Goal: Information Seeking & Learning: Learn about a topic

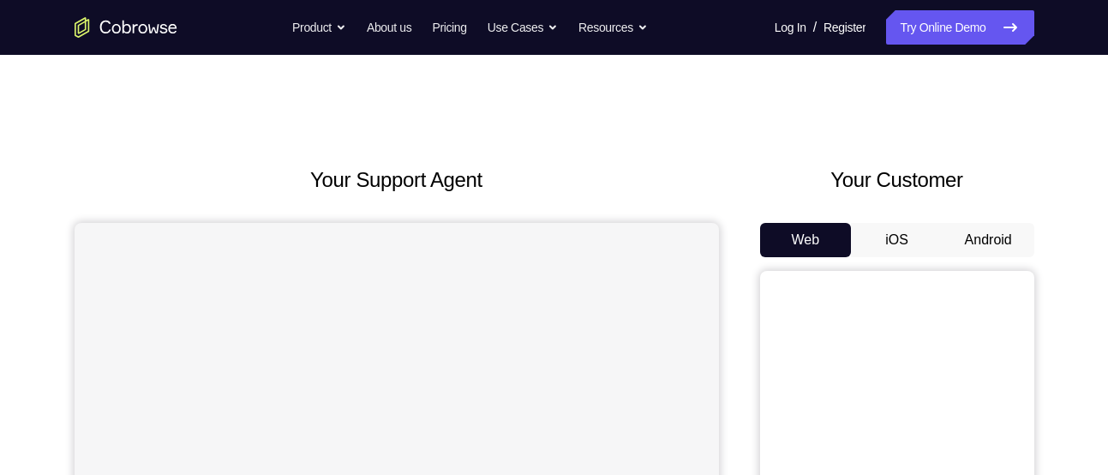
click at [984, 233] on button "Android" at bounding box center [988, 240] width 92 height 34
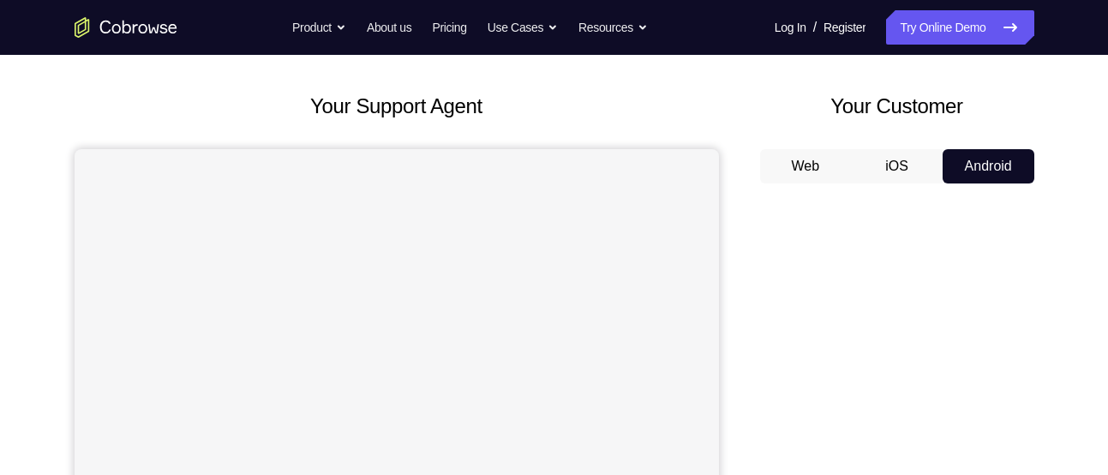
scroll to position [132, 0]
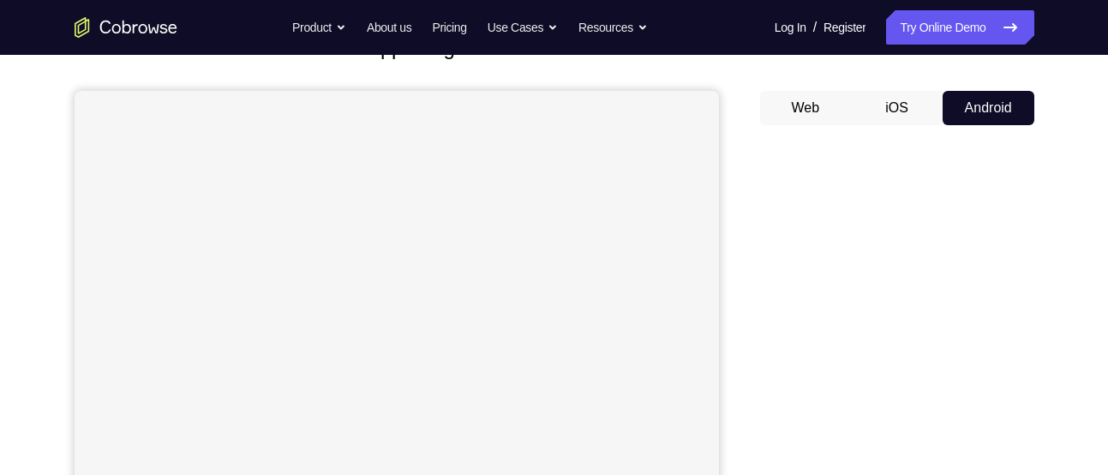
click at [757, 269] on div "Your Support Agent Your Customer Web iOS Android" at bounding box center [555, 349] width 960 height 633
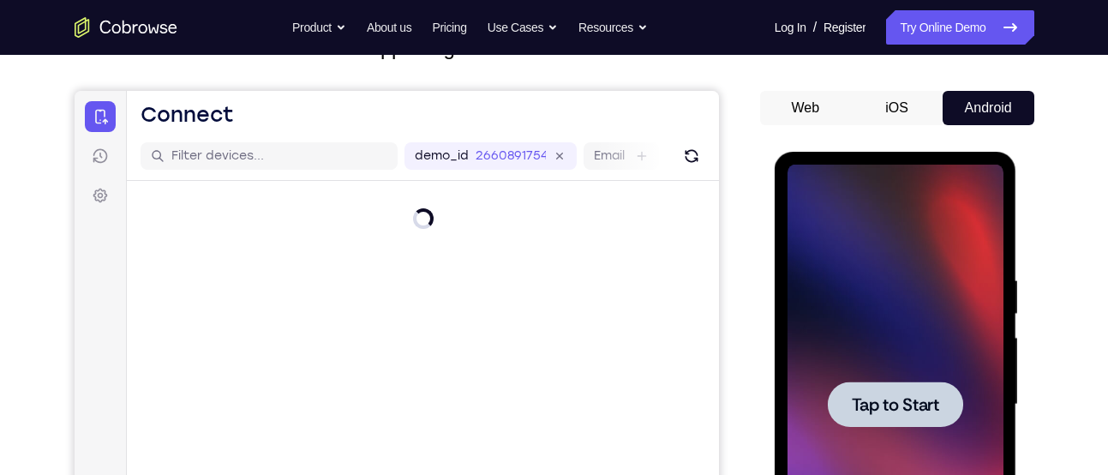
scroll to position [0, 0]
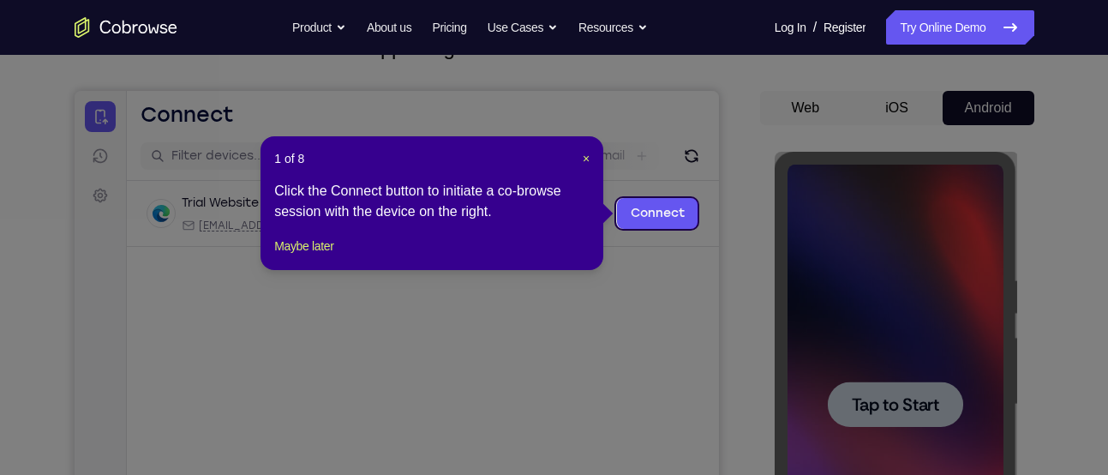
click at [580, 157] on header "1 of 8 ×" at bounding box center [431, 158] width 315 height 17
click at [587, 160] on header "1 of 8 ×" at bounding box center [431, 158] width 315 height 17
click at [587, 160] on span "×" at bounding box center [586, 159] width 7 height 14
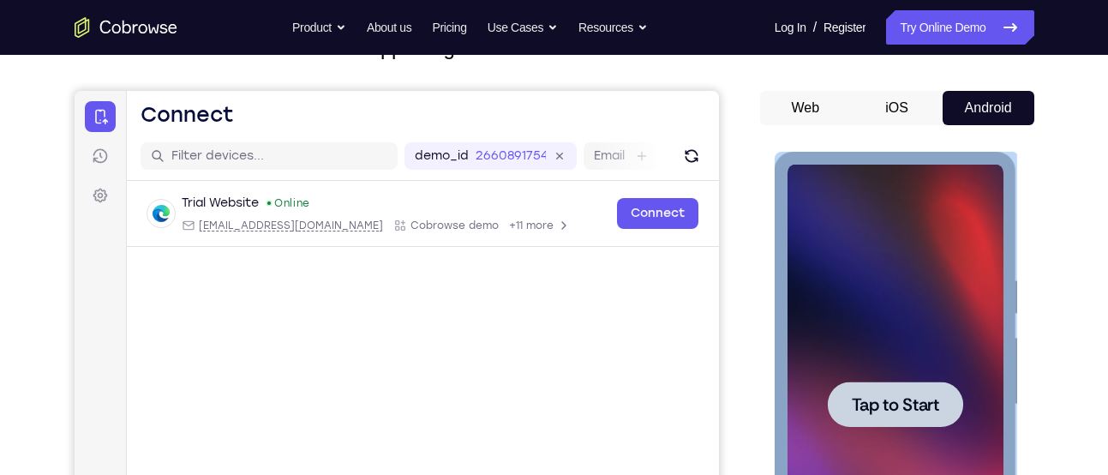
click at [970, 368] on div at bounding box center [895, 404] width 216 height 480
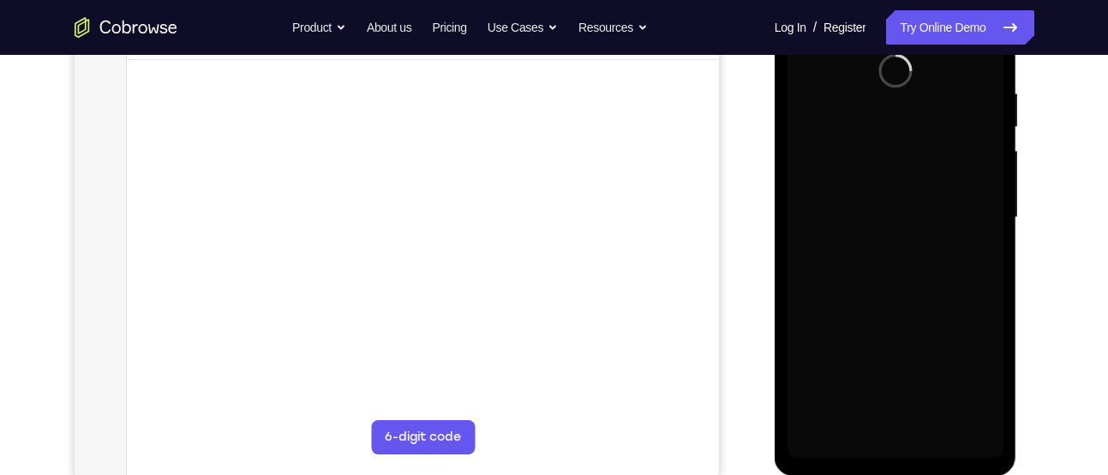
scroll to position [320, 0]
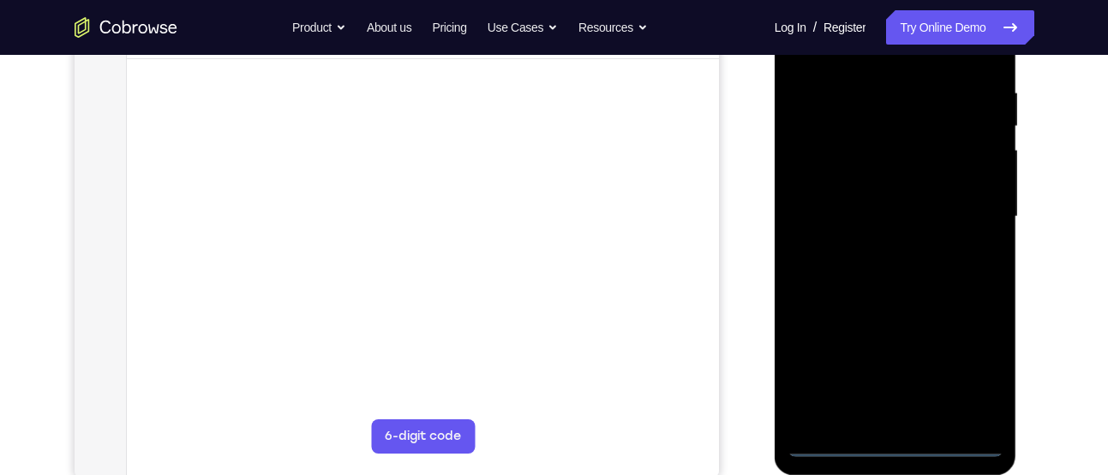
click at [892, 443] on div at bounding box center [895, 217] width 216 height 480
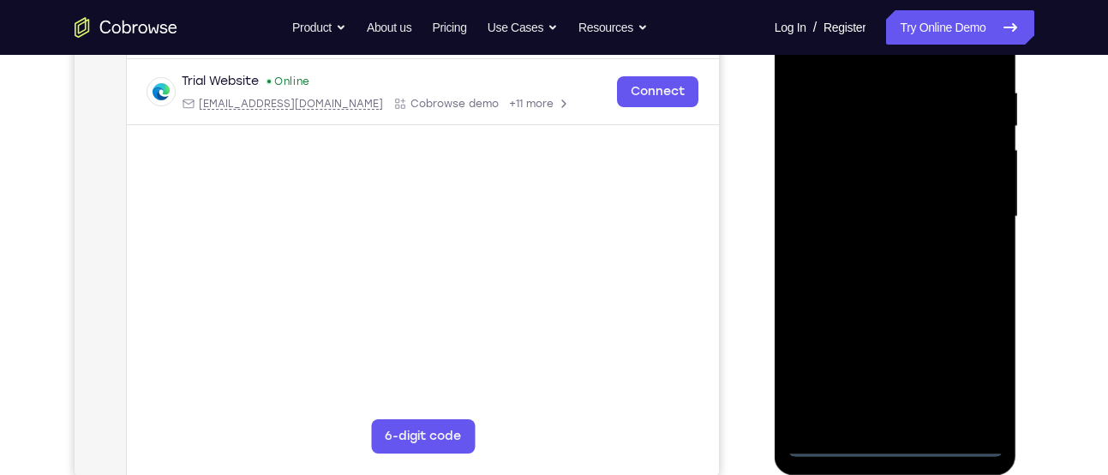
click at [966, 363] on div at bounding box center [895, 217] width 216 height 480
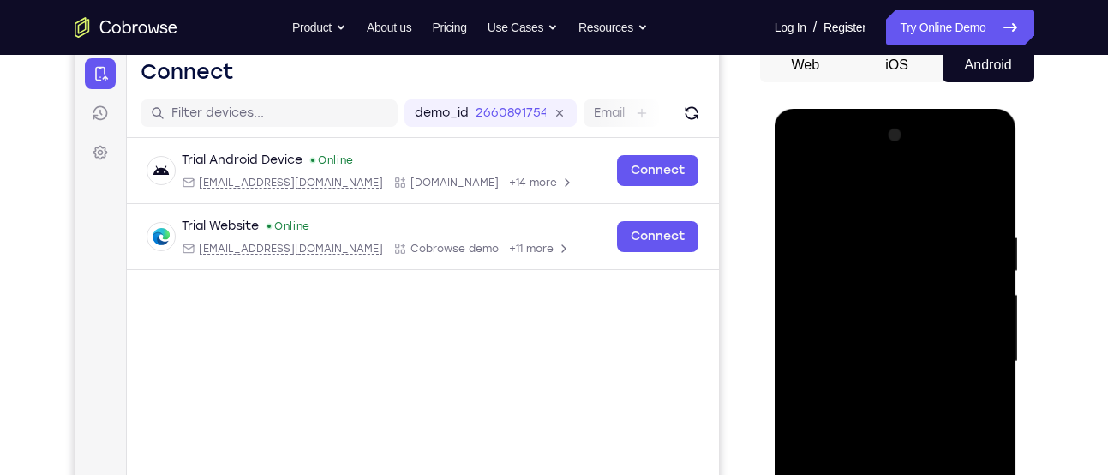
scroll to position [173, 0]
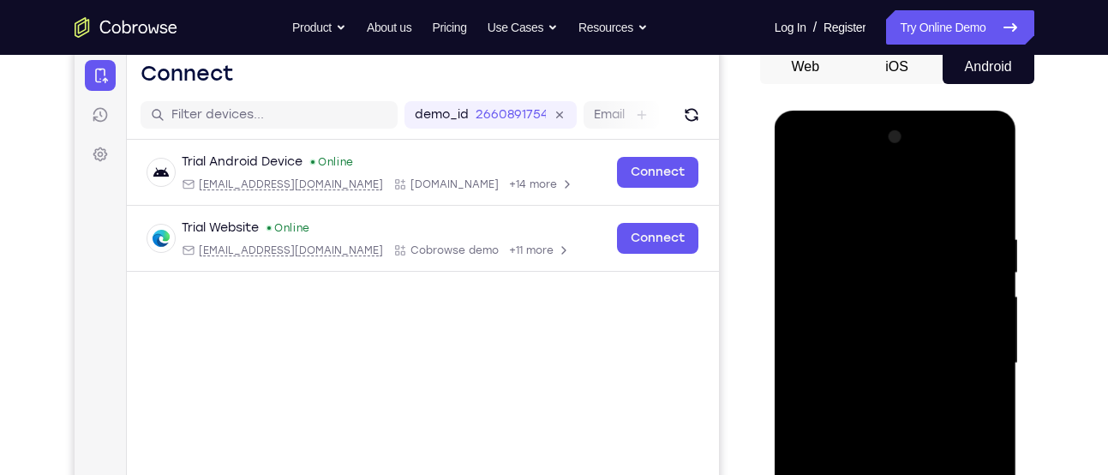
click at [821, 175] on div at bounding box center [895, 363] width 216 height 480
click at [971, 352] on div at bounding box center [895, 363] width 216 height 480
click at [875, 393] on div at bounding box center [895, 363] width 216 height 480
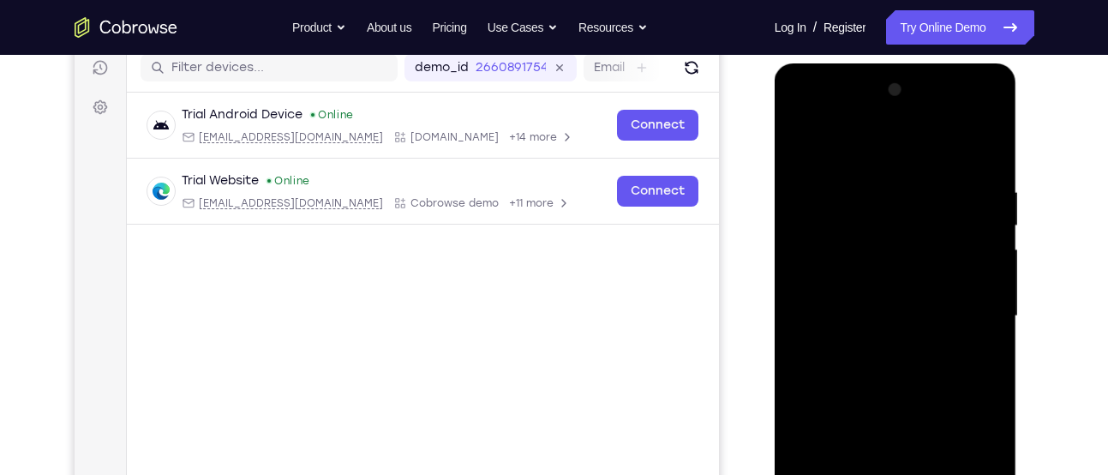
scroll to position [221, 0]
click at [872, 344] on div at bounding box center [895, 315] width 216 height 480
click at [885, 297] on div at bounding box center [895, 315] width 216 height 480
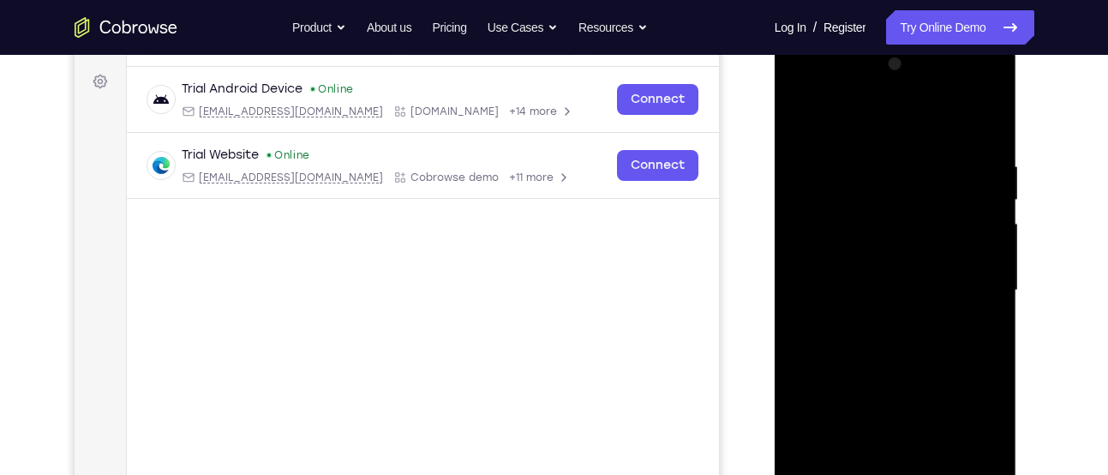
scroll to position [260, 0]
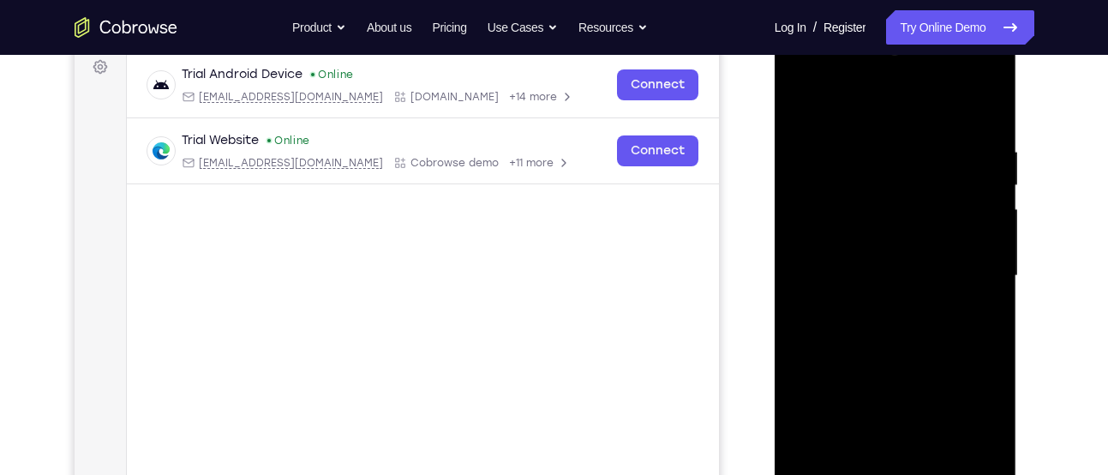
click at [883, 235] on div at bounding box center [895, 276] width 216 height 480
click at [889, 273] on div at bounding box center [895, 276] width 216 height 480
click at [903, 335] on div at bounding box center [895, 276] width 216 height 480
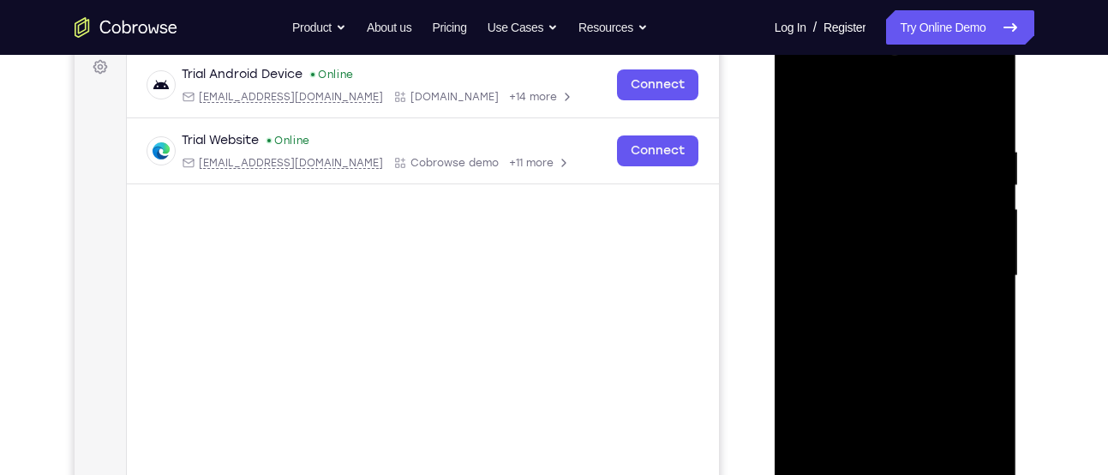
click at [903, 335] on div at bounding box center [895, 276] width 216 height 480
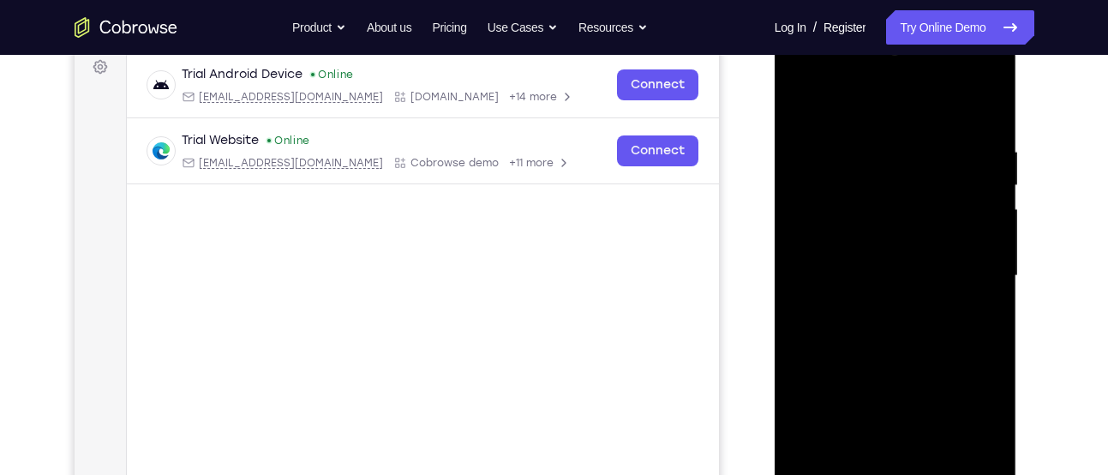
click at [903, 335] on div at bounding box center [895, 276] width 216 height 480
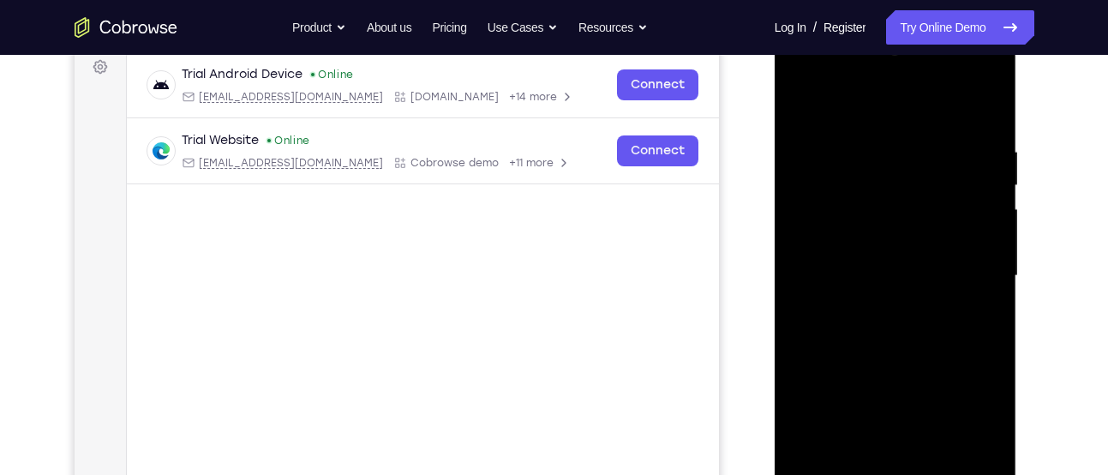
click at [903, 335] on div at bounding box center [895, 276] width 216 height 480
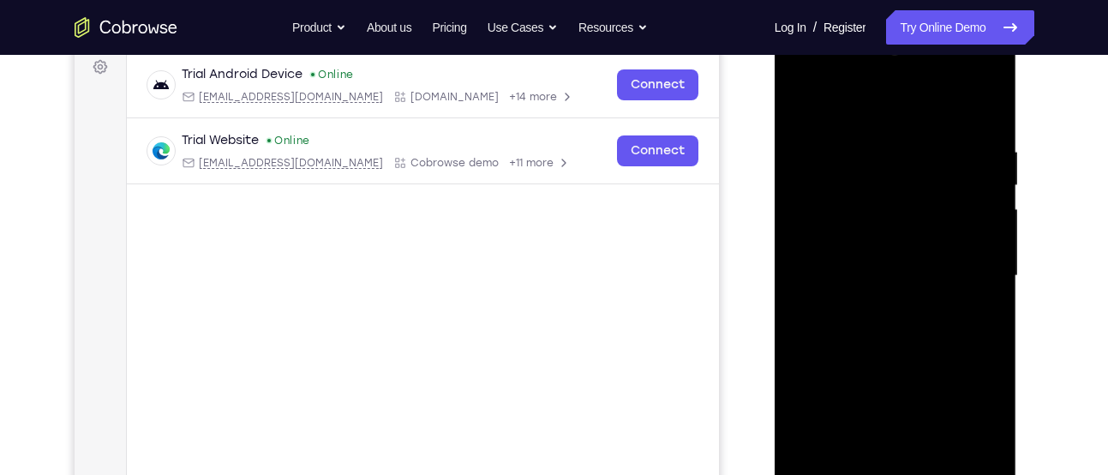
click at [903, 335] on div at bounding box center [895, 276] width 216 height 480
click at [893, 328] on div at bounding box center [895, 276] width 216 height 480
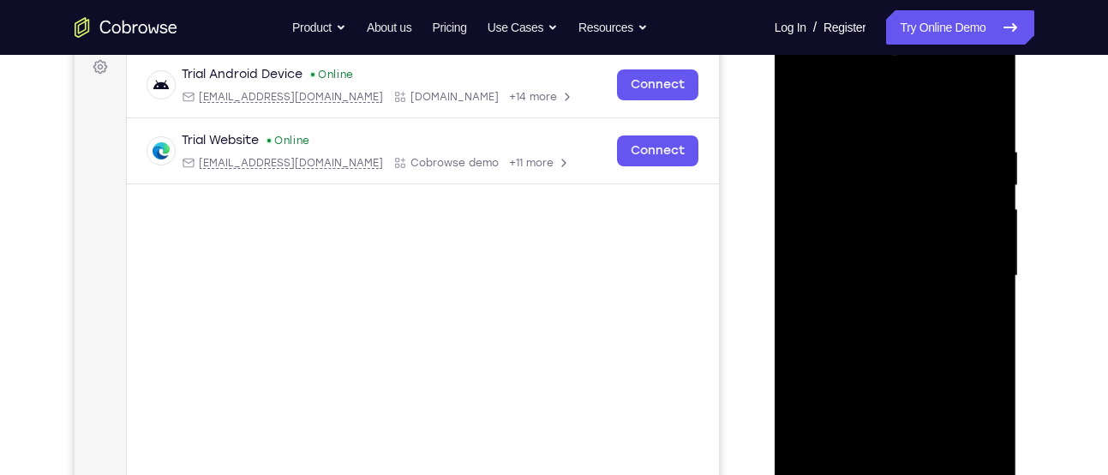
click at [893, 328] on div at bounding box center [895, 276] width 216 height 480
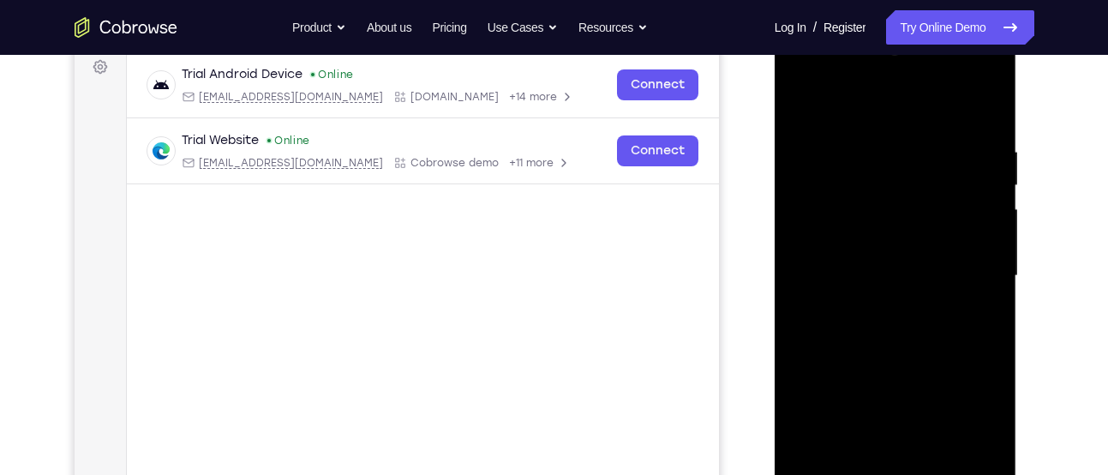
click at [893, 328] on div at bounding box center [895, 276] width 216 height 480
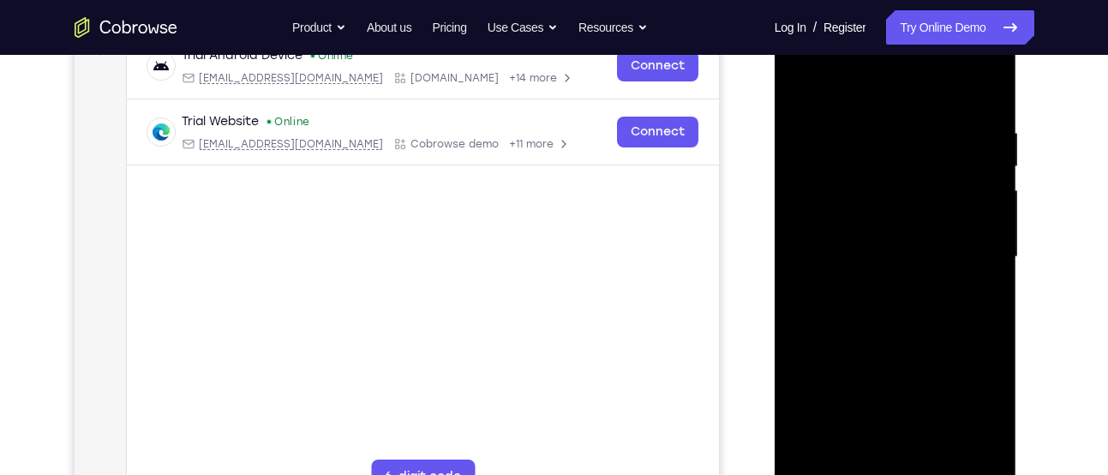
scroll to position [280, 0]
click at [911, 338] on div at bounding box center [895, 256] width 216 height 480
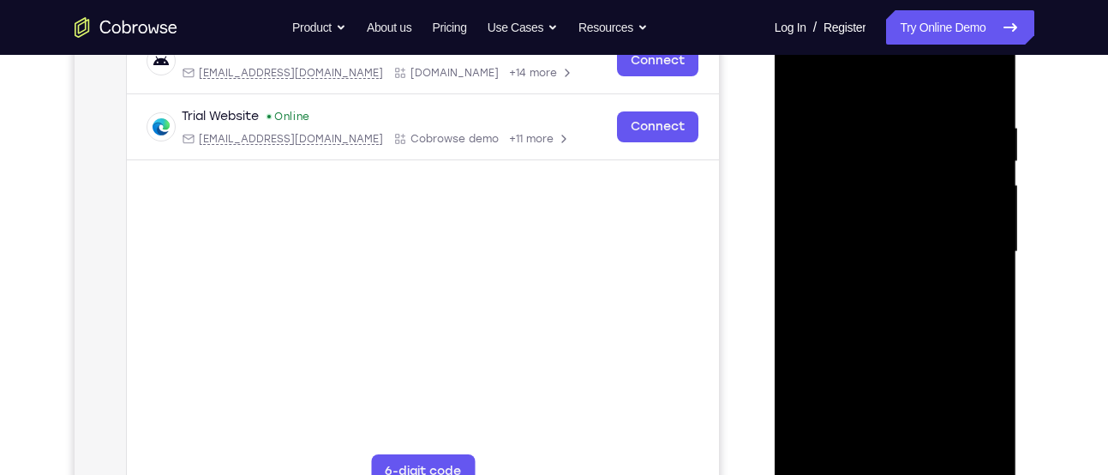
scroll to position [285, 0]
click at [995, 257] on div at bounding box center [895, 251] width 216 height 480
click at [937, 452] on div at bounding box center [895, 251] width 216 height 480
click at [906, 338] on div at bounding box center [895, 251] width 216 height 480
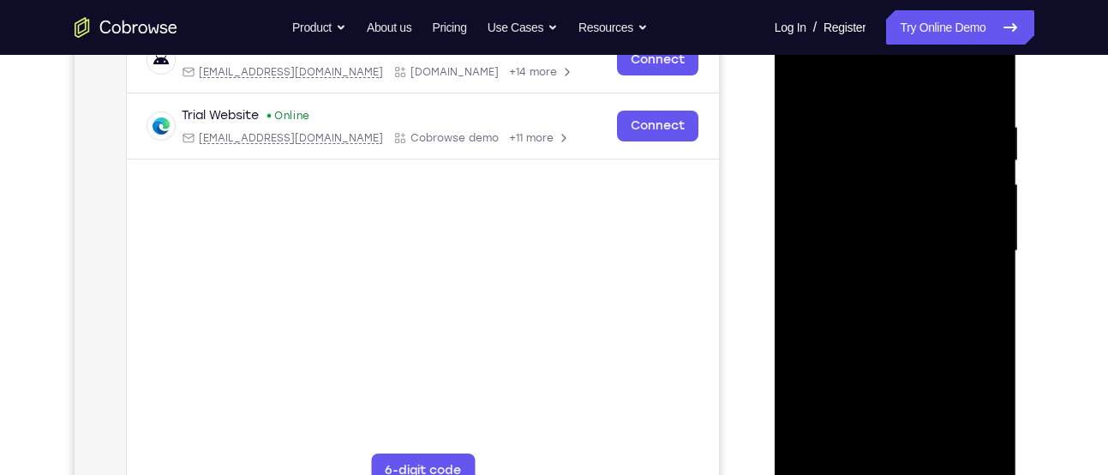
click at [806, 77] on div at bounding box center [895, 251] width 216 height 480
click at [986, 74] on div at bounding box center [895, 251] width 216 height 480
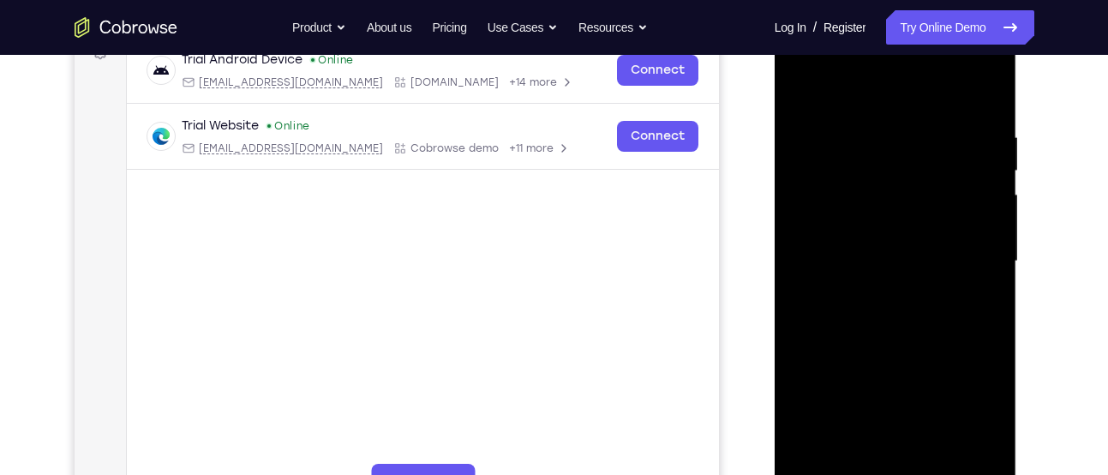
click at [800, 93] on div at bounding box center [895, 261] width 216 height 480
click at [868, 119] on div at bounding box center [895, 261] width 216 height 480
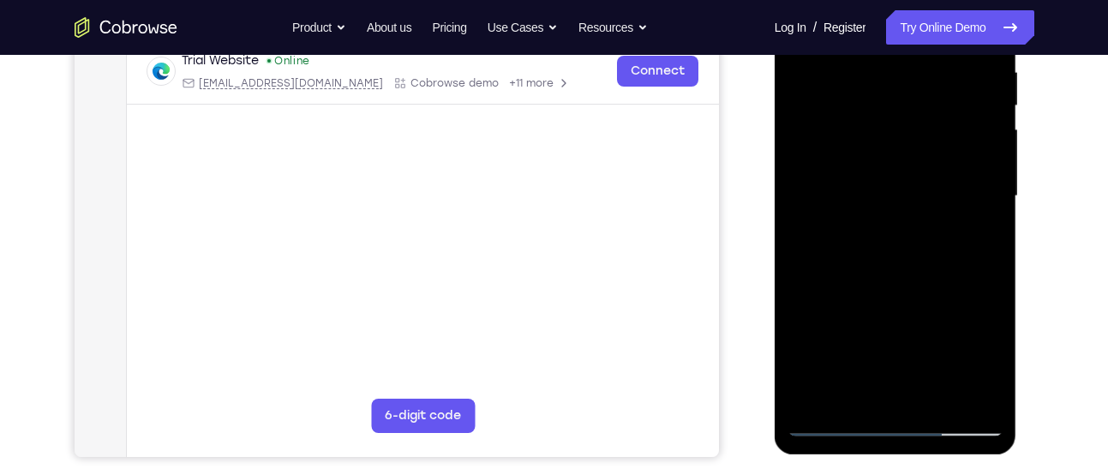
click at [979, 203] on div at bounding box center [895, 196] width 216 height 480
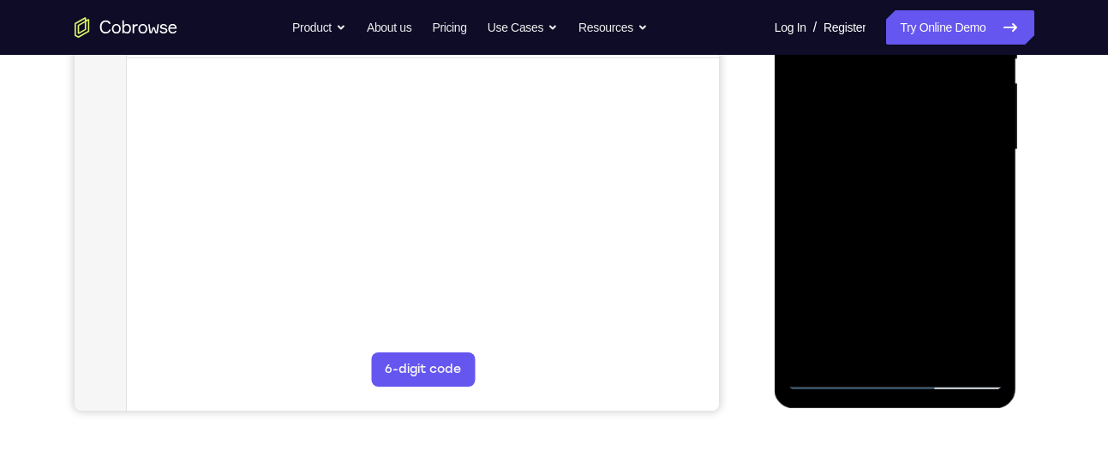
scroll to position [410, 0]
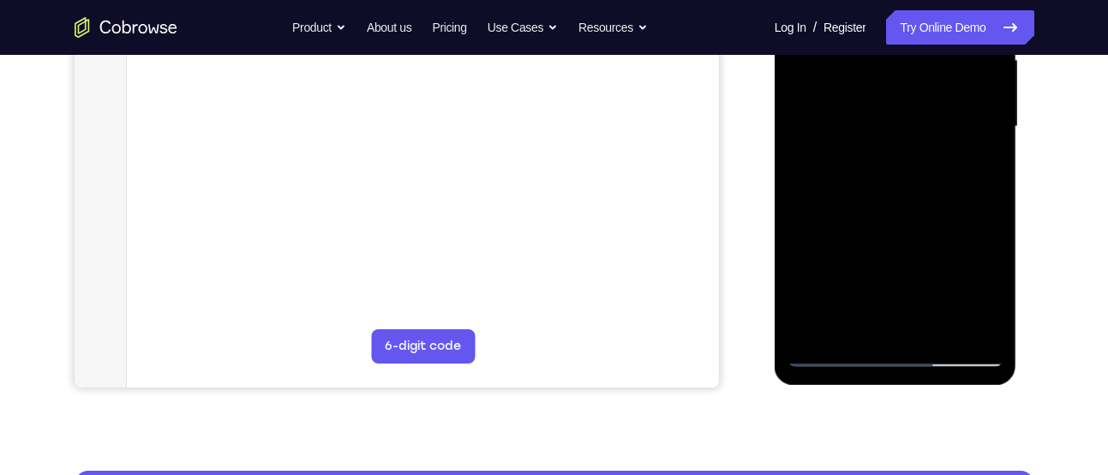
click at [963, 324] on div at bounding box center [895, 127] width 216 height 480
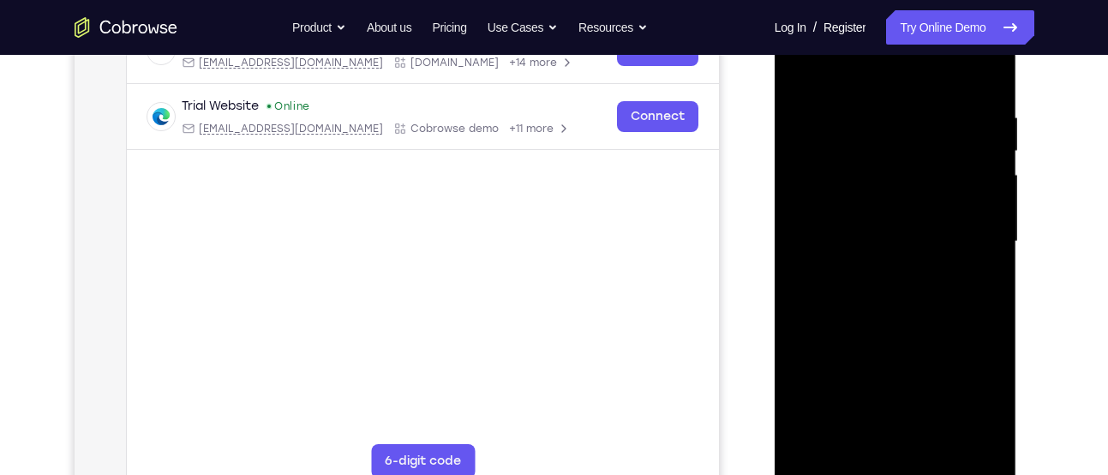
scroll to position [293, 0]
click at [972, 274] on div at bounding box center [895, 243] width 216 height 480
click at [981, 251] on div at bounding box center [895, 243] width 216 height 480
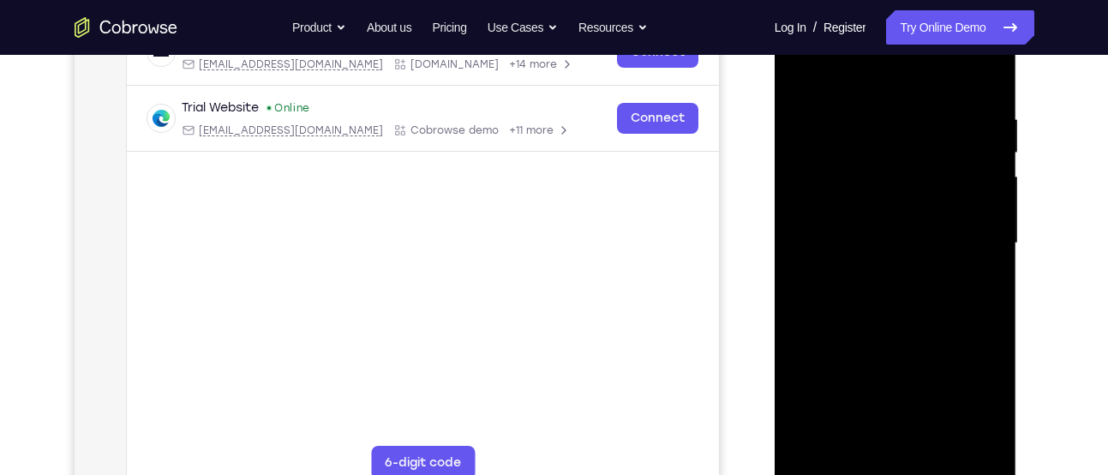
click at [989, 224] on div at bounding box center [895, 243] width 216 height 480
drag, startPoint x: 989, startPoint y: 224, endPoint x: 788, endPoint y: 239, distance: 201.0
click at [788, 239] on div at bounding box center [895, 243] width 216 height 480
click at [984, 78] on div at bounding box center [895, 243] width 216 height 480
drag, startPoint x: 967, startPoint y: 108, endPoint x: 839, endPoint y: 111, distance: 128.6
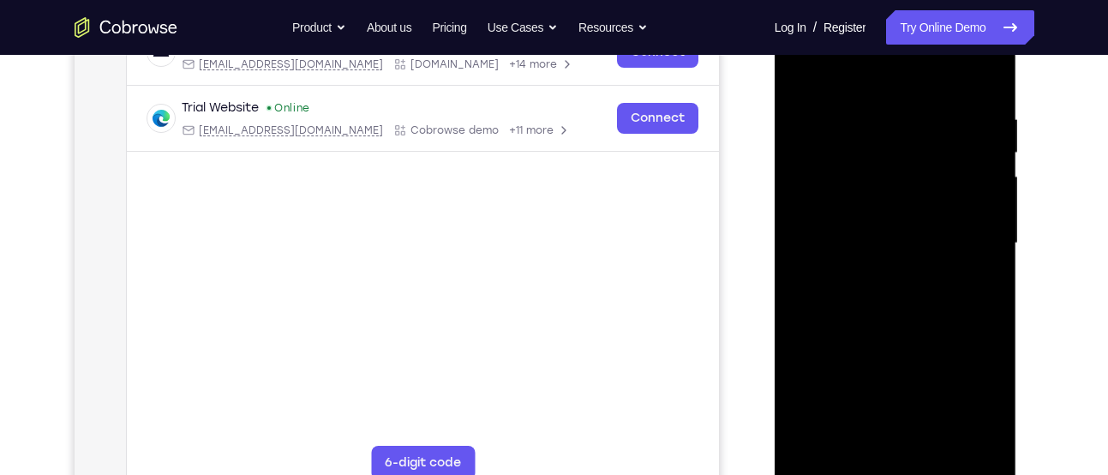
click at [839, 111] on div at bounding box center [895, 243] width 216 height 480
click at [914, 109] on div at bounding box center [895, 243] width 216 height 480
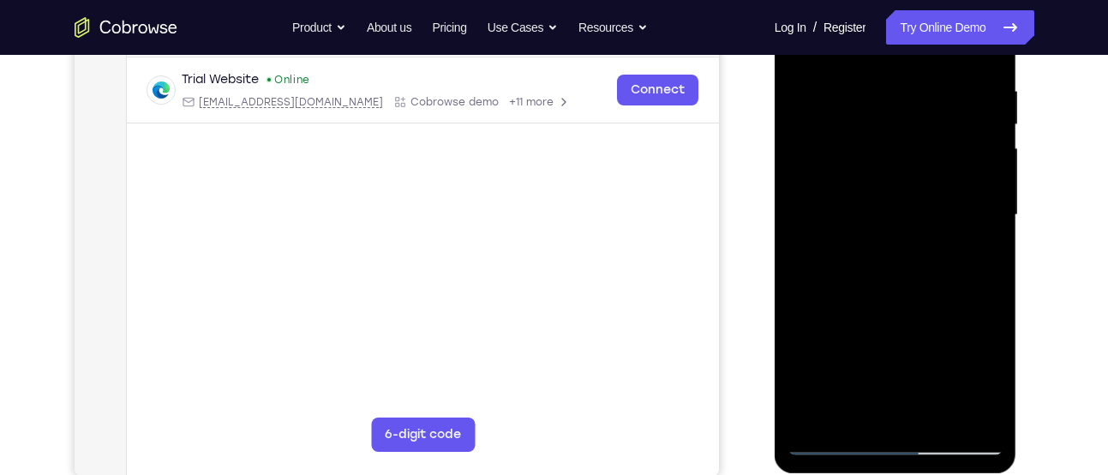
scroll to position [326, 0]
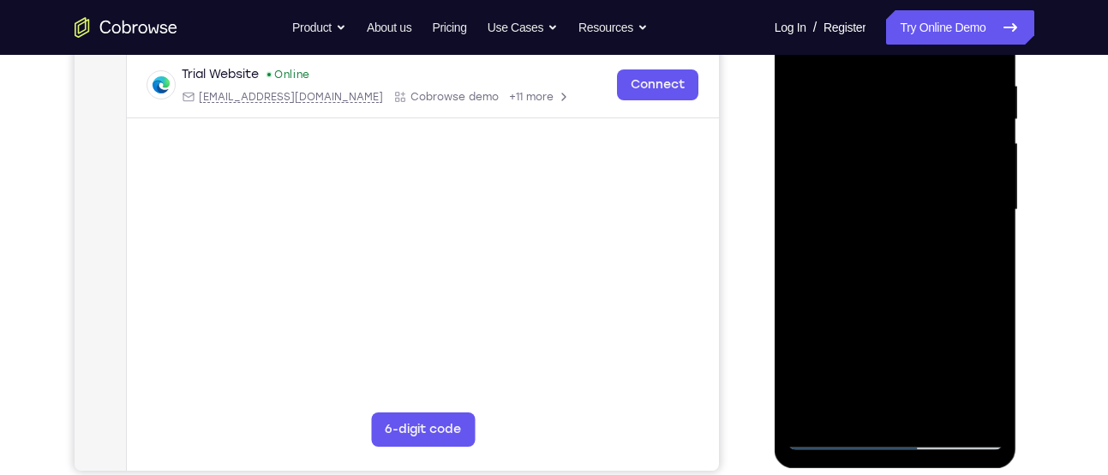
click at [974, 182] on div at bounding box center [895, 210] width 216 height 480
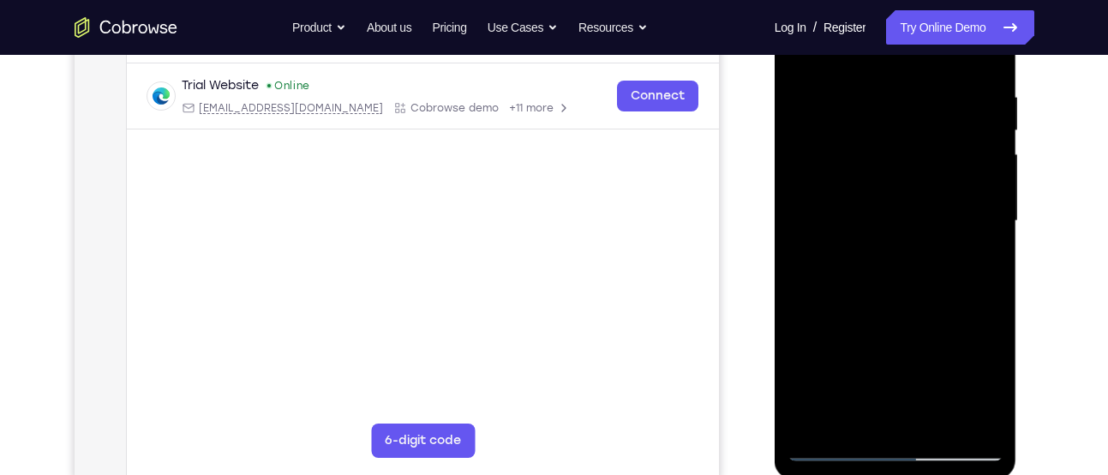
scroll to position [312, 0]
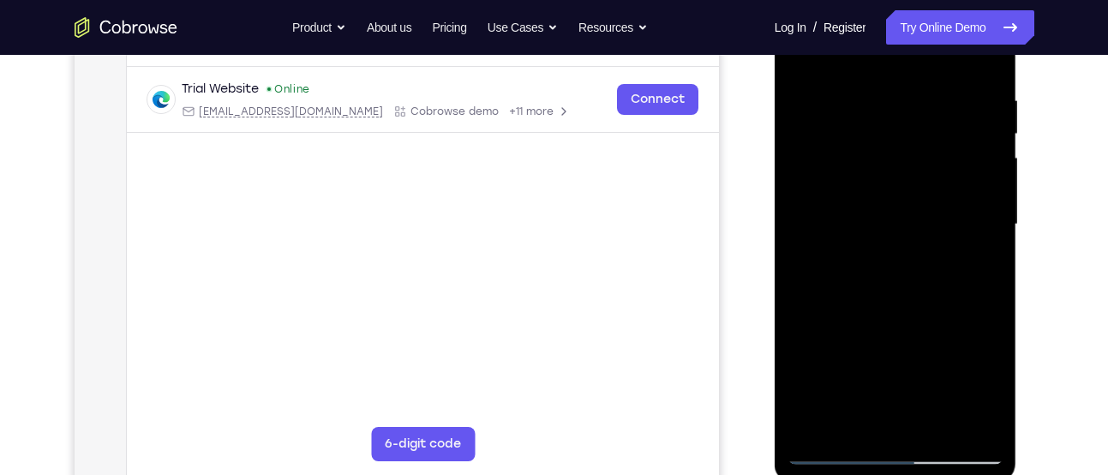
click at [988, 195] on div at bounding box center [895, 225] width 216 height 480
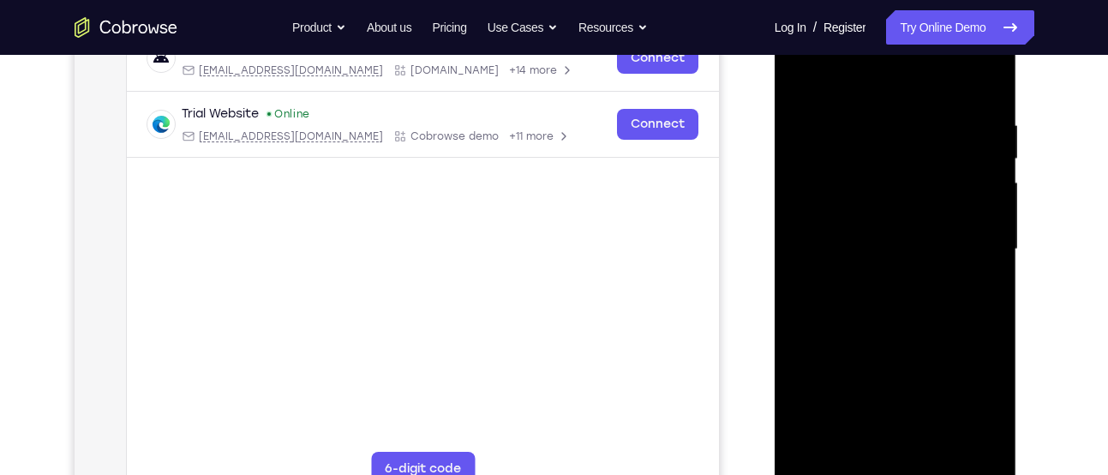
scroll to position [286, 0]
click at [988, 195] on div at bounding box center [895, 250] width 216 height 480
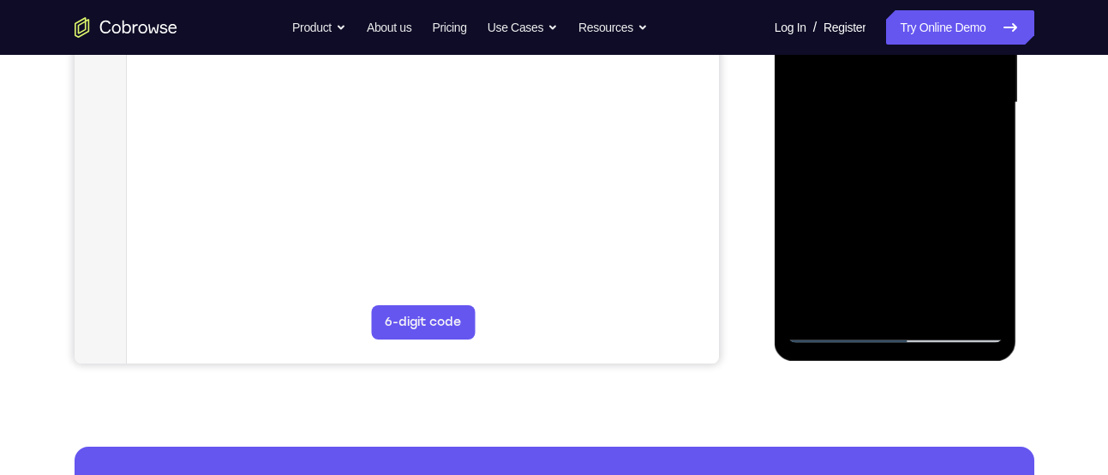
scroll to position [434, 0]
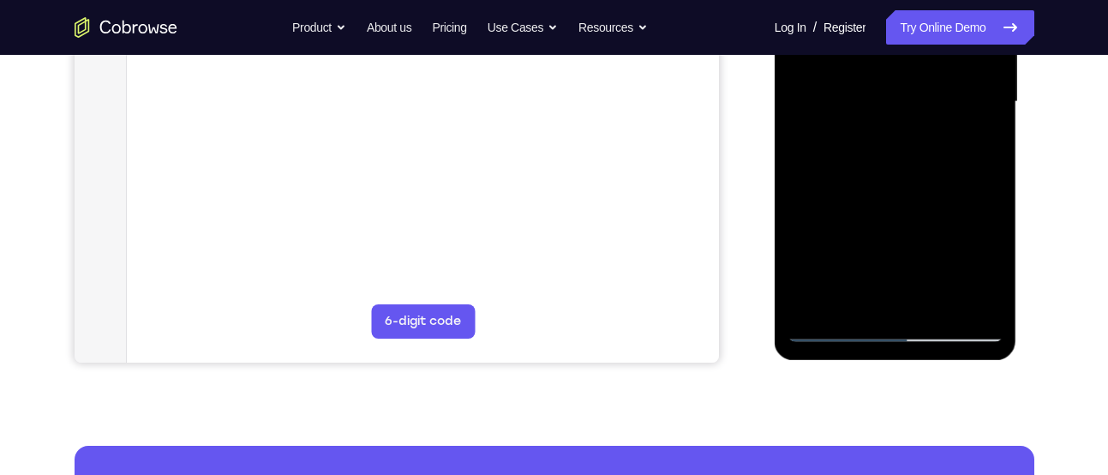
click at [875, 296] on div at bounding box center [895, 102] width 216 height 480
click at [834, 326] on div at bounding box center [895, 102] width 216 height 480
click at [978, 293] on div at bounding box center [895, 102] width 216 height 480
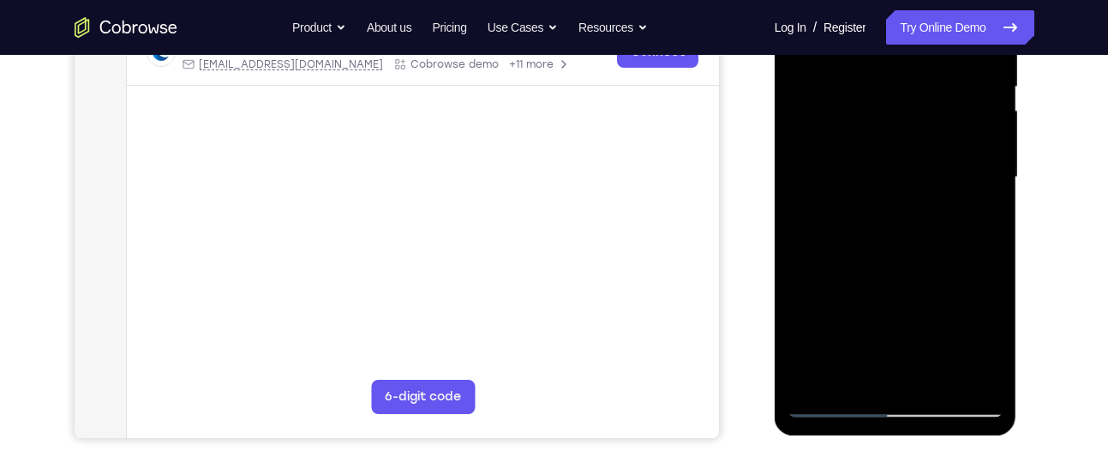
scroll to position [357, 0]
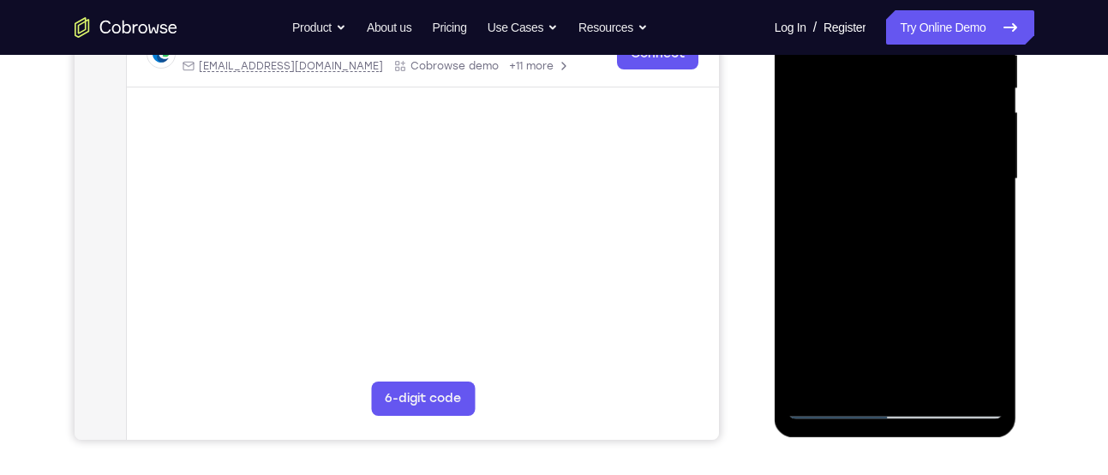
click at [982, 212] on div at bounding box center [895, 179] width 216 height 480
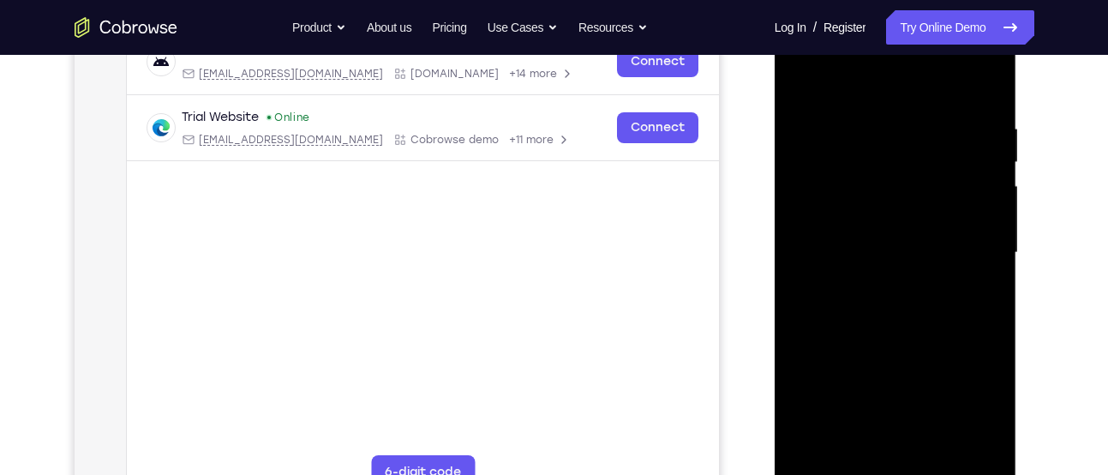
scroll to position [337, 0]
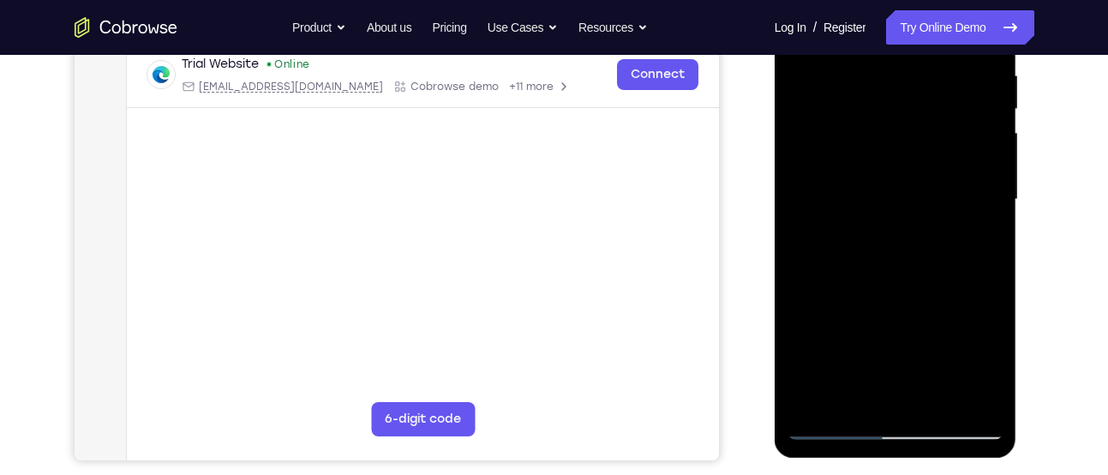
click at [982, 212] on div at bounding box center [895, 200] width 216 height 480
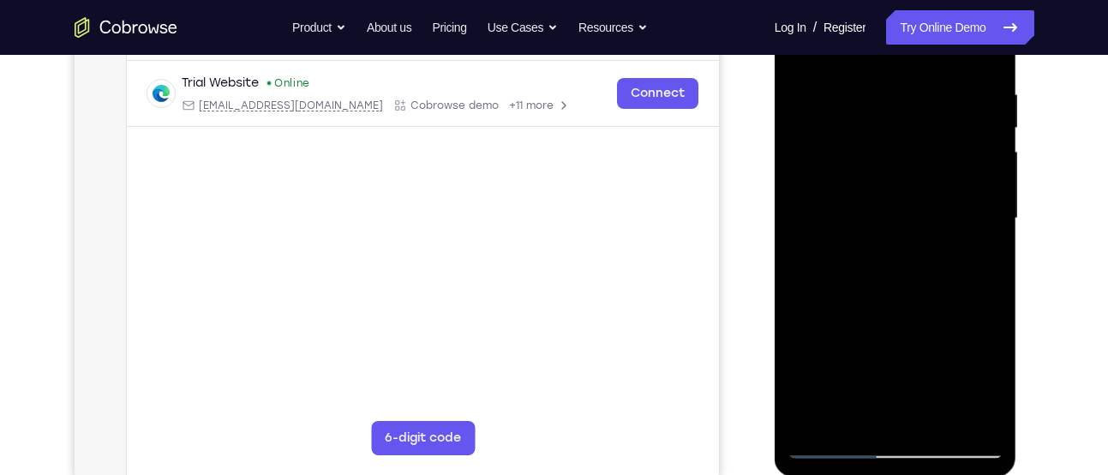
scroll to position [319, 0]
click at [982, 212] on div at bounding box center [895, 218] width 216 height 480
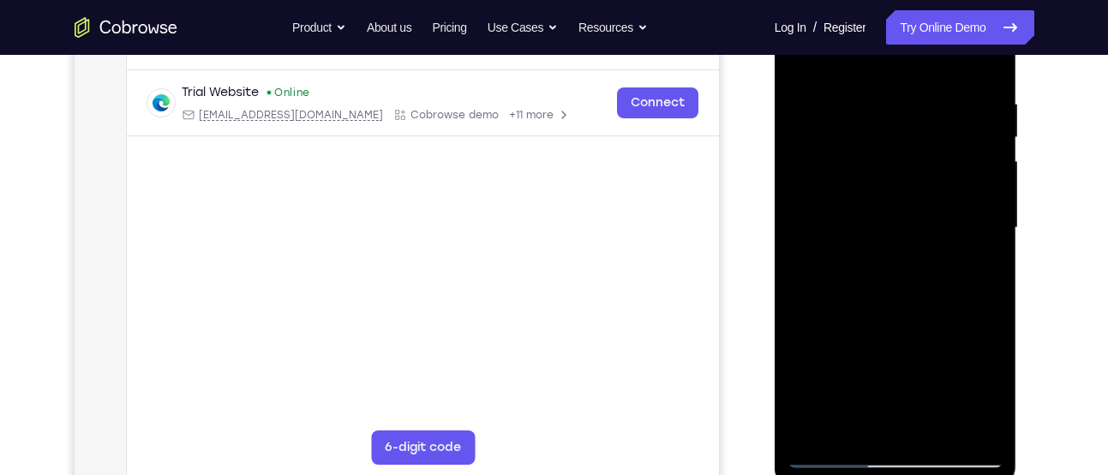
scroll to position [309, 0]
click at [982, 212] on div at bounding box center [895, 227] width 216 height 480
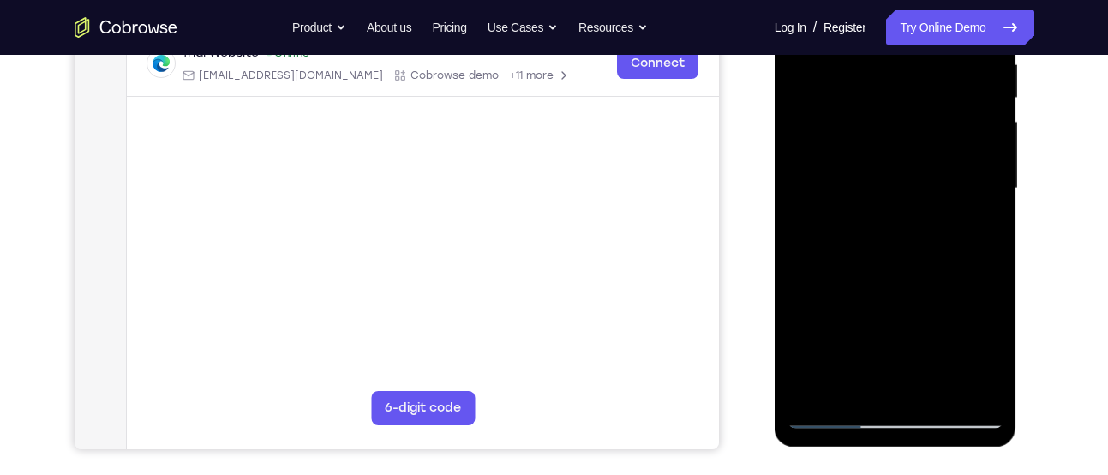
scroll to position [347, 0]
click at [982, 212] on div at bounding box center [895, 189] width 216 height 480
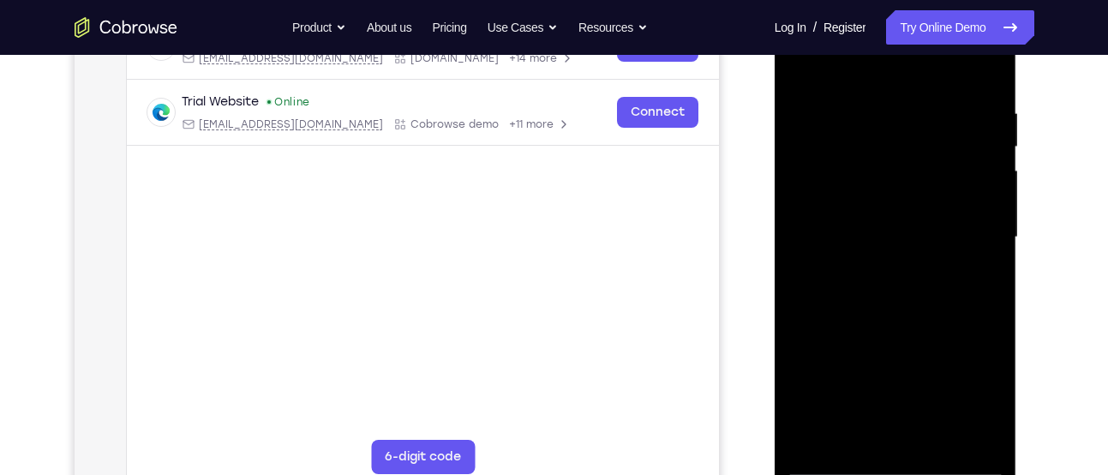
scroll to position [287, 0]
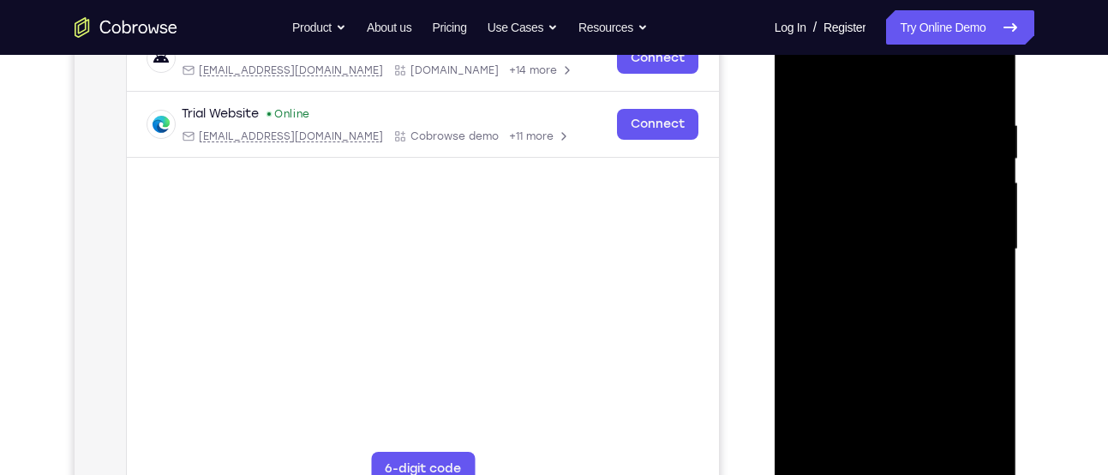
click at [982, 212] on div at bounding box center [895, 249] width 216 height 480
drag, startPoint x: 982, startPoint y: 360, endPoint x: 779, endPoint y: 232, distance: 239.8
click at [779, 232] on div at bounding box center [895, 252] width 242 height 511
click at [976, 206] on div at bounding box center [895, 249] width 216 height 480
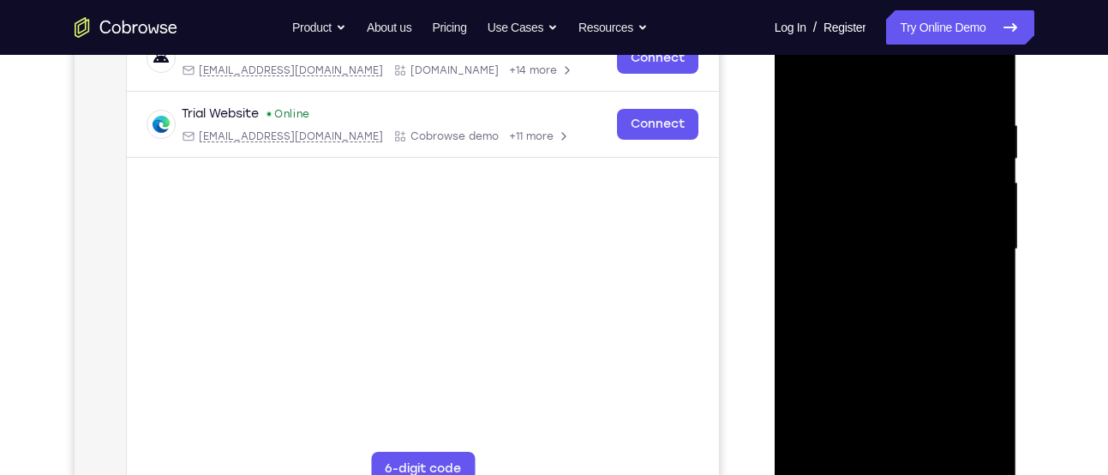
click at [988, 203] on div at bounding box center [895, 249] width 216 height 480
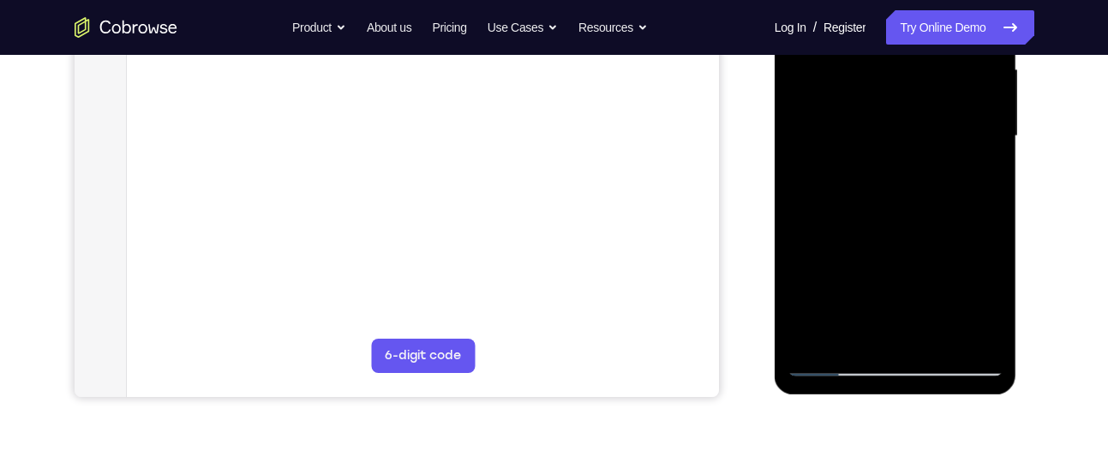
scroll to position [398, 0]
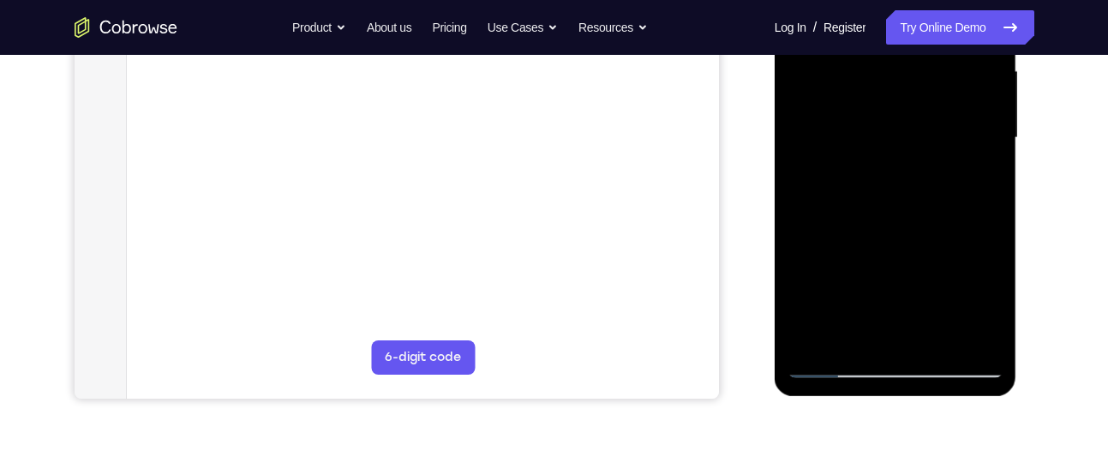
click at [988, 203] on div at bounding box center [895, 138] width 216 height 480
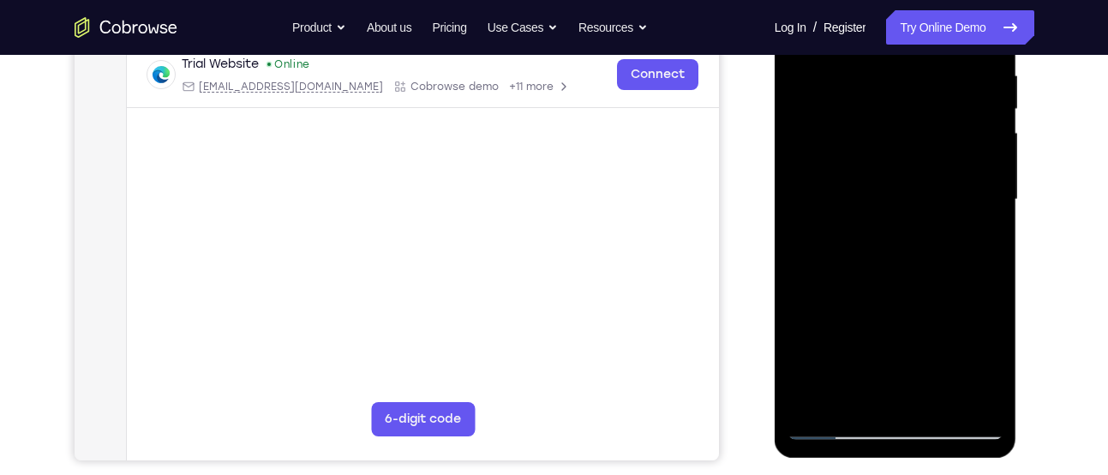
scroll to position [298, 0]
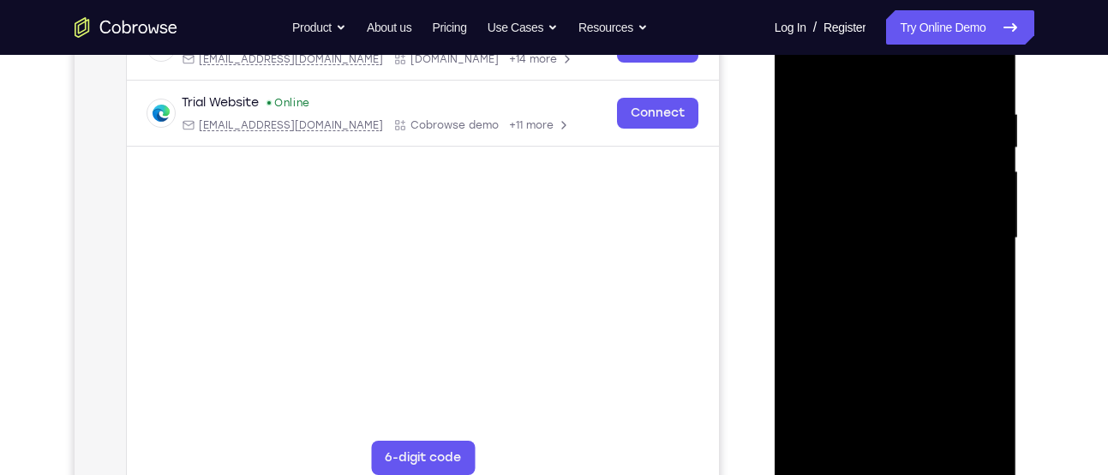
click at [988, 203] on div at bounding box center [895, 238] width 216 height 480
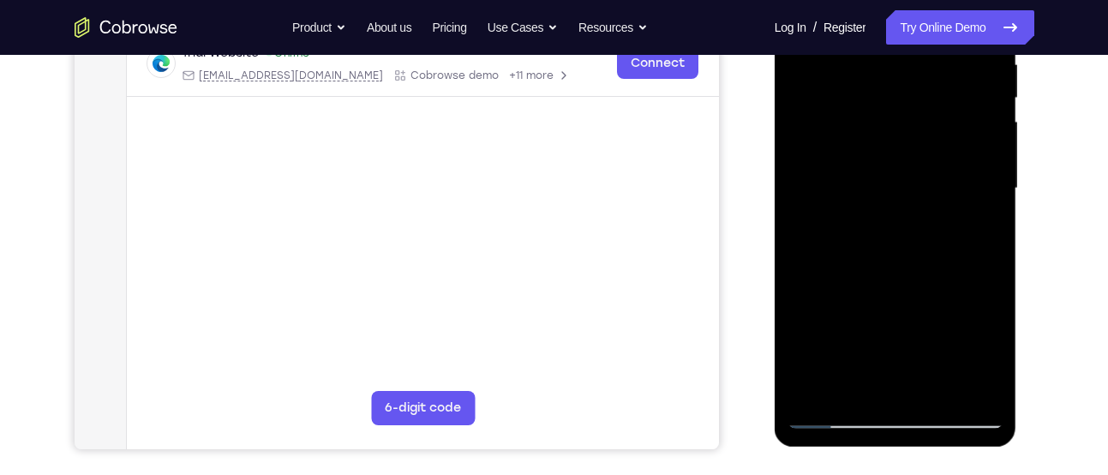
scroll to position [349, 0]
click at [988, 203] on div at bounding box center [895, 188] width 216 height 480
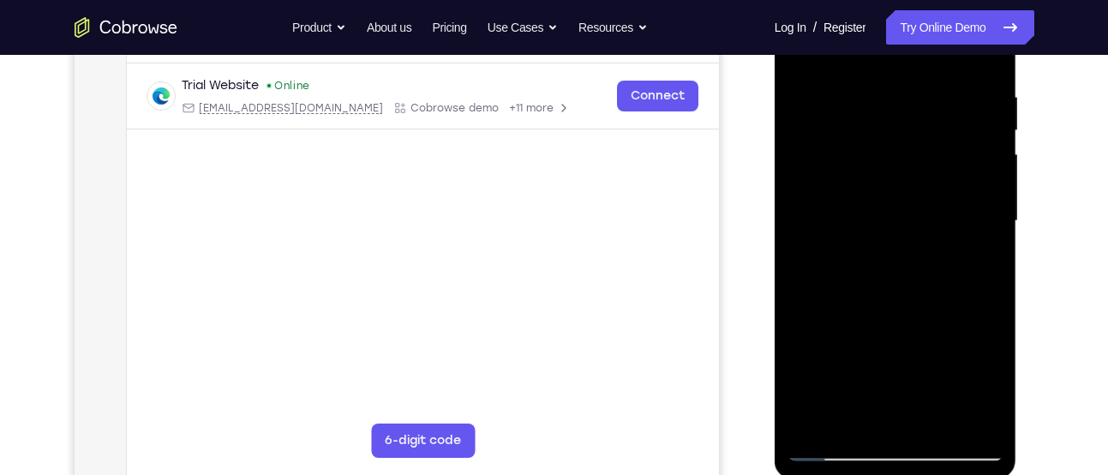
scroll to position [314, 0]
click at [988, 203] on div at bounding box center [895, 222] width 216 height 480
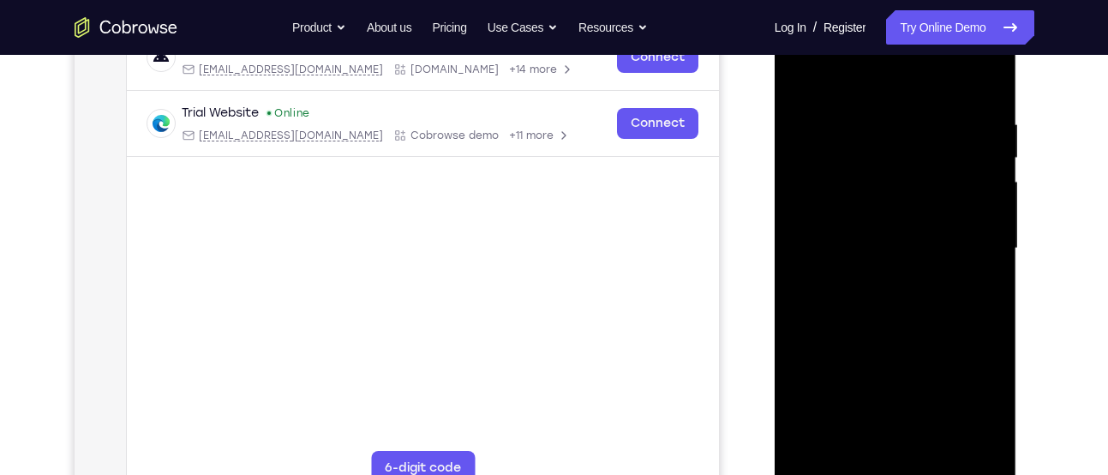
scroll to position [289, 0]
click at [988, 203] on div at bounding box center [895, 248] width 216 height 480
click at [802, 219] on div at bounding box center [895, 248] width 216 height 480
click at [979, 174] on div at bounding box center [895, 248] width 216 height 480
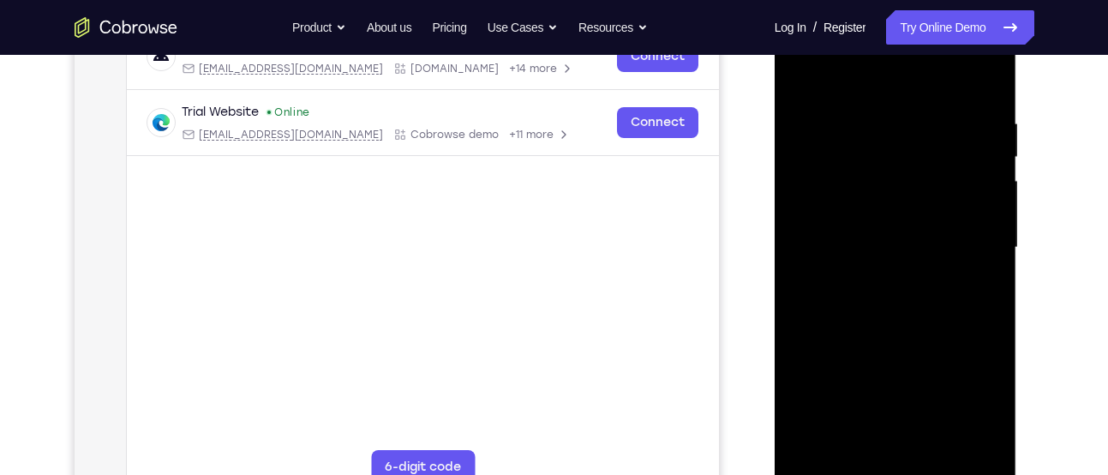
click at [979, 174] on div at bounding box center [895, 248] width 216 height 480
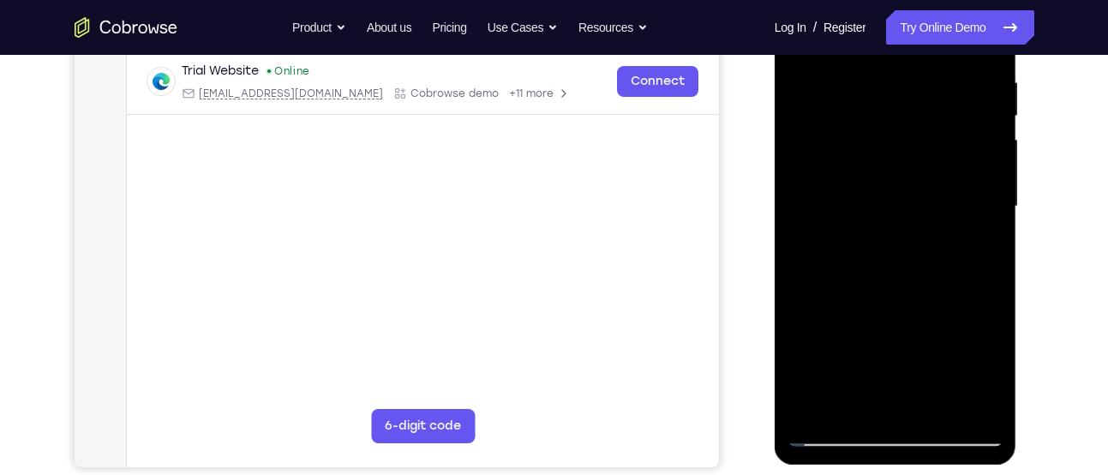
click at [979, 174] on div at bounding box center [895, 207] width 216 height 480
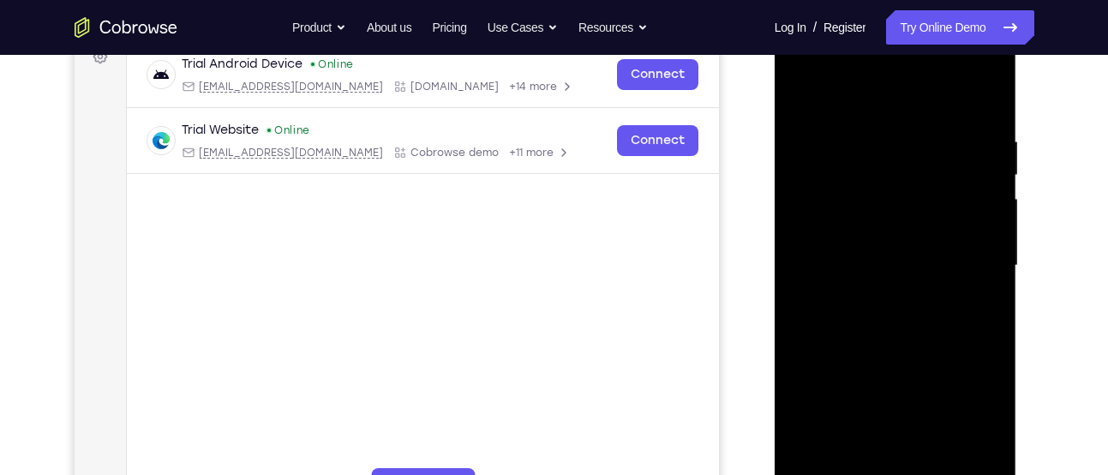
scroll to position [269, 0]
click at [979, 174] on div at bounding box center [895, 267] width 216 height 480
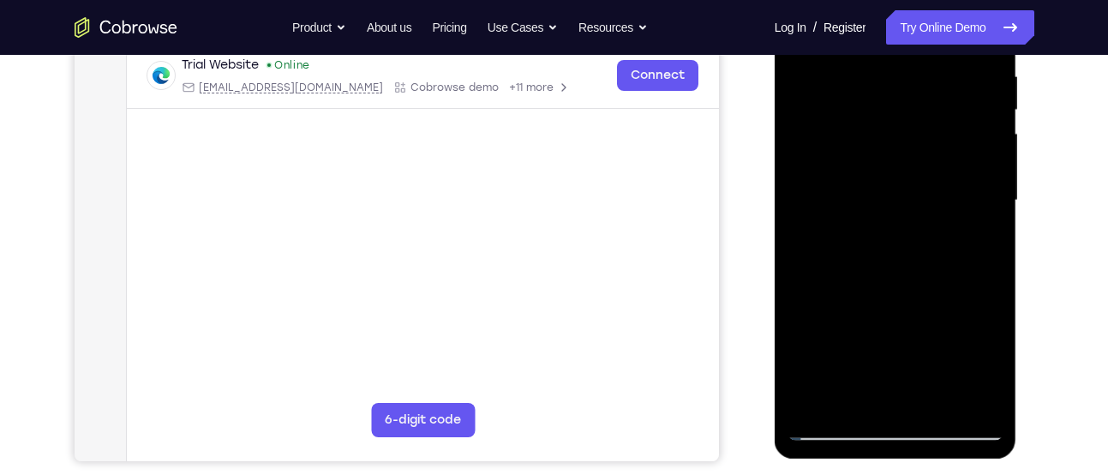
click at [979, 174] on div at bounding box center [895, 201] width 216 height 480
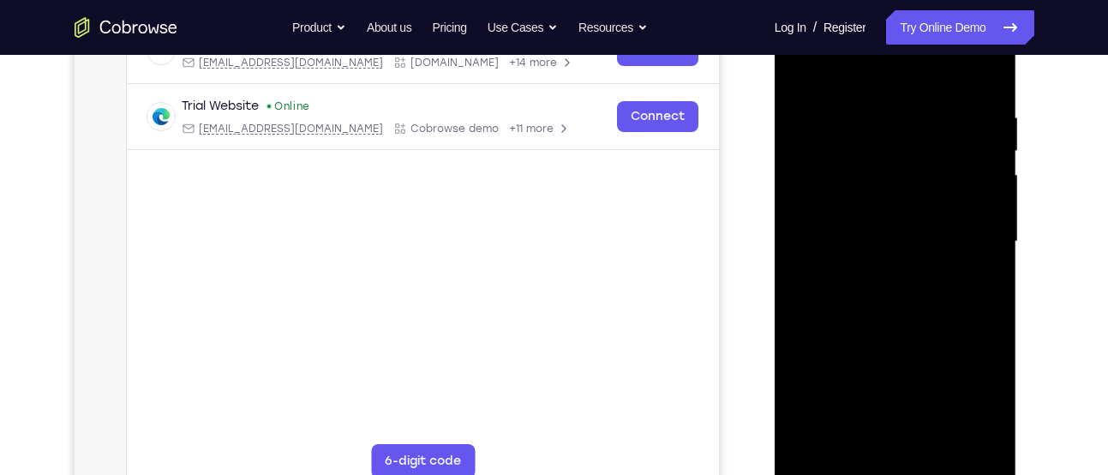
scroll to position [291, 0]
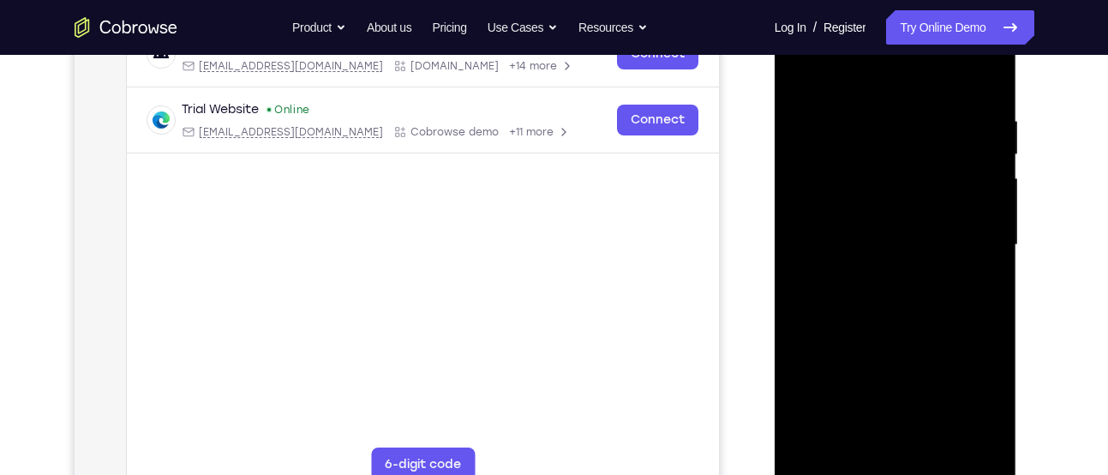
drag, startPoint x: 981, startPoint y: 174, endPoint x: 794, endPoint y: 206, distance: 189.6
click at [794, 206] on div at bounding box center [895, 245] width 216 height 480
click at [973, 206] on div at bounding box center [895, 245] width 216 height 480
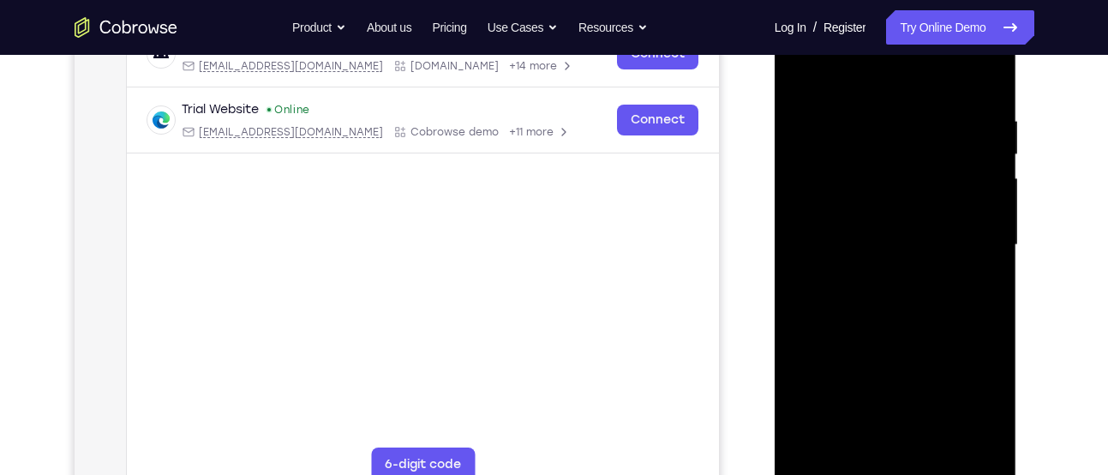
click at [984, 79] on div at bounding box center [895, 245] width 216 height 480
drag, startPoint x: 903, startPoint y: 87, endPoint x: 909, endPoint y: 382, distance: 295.6
click at [909, 382] on div at bounding box center [895, 245] width 216 height 480
drag, startPoint x: 888, startPoint y: 136, endPoint x: 939, endPoint y: 382, distance: 251.0
click at [939, 382] on div at bounding box center [895, 245] width 216 height 480
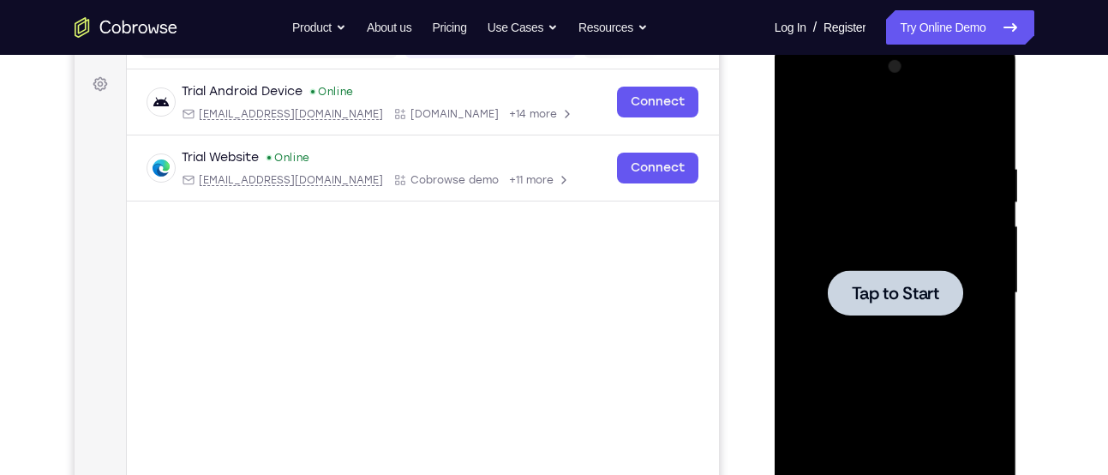
scroll to position [241, 0]
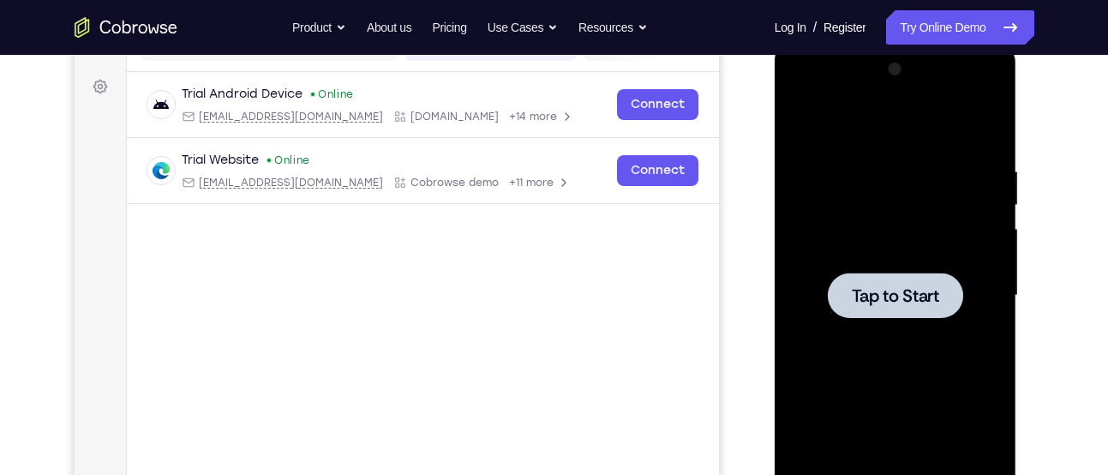
click at [897, 277] on div at bounding box center [895, 294] width 135 height 45
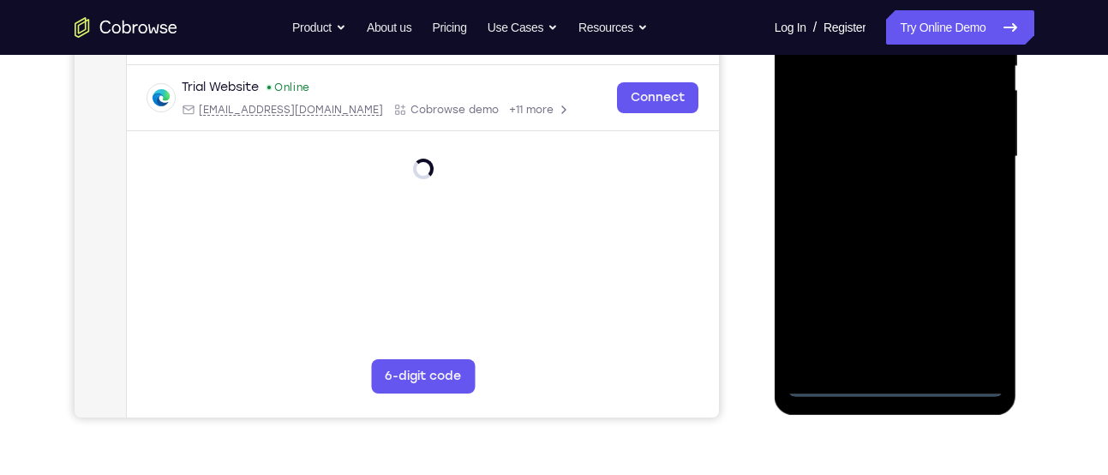
scroll to position [433, 0]
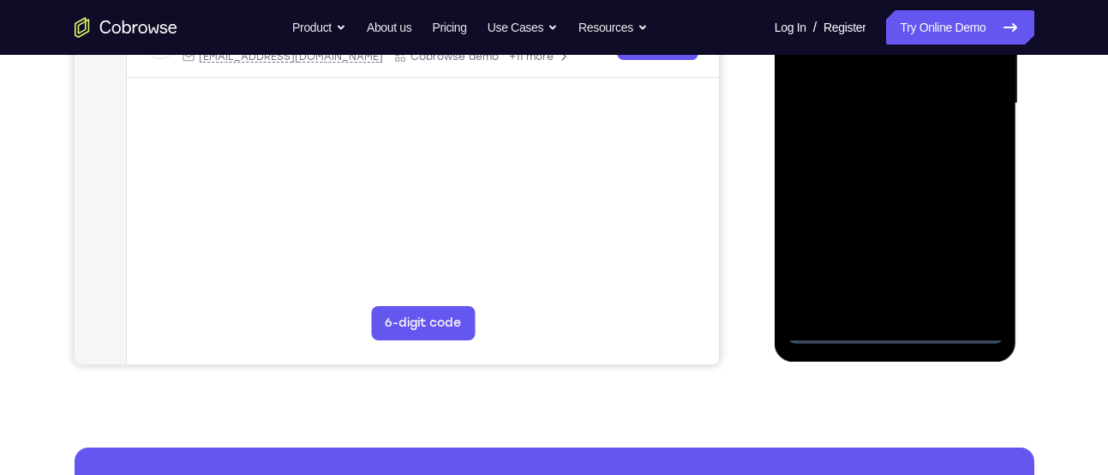
click at [894, 334] on div at bounding box center [895, 104] width 216 height 480
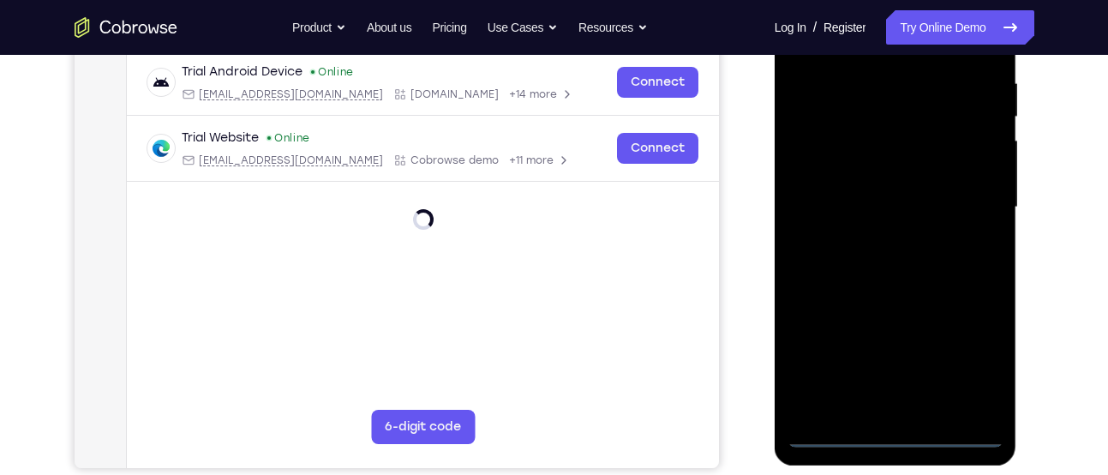
scroll to position [328, 0]
click at [964, 349] on div at bounding box center [895, 208] width 216 height 480
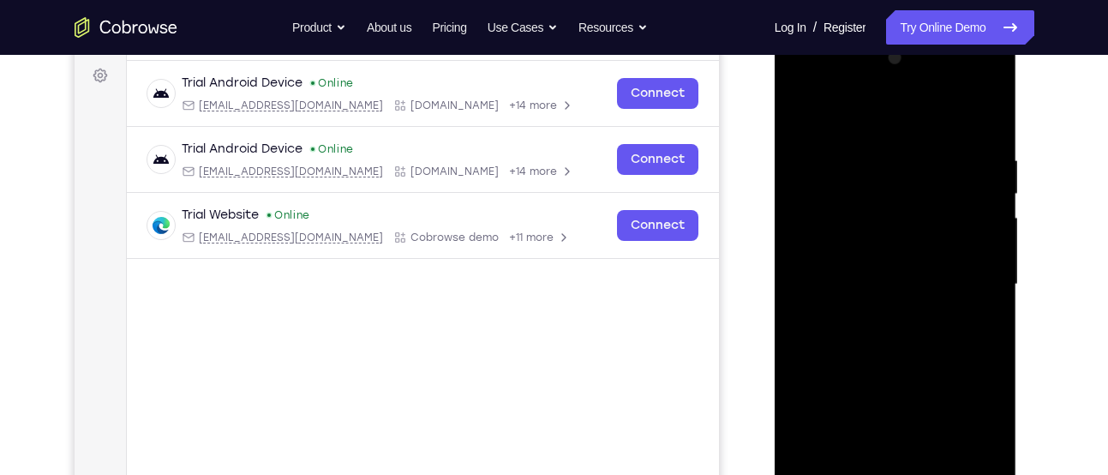
scroll to position [251, 0]
click at [818, 94] on div at bounding box center [895, 285] width 216 height 480
click at [967, 266] on div at bounding box center [895, 285] width 216 height 480
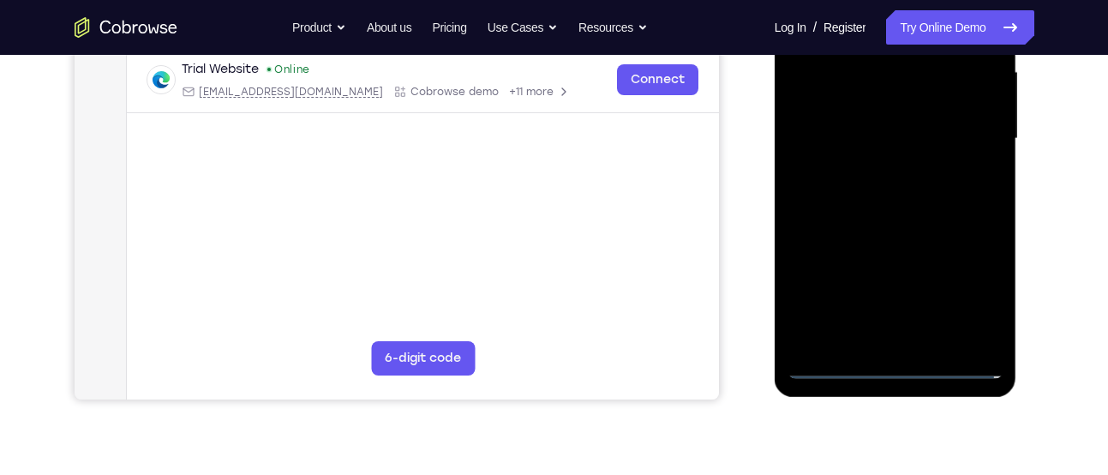
scroll to position [397, 0]
click at [920, 342] on div at bounding box center [895, 140] width 216 height 480
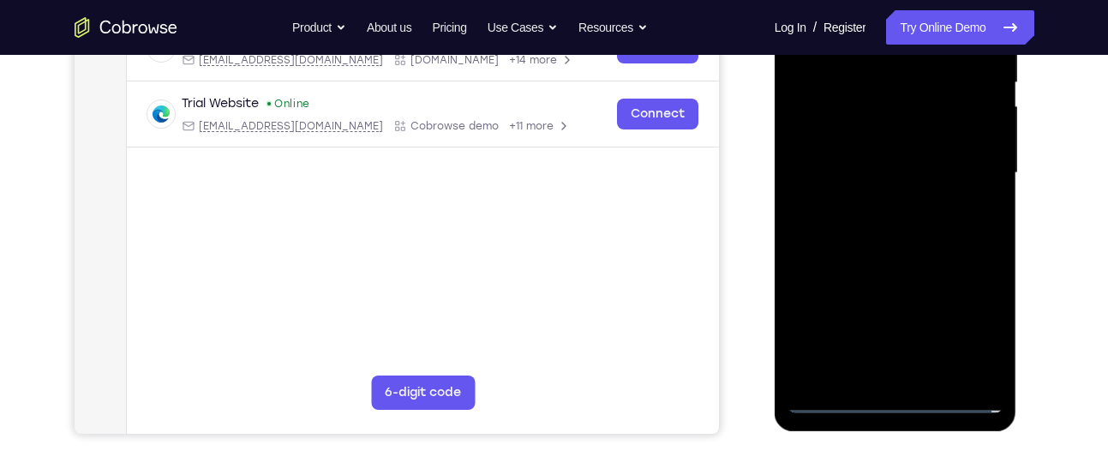
scroll to position [361, 0]
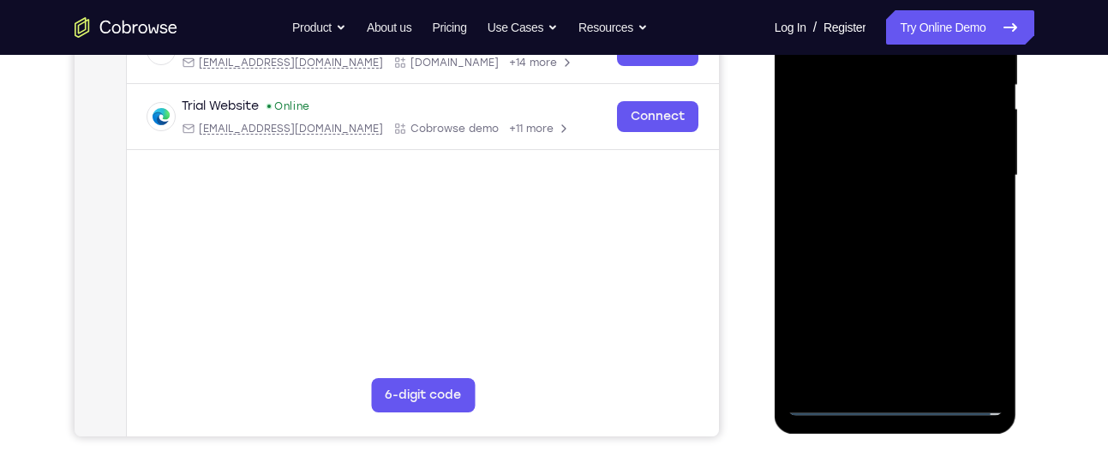
click at [862, 164] on div at bounding box center [895, 176] width 216 height 480
click at [864, 151] on div at bounding box center [895, 176] width 216 height 480
click at [891, 181] on div at bounding box center [895, 176] width 216 height 480
click at [897, 232] on div at bounding box center [895, 176] width 216 height 480
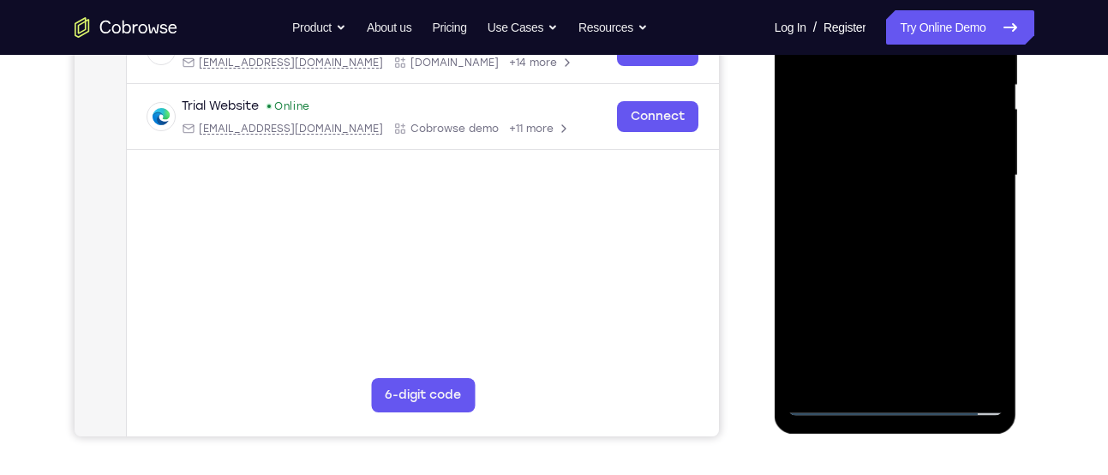
click at [897, 232] on div at bounding box center [895, 176] width 216 height 480
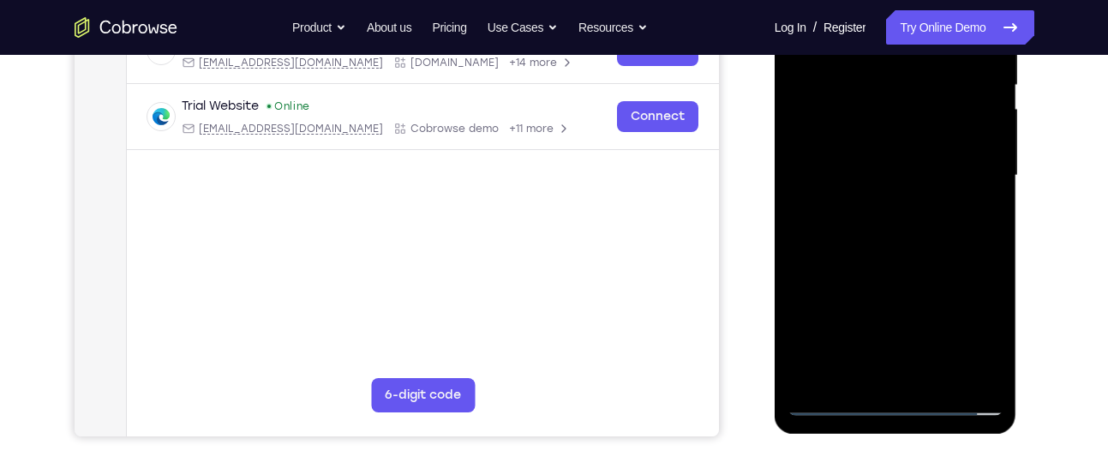
click at [897, 232] on div at bounding box center [895, 176] width 216 height 480
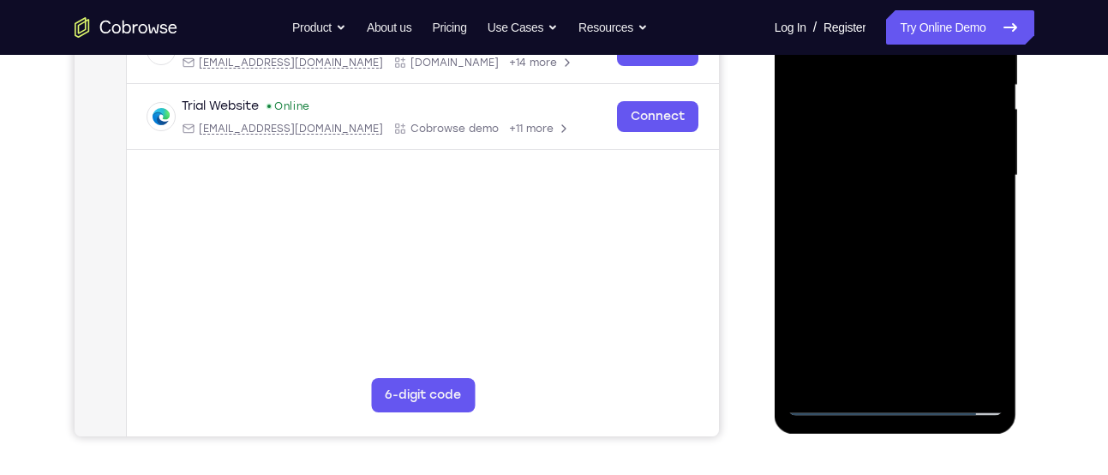
click at [897, 232] on div at bounding box center [895, 176] width 216 height 480
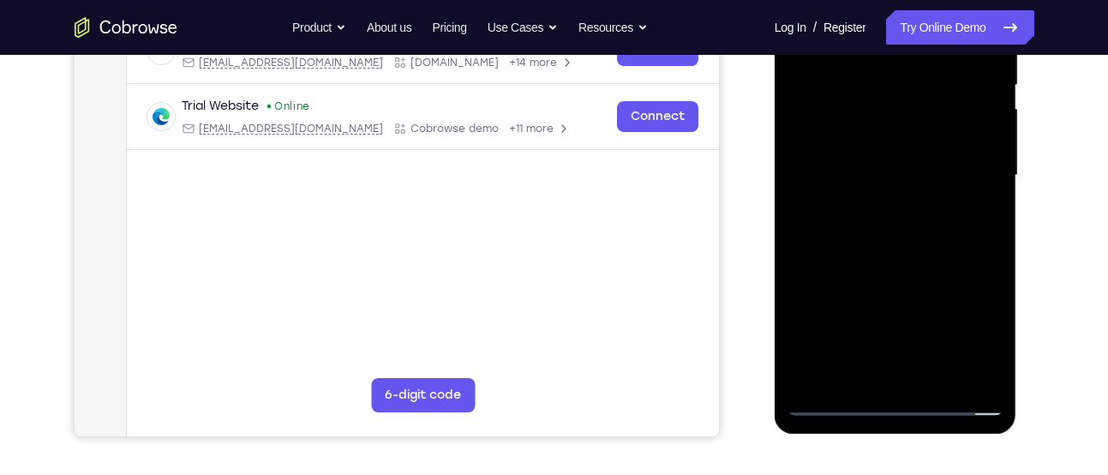
click at [897, 232] on div at bounding box center [895, 176] width 216 height 480
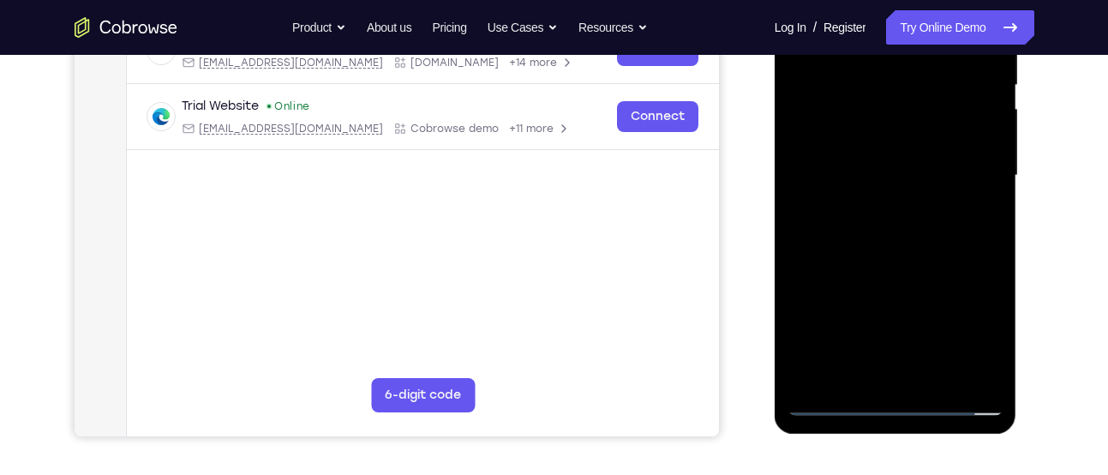
click at [897, 232] on div at bounding box center [895, 176] width 216 height 480
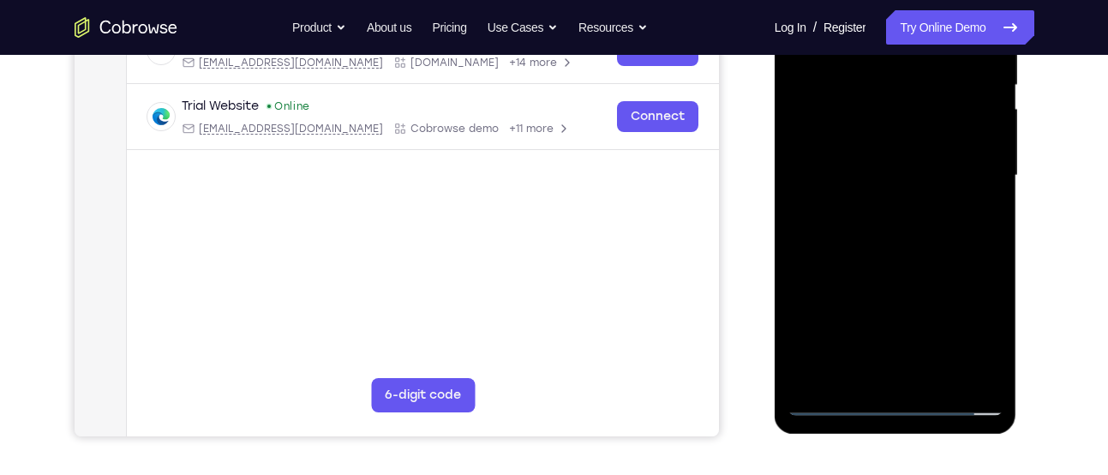
click at [897, 232] on div at bounding box center [895, 176] width 216 height 480
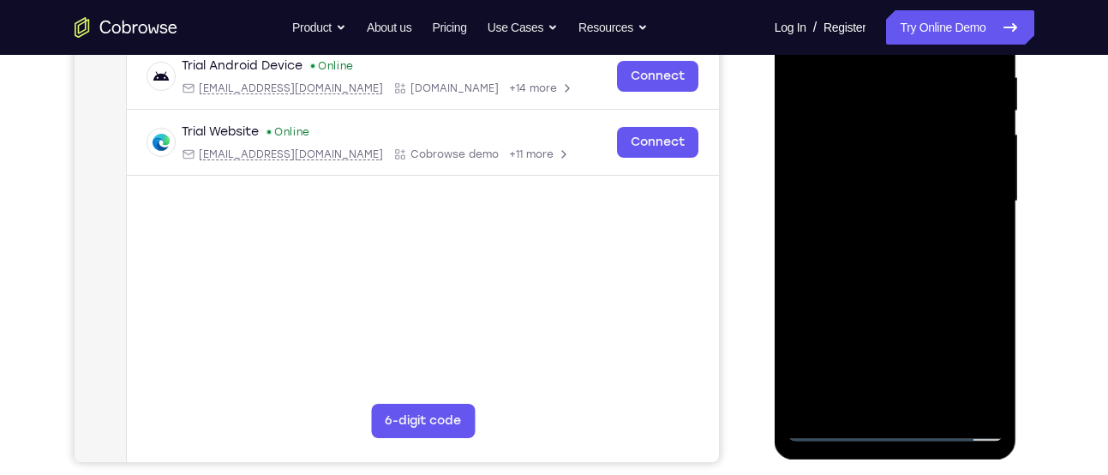
scroll to position [336, 0]
click at [896, 275] on div at bounding box center [895, 201] width 216 height 480
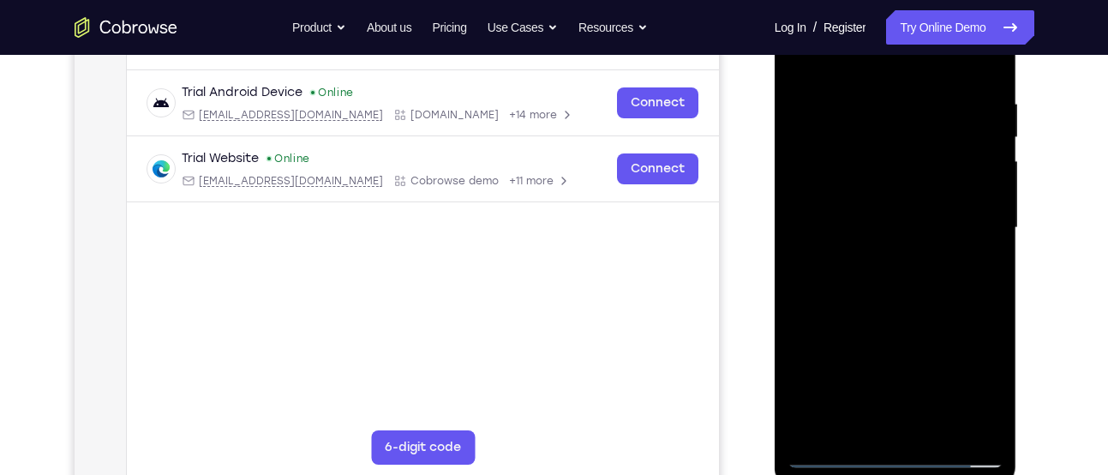
scroll to position [273, 0]
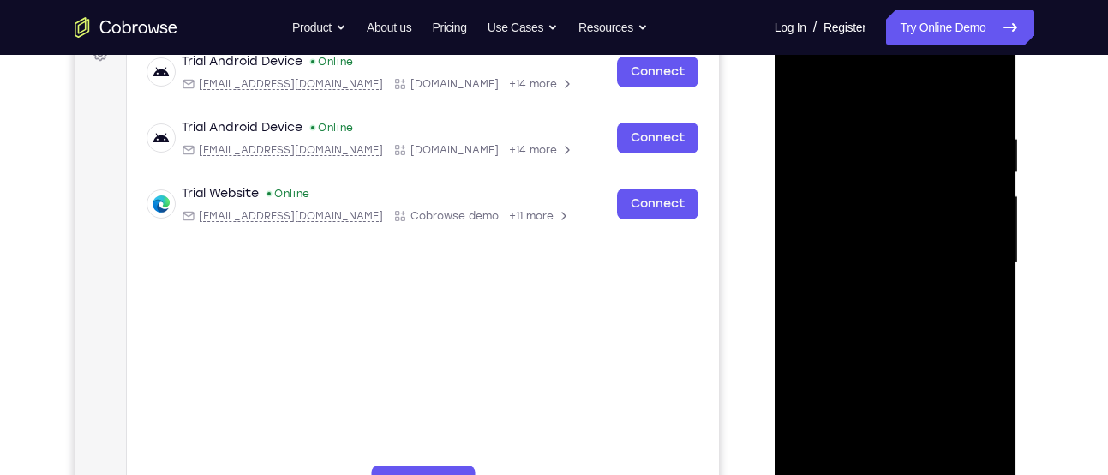
click at [879, 135] on div at bounding box center [895, 263] width 216 height 480
click at [989, 205] on div at bounding box center [895, 263] width 216 height 480
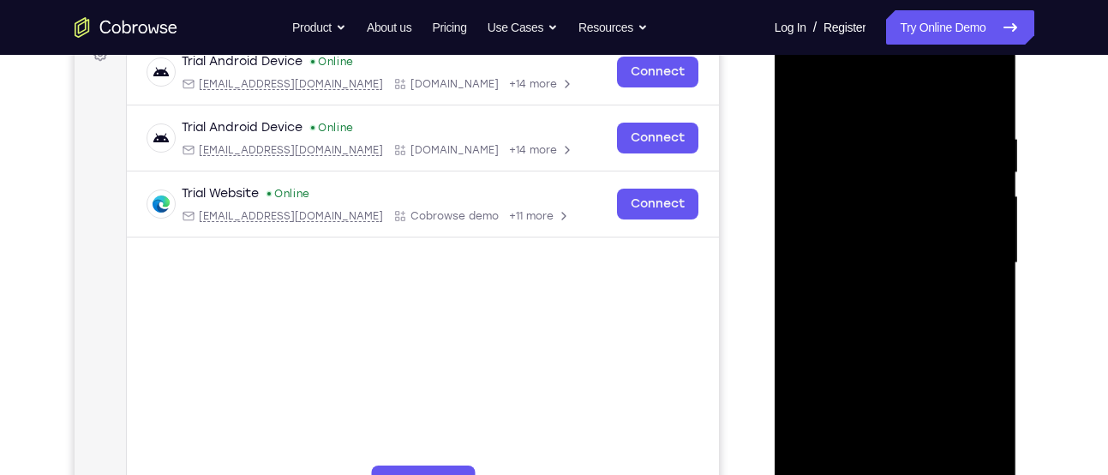
click at [989, 205] on div at bounding box center [895, 263] width 216 height 480
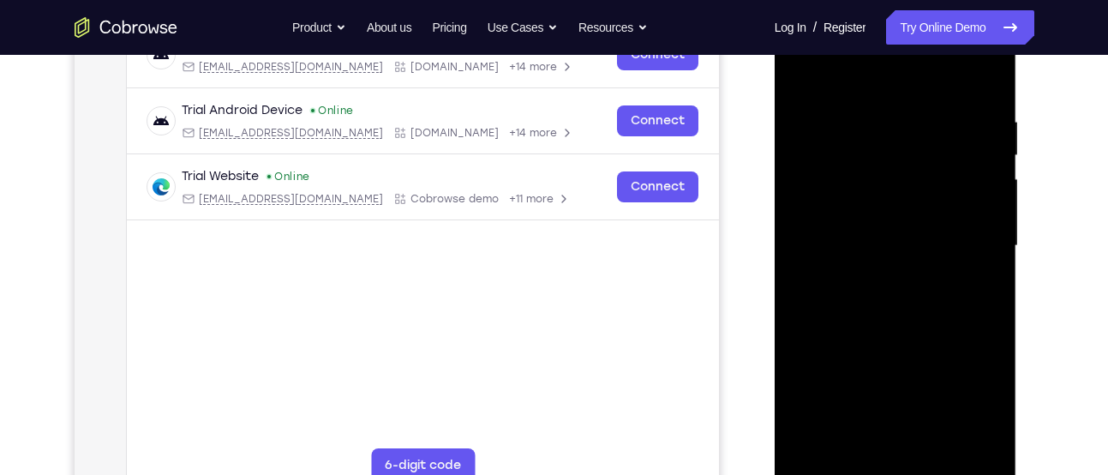
click at [989, 205] on div at bounding box center [895, 246] width 216 height 480
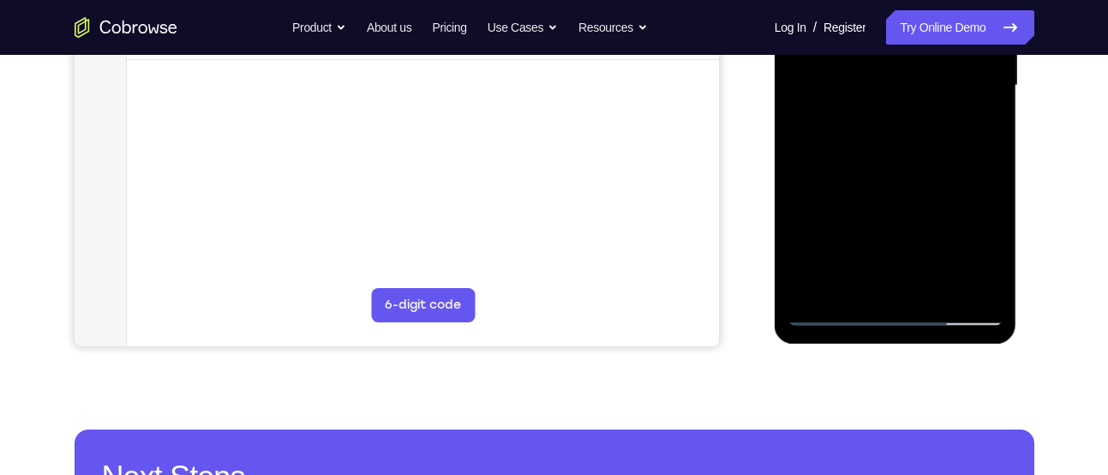
scroll to position [367, 0]
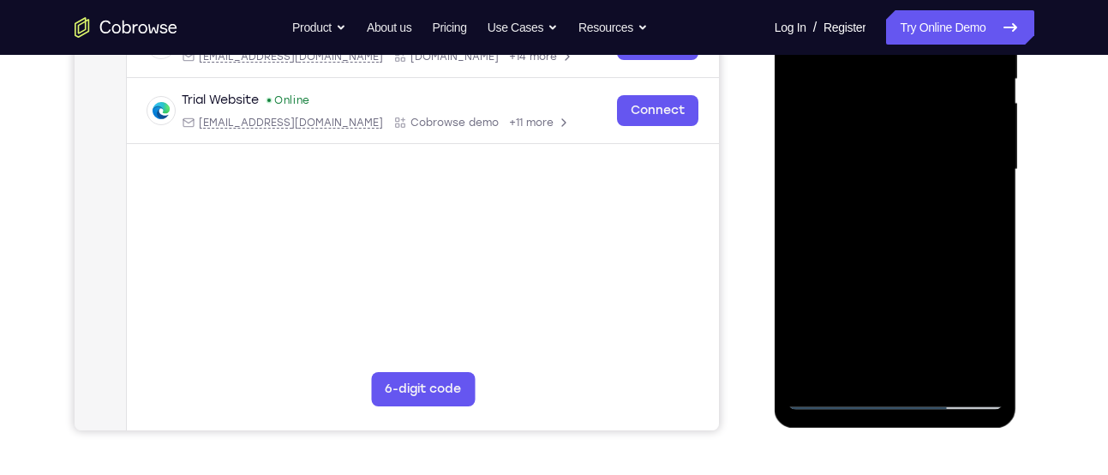
click at [989, 205] on div at bounding box center [895, 170] width 216 height 480
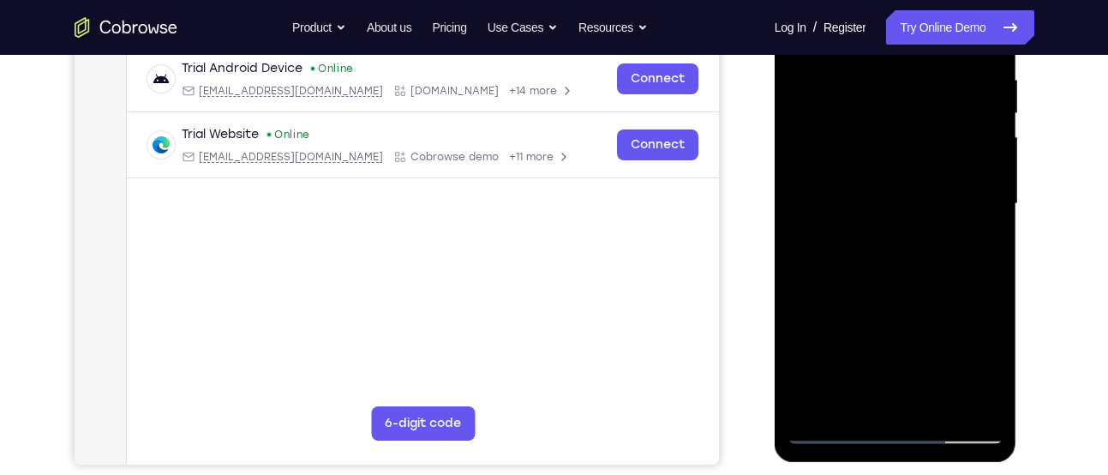
scroll to position [324, 0]
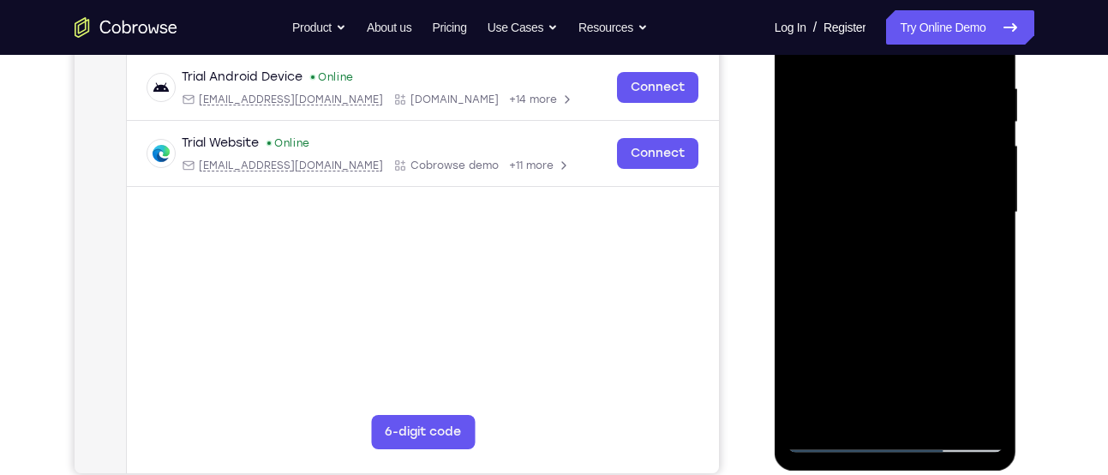
click at [989, 205] on div at bounding box center [895, 213] width 216 height 480
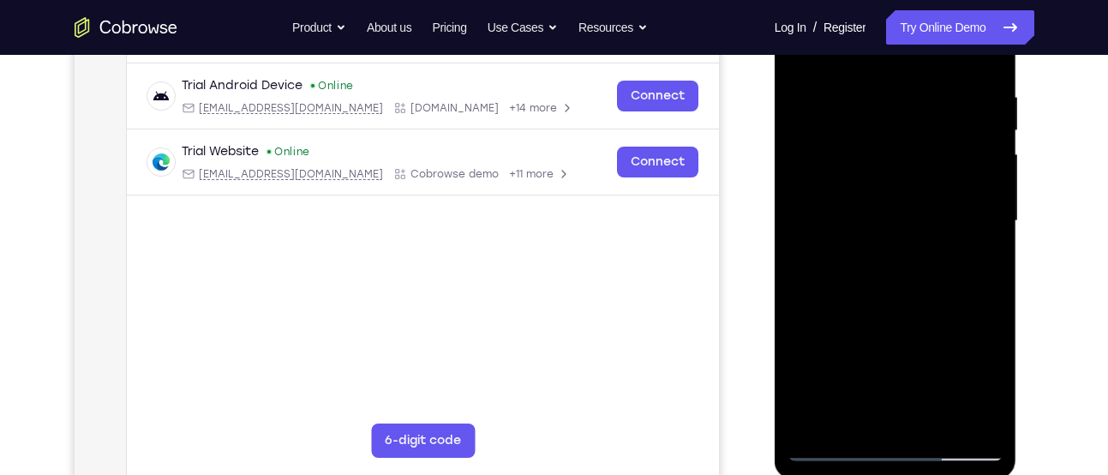
scroll to position [313, 0]
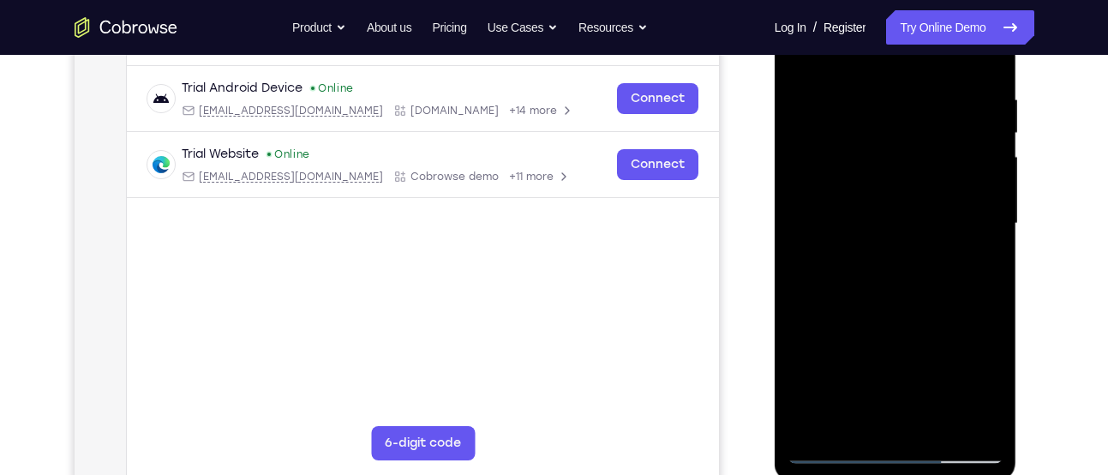
click at [989, 205] on div at bounding box center [895, 224] width 216 height 480
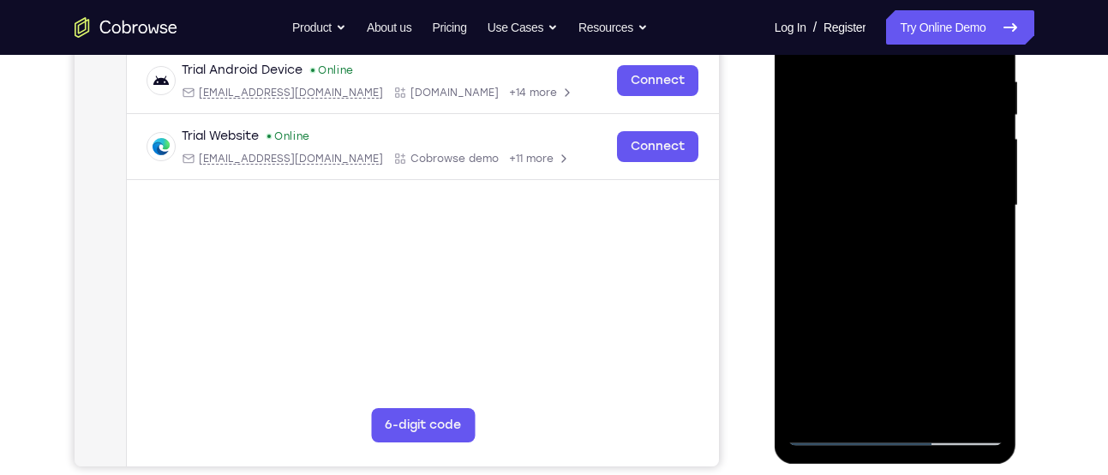
click at [989, 205] on div at bounding box center [895, 206] width 216 height 480
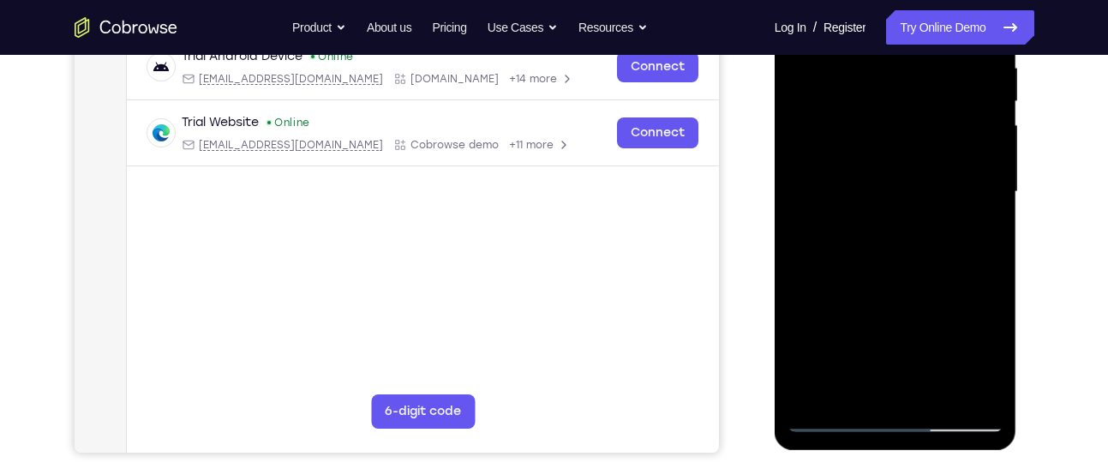
scroll to position [342, 0]
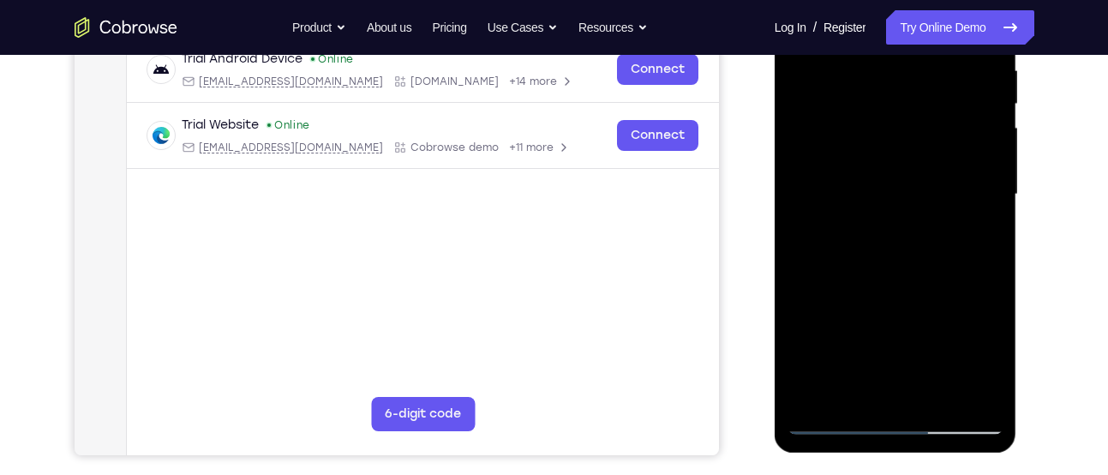
click at [989, 205] on div at bounding box center [895, 195] width 216 height 480
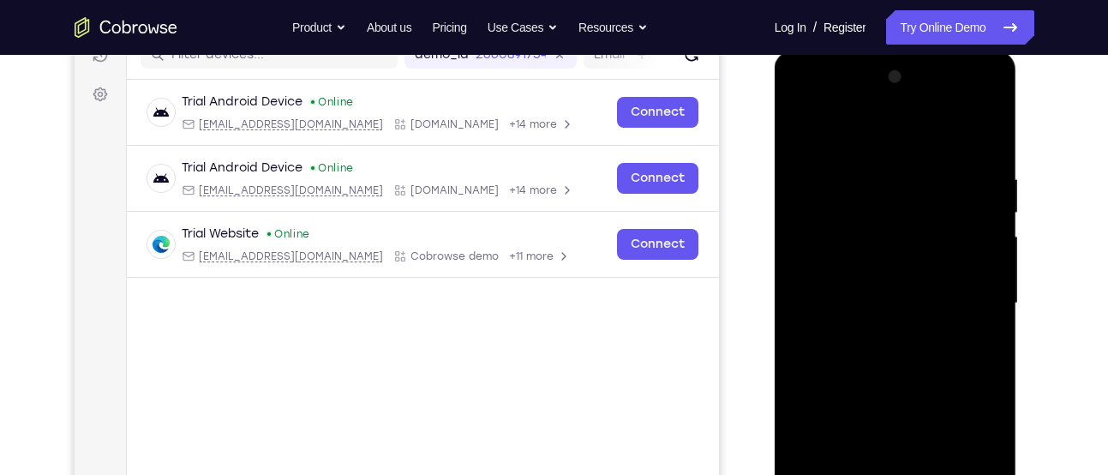
click at [989, 205] on div at bounding box center [895, 303] width 216 height 480
drag, startPoint x: 989, startPoint y: 245, endPoint x: 770, endPoint y: 236, distance: 218.6
click at [774, 236] on html "Online web based iOS Simulators and Android Emulators. Run iPhone, iPad, Mobile…" at bounding box center [896, 308] width 244 height 514
click at [976, 249] on div at bounding box center [895, 303] width 216 height 480
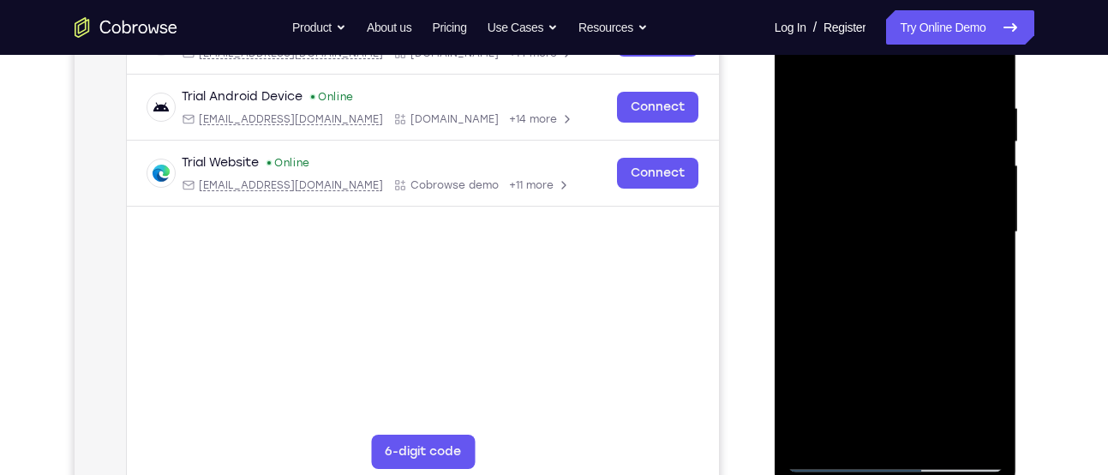
scroll to position [303, 0]
click at [976, 249] on div at bounding box center [895, 233] width 216 height 480
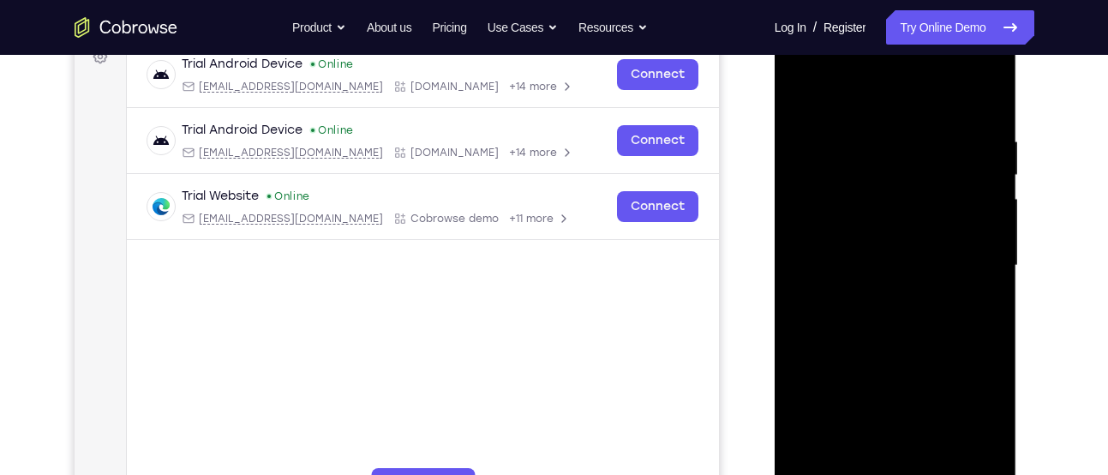
scroll to position [270, 0]
click at [976, 249] on div at bounding box center [895, 267] width 216 height 480
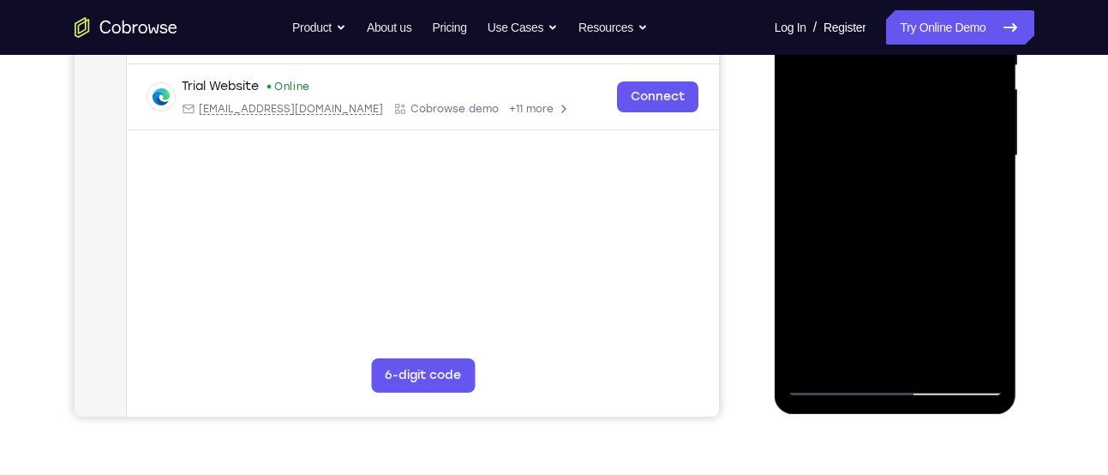
scroll to position [388, 0]
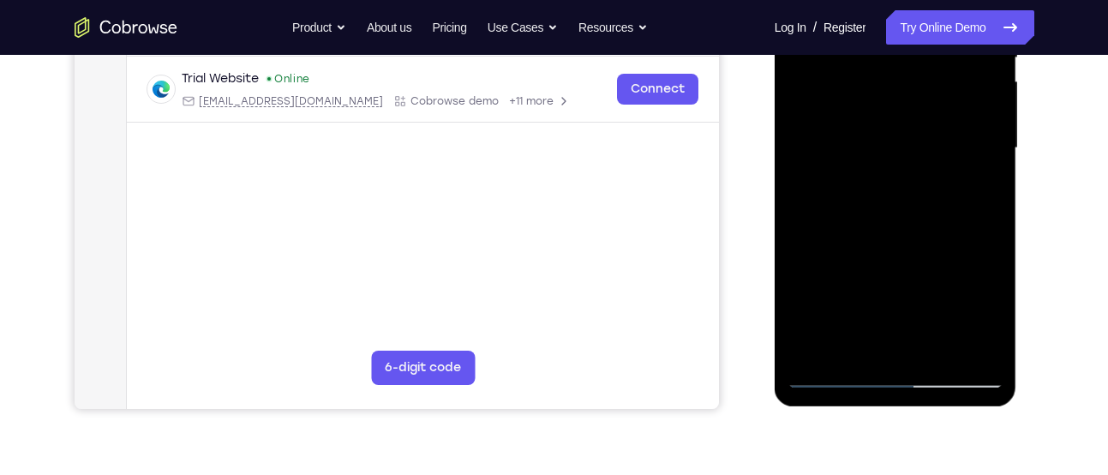
click at [976, 249] on div at bounding box center [895, 148] width 216 height 480
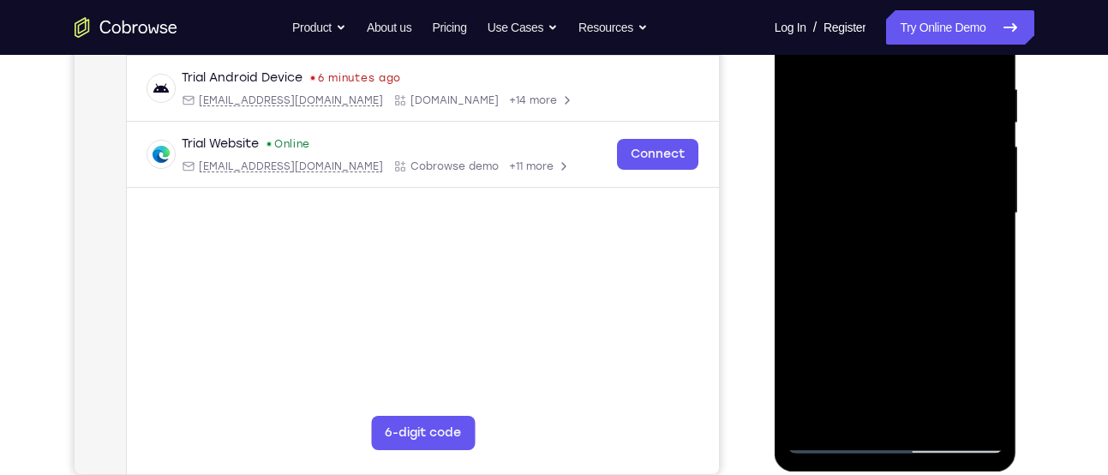
click at [976, 249] on div at bounding box center [895, 213] width 216 height 480
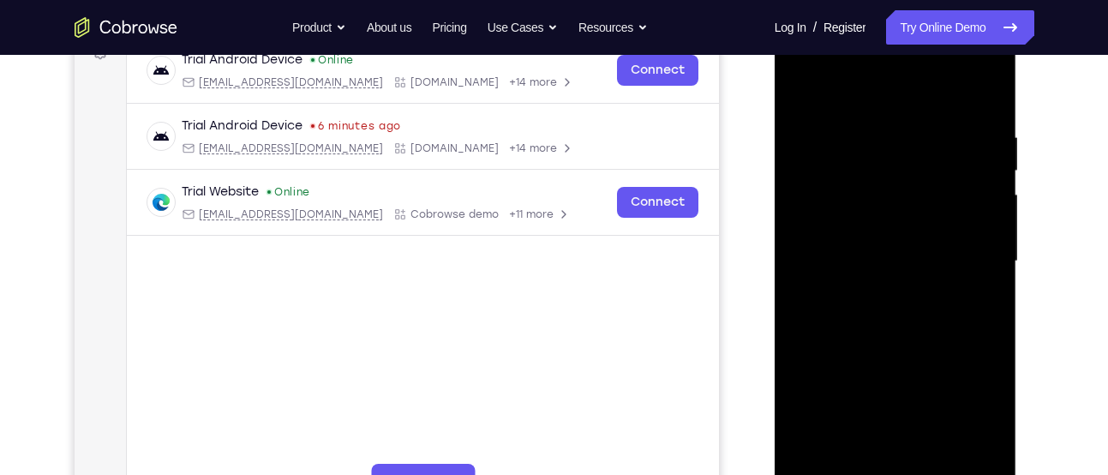
scroll to position [269, 0]
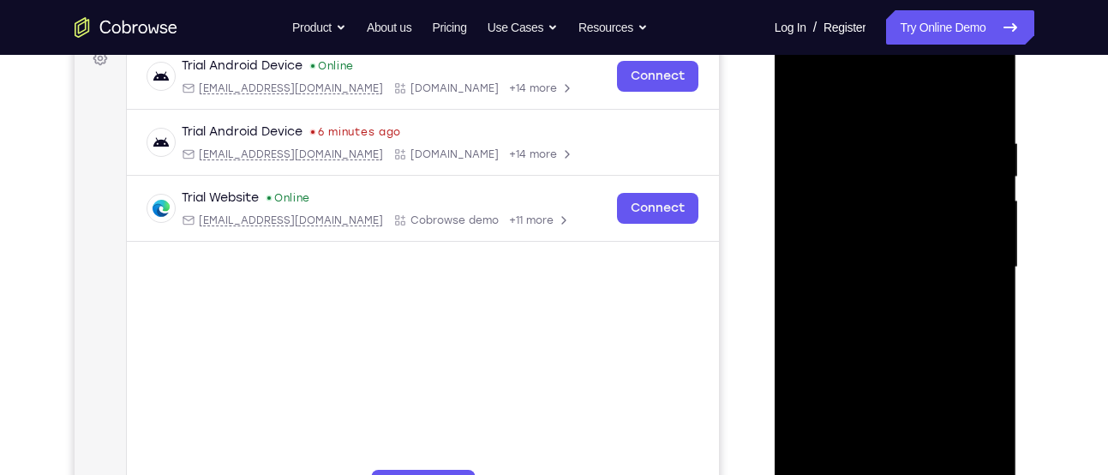
click at [976, 249] on div at bounding box center [895, 267] width 216 height 480
drag, startPoint x: 976, startPoint y: 213, endPoint x: 802, endPoint y: 266, distance: 181.6
click at [802, 266] on div at bounding box center [895, 267] width 216 height 480
click at [978, 241] on div at bounding box center [895, 267] width 216 height 480
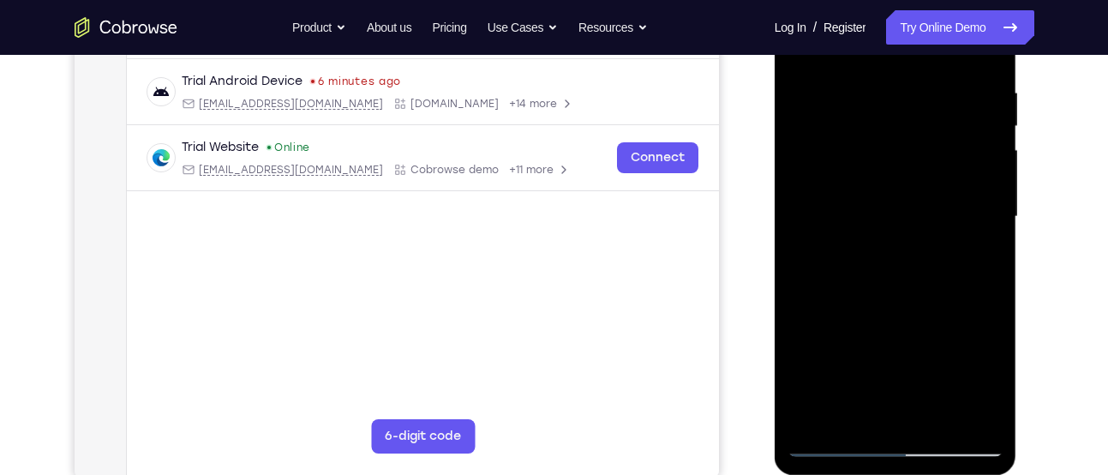
scroll to position [321, 0]
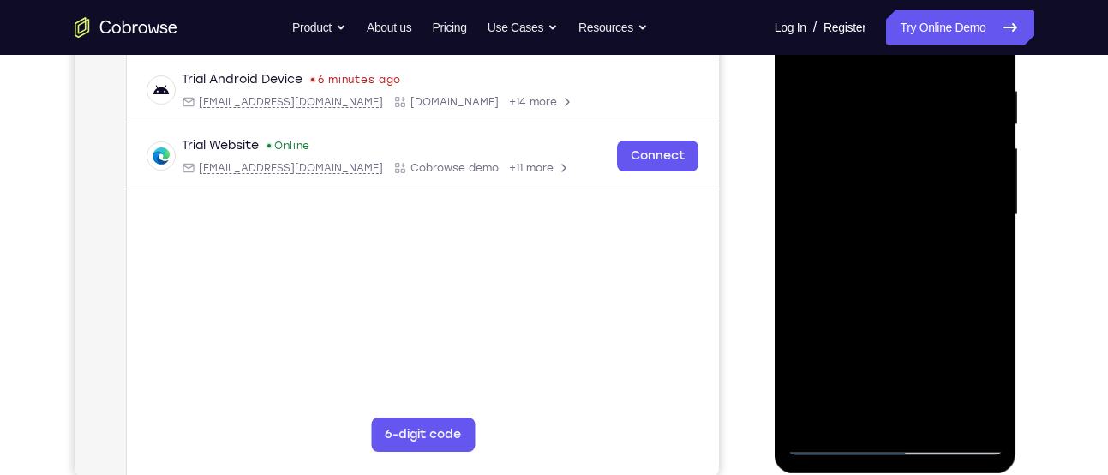
click at [978, 241] on div at bounding box center [895, 215] width 216 height 480
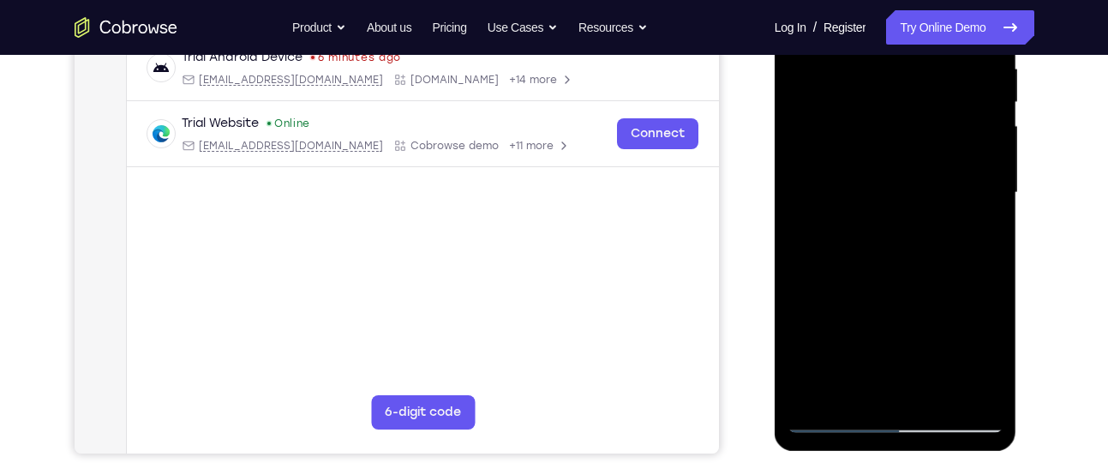
scroll to position [343, 0]
click at [978, 241] on div at bounding box center [895, 194] width 216 height 480
click at [981, 297] on div at bounding box center [895, 194] width 216 height 480
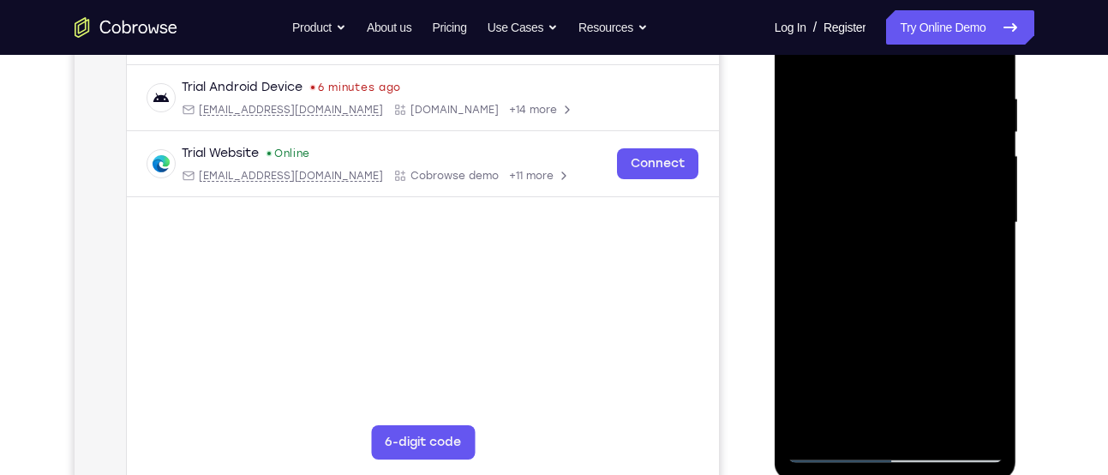
click at [982, 61] on div at bounding box center [895, 223] width 216 height 480
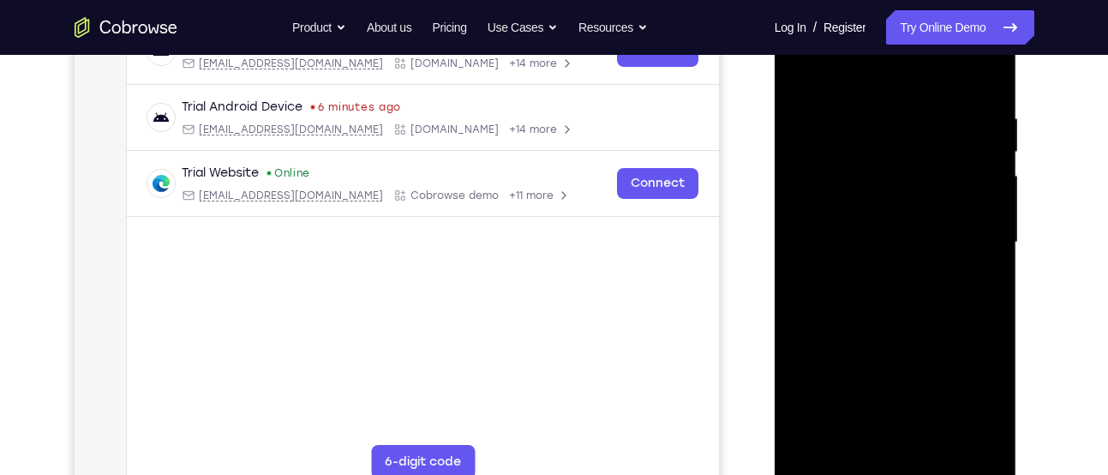
scroll to position [293, 0]
drag, startPoint x: 886, startPoint y: 383, endPoint x: 854, endPoint y: 422, distance: 50.6
click at [854, 422] on div at bounding box center [895, 243] width 216 height 480
click at [878, 116] on div at bounding box center [895, 243] width 216 height 480
click at [986, 75] on div at bounding box center [895, 243] width 216 height 480
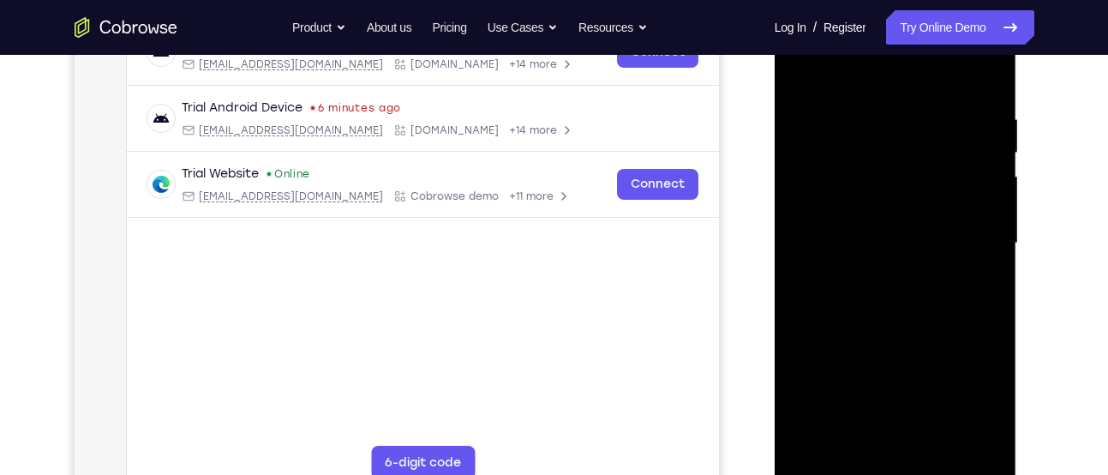
click at [974, 118] on div at bounding box center [895, 243] width 216 height 480
click at [979, 131] on div at bounding box center [895, 243] width 216 height 480
click at [983, 79] on div at bounding box center [895, 243] width 216 height 480
drag, startPoint x: 907, startPoint y: 274, endPoint x: 914, endPoint y: 166, distance: 108.2
click at [914, 166] on div at bounding box center [895, 243] width 216 height 480
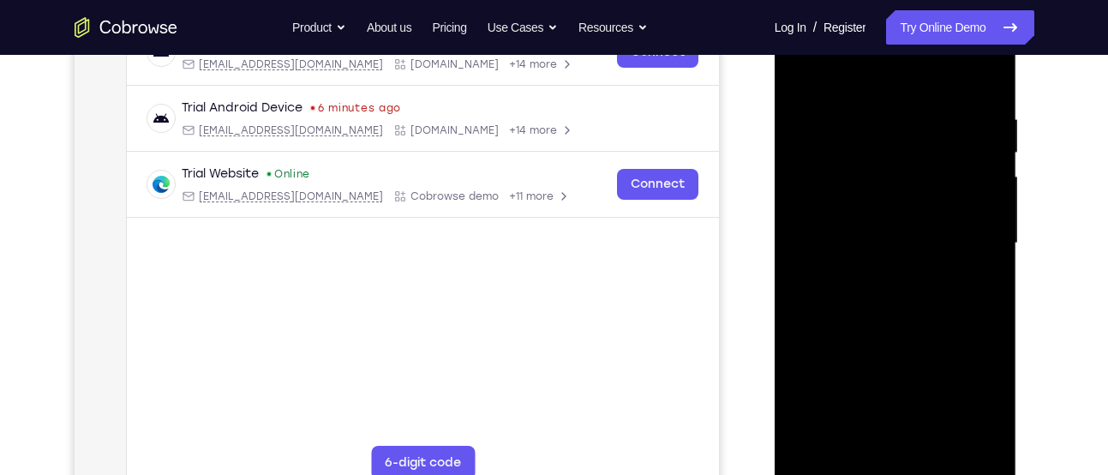
click at [800, 372] on div at bounding box center [895, 243] width 216 height 480
drag, startPoint x: 876, startPoint y: 290, endPoint x: 885, endPoint y: 147, distance: 142.5
click at [885, 147] on div at bounding box center [895, 243] width 216 height 480
drag, startPoint x: 882, startPoint y: 311, endPoint x: 887, endPoint y: 140, distance: 171.4
click at [887, 140] on div at bounding box center [895, 243] width 216 height 480
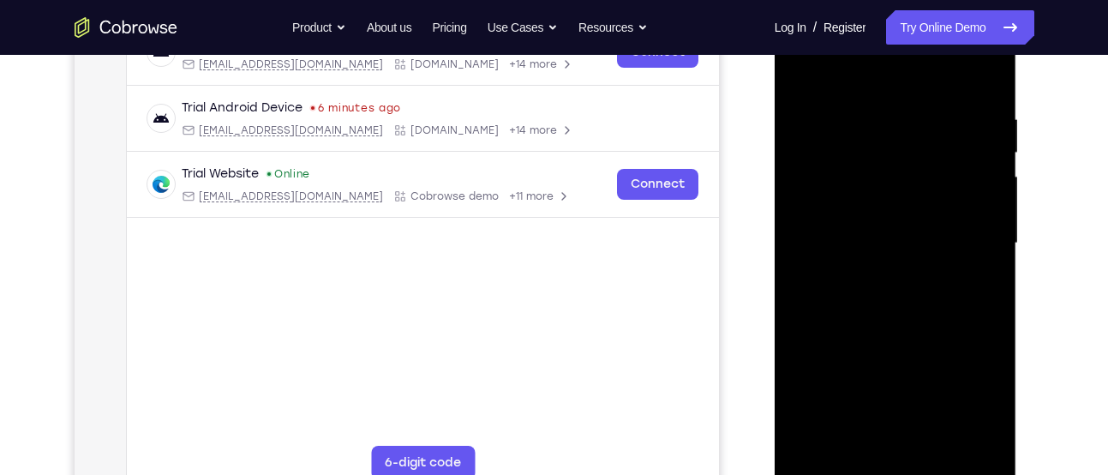
drag, startPoint x: 888, startPoint y: 279, endPoint x: 877, endPoint y: 132, distance: 147.7
click at [877, 132] on div at bounding box center [895, 243] width 216 height 480
drag, startPoint x: 898, startPoint y: 281, endPoint x: 879, endPoint y: 144, distance: 138.4
click at [879, 144] on div at bounding box center [895, 243] width 216 height 480
drag, startPoint x: 894, startPoint y: 301, endPoint x: 870, endPoint y: 108, distance: 194.3
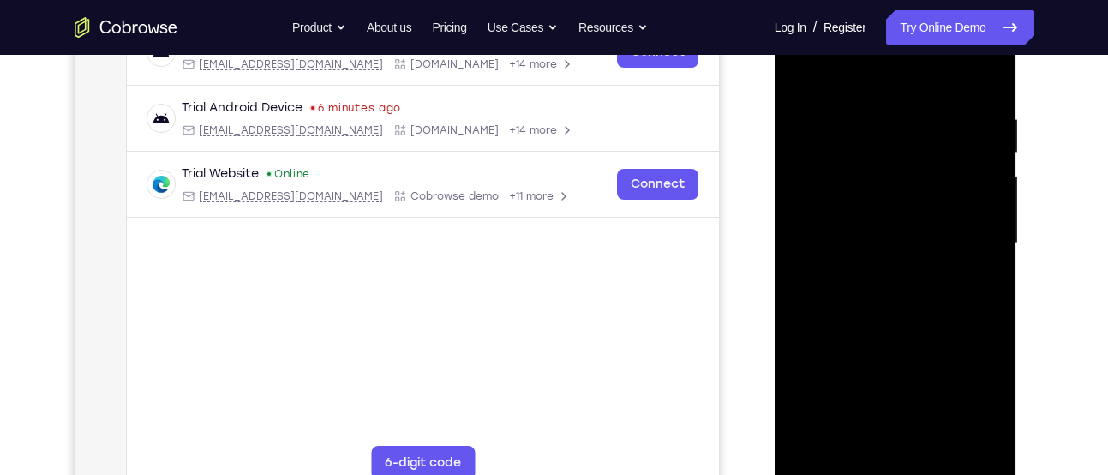
click at [870, 108] on div at bounding box center [895, 243] width 216 height 480
drag, startPoint x: 896, startPoint y: 241, endPoint x: 875, endPoint y: 74, distance: 168.4
click at [875, 74] on div at bounding box center [895, 243] width 216 height 480
drag, startPoint x: 912, startPoint y: 255, endPoint x: 906, endPoint y: 111, distance: 144.9
click at [906, 111] on div at bounding box center [895, 243] width 216 height 480
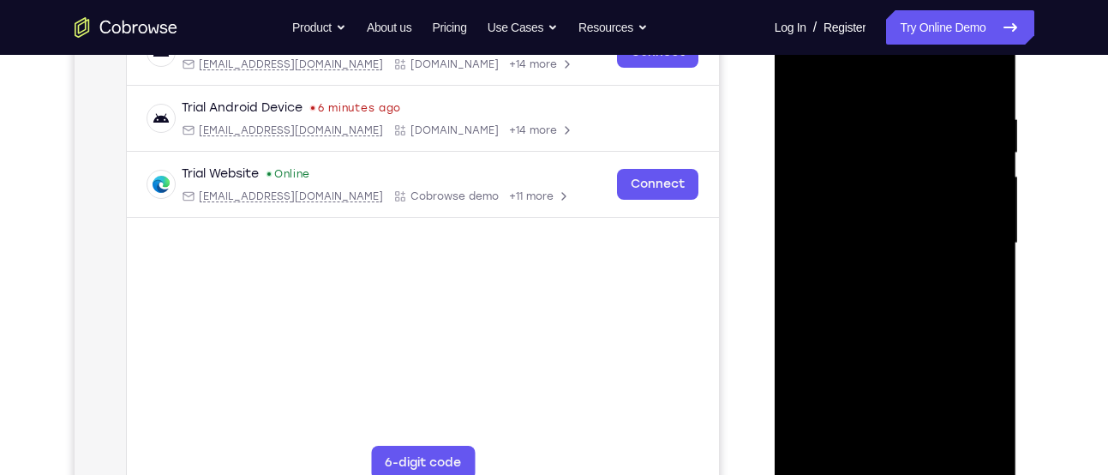
drag, startPoint x: 888, startPoint y: 282, endPoint x: 882, endPoint y: 200, distance: 81.6
click at [882, 200] on div at bounding box center [895, 243] width 216 height 480
click at [992, 108] on div at bounding box center [895, 243] width 216 height 480
click at [800, 266] on div at bounding box center [895, 243] width 216 height 480
drag, startPoint x: 900, startPoint y: 313, endPoint x: 909, endPoint y: 70, distance: 242.6
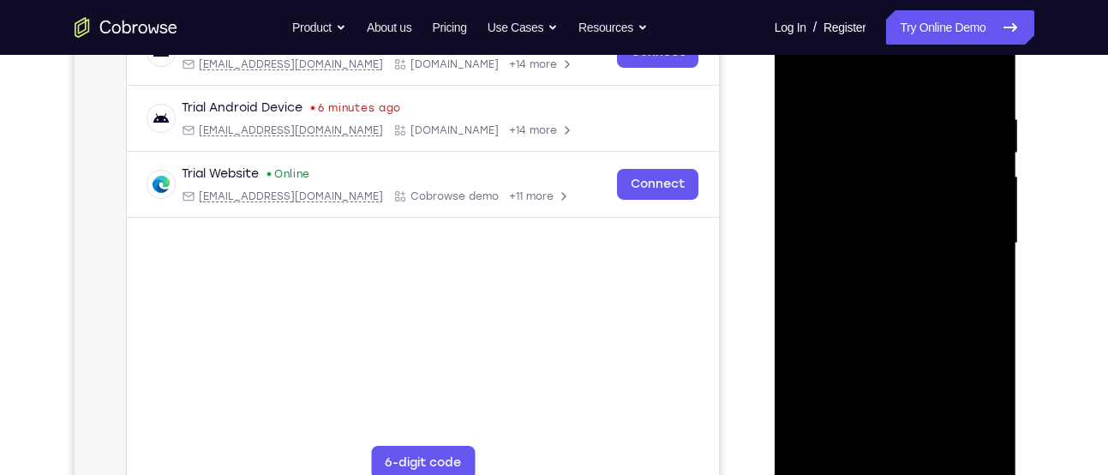
click at [909, 70] on div at bounding box center [895, 243] width 216 height 480
drag, startPoint x: 906, startPoint y: 284, endPoint x: 885, endPoint y: 47, distance: 237.4
click at [885, 47] on div at bounding box center [895, 243] width 216 height 480
drag, startPoint x: 900, startPoint y: 247, endPoint x: 890, endPoint y: 87, distance: 159.7
click at [890, 87] on div at bounding box center [895, 243] width 216 height 480
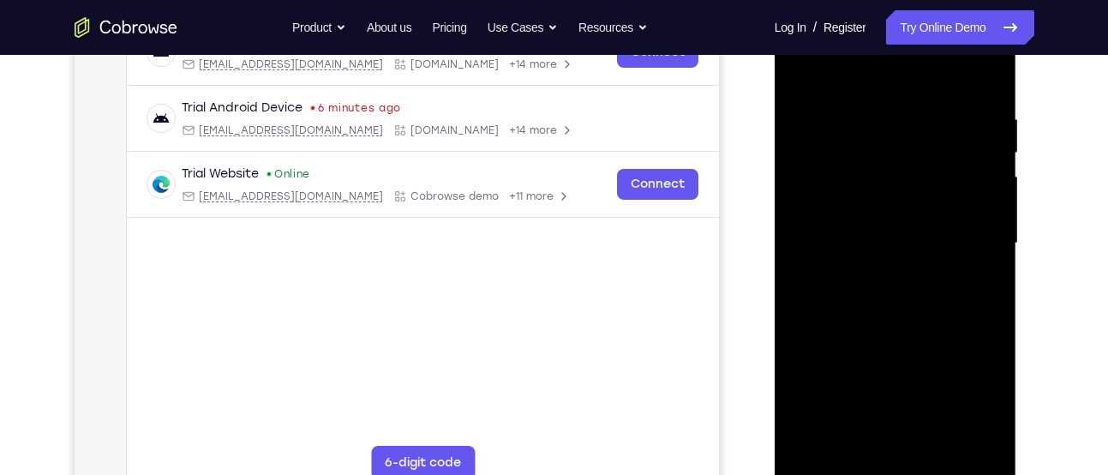
drag, startPoint x: 907, startPoint y: 285, endPoint x: 906, endPoint y: 100, distance: 185.1
click at [906, 100] on div at bounding box center [895, 243] width 216 height 480
click at [800, 222] on div at bounding box center [895, 243] width 216 height 480
drag, startPoint x: 878, startPoint y: 269, endPoint x: 876, endPoint y: 11, distance: 257.9
click at [876, 11] on div at bounding box center [895, 243] width 216 height 480
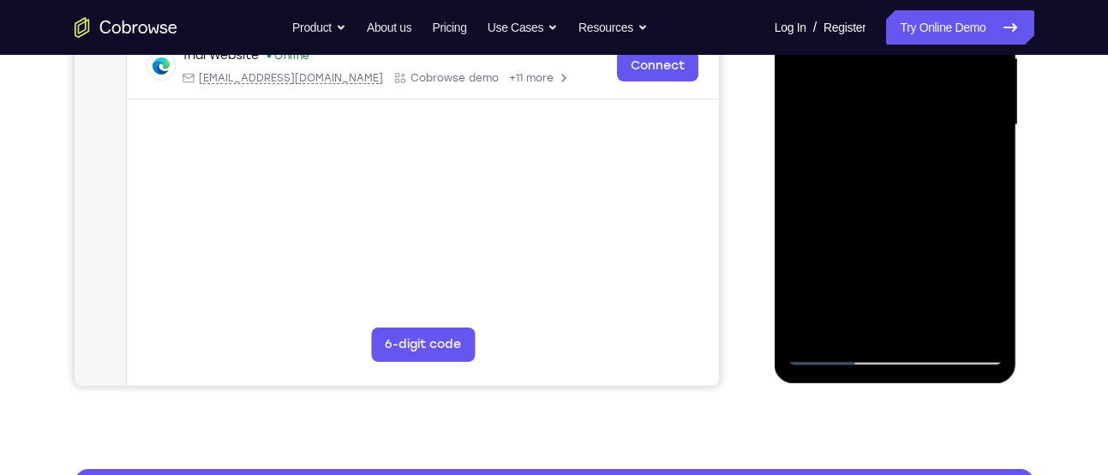
scroll to position [413, 0]
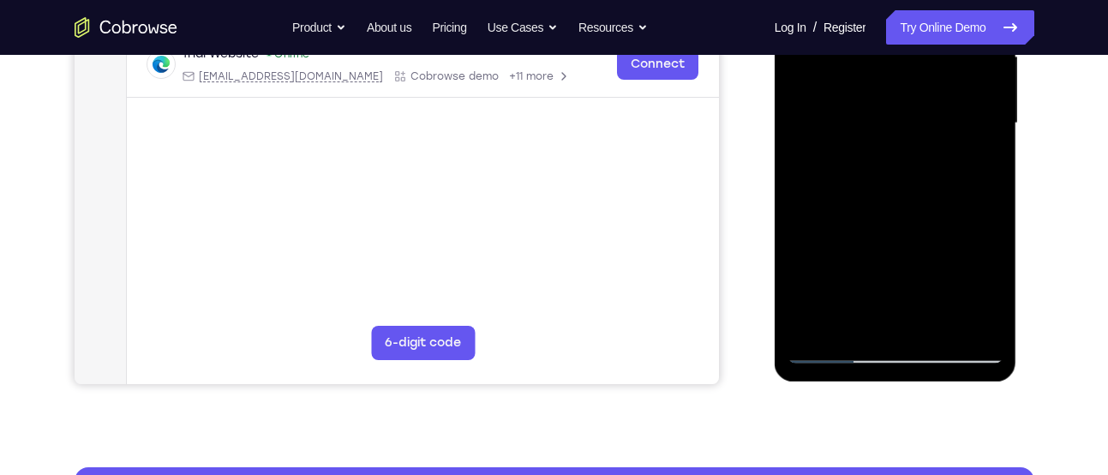
click at [811, 323] on div at bounding box center [895, 123] width 216 height 480
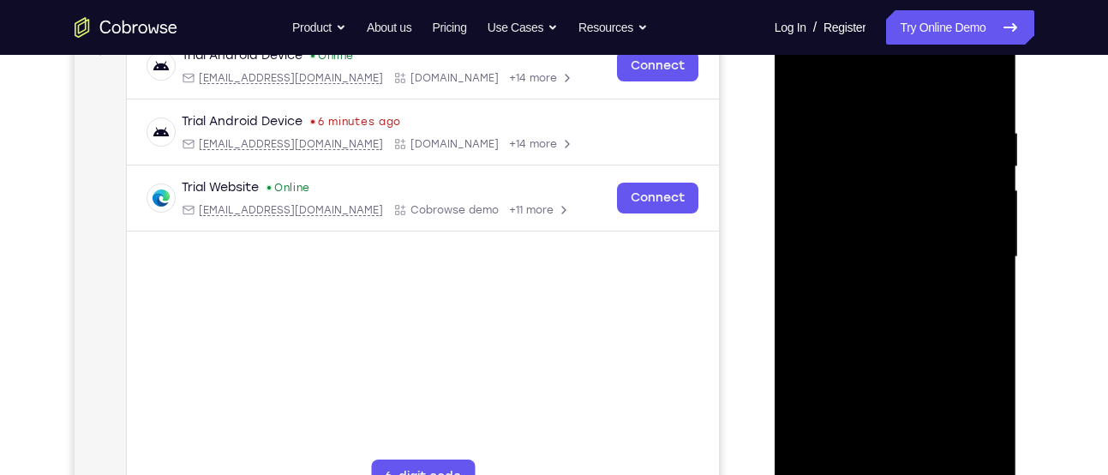
scroll to position [278, 0]
drag, startPoint x: 892, startPoint y: 164, endPoint x: 846, endPoint y: 410, distance: 251.0
click at [846, 410] on div at bounding box center [895, 259] width 216 height 480
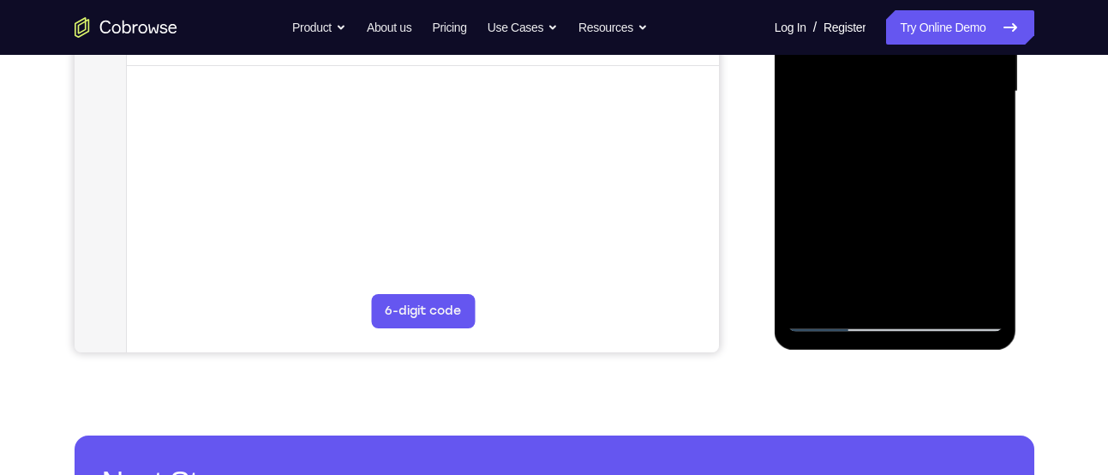
scroll to position [448, 0]
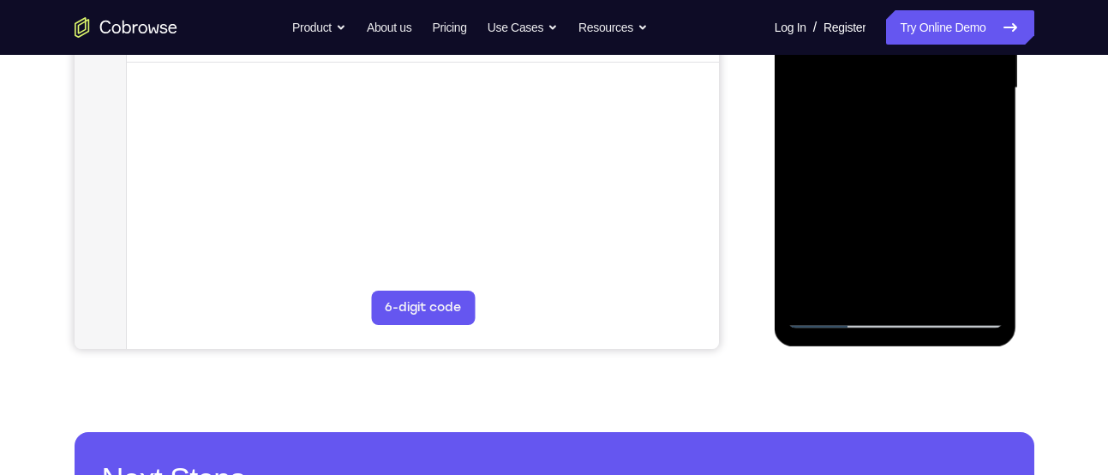
click at [853, 292] on div at bounding box center [895, 88] width 216 height 480
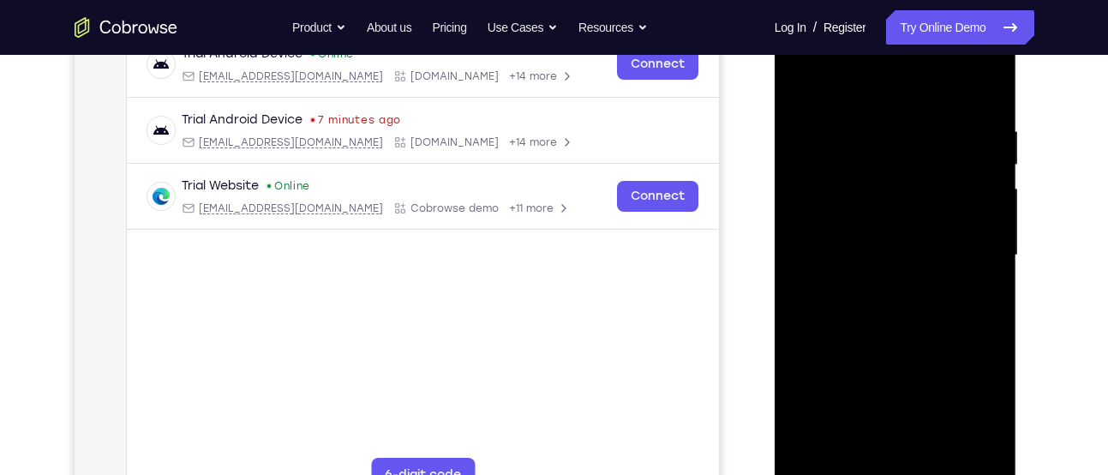
scroll to position [280, 0]
click at [883, 83] on div at bounding box center [895, 256] width 216 height 480
click at [844, 169] on div at bounding box center [895, 256] width 216 height 480
click at [801, 83] on div at bounding box center [895, 256] width 216 height 480
click at [802, 226] on div at bounding box center [895, 256] width 216 height 480
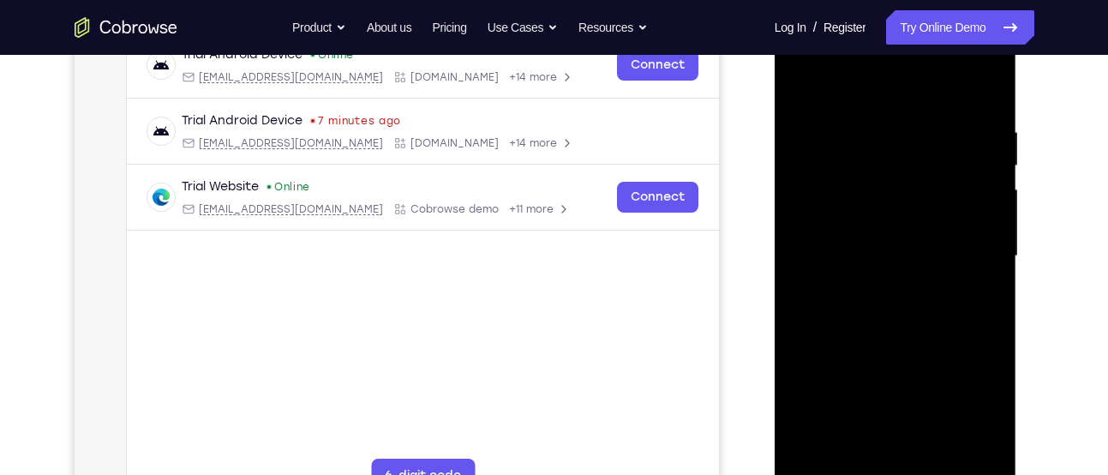
click at [799, 219] on div at bounding box center [895, 256] width 216 height 480
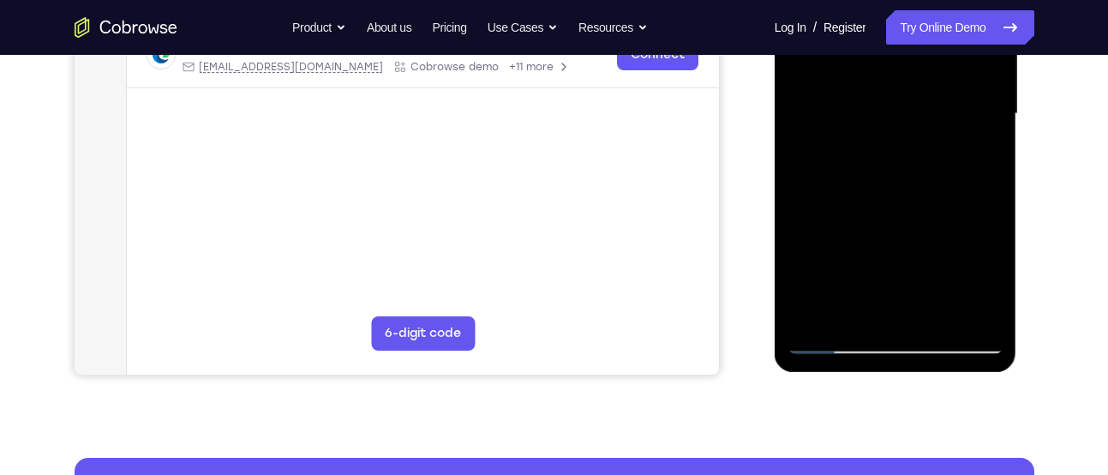
scroll to position [423, 0]
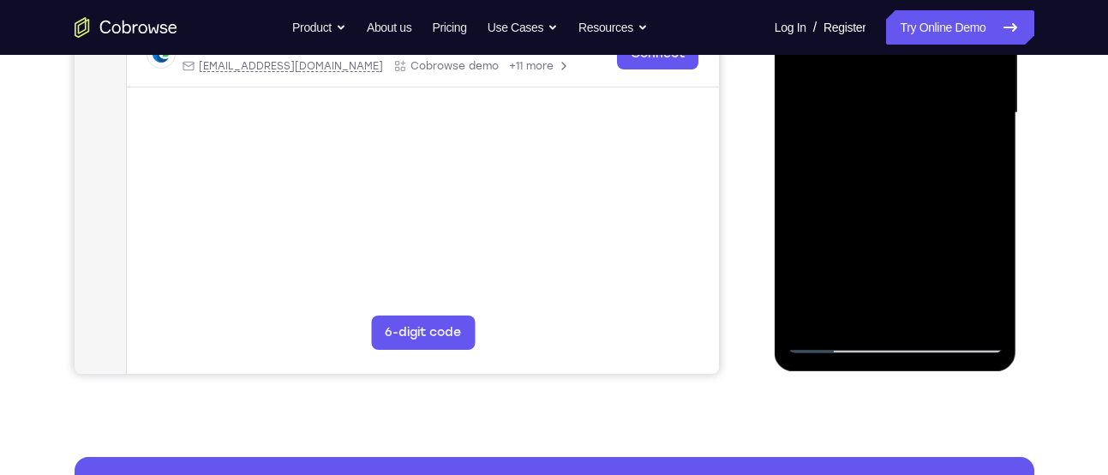
click at [811, 320] on div at bounding box center [895, 113] width 216 height 480
click at [849, 314] on div at bounding box center [895, 113] width 216 height 480
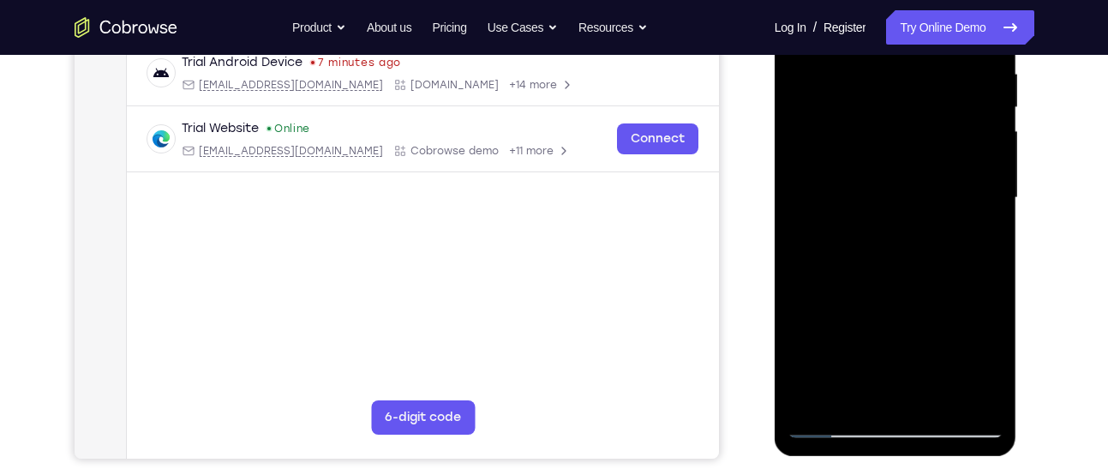
scroll to position [337, 0]
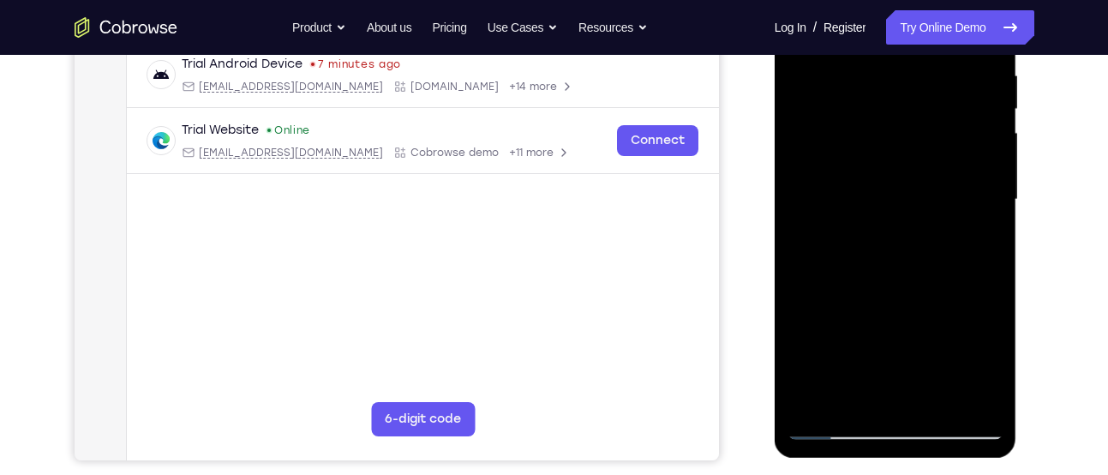
click at [822, 91] on div at bounding box center [895, 200] width 216 height 480
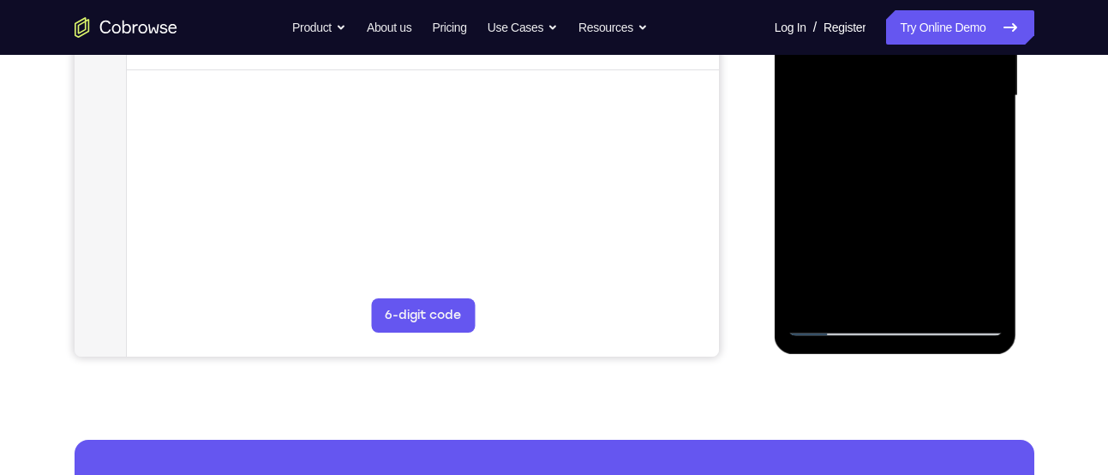
scroll to position [443, 0]
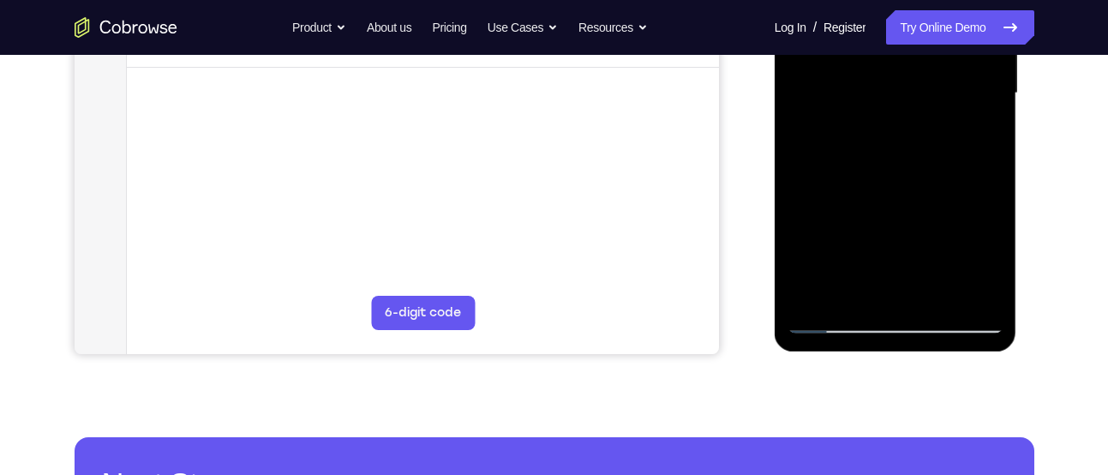
click at [835, 316] on div at bounding box center [895, 93] width 216 height 480
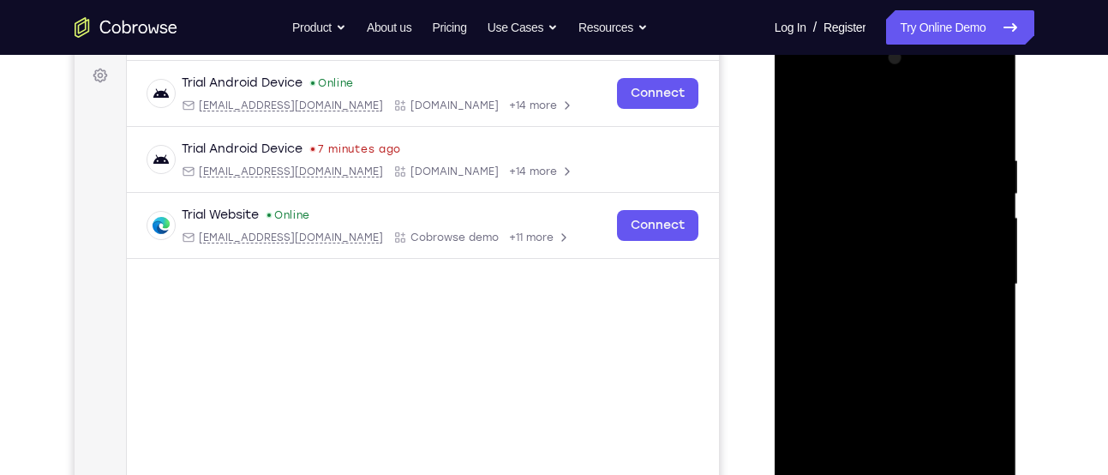
scroll to position [250, 0]
click at [860, 110] on div at bounding box center [895, 286] width 216 height 480
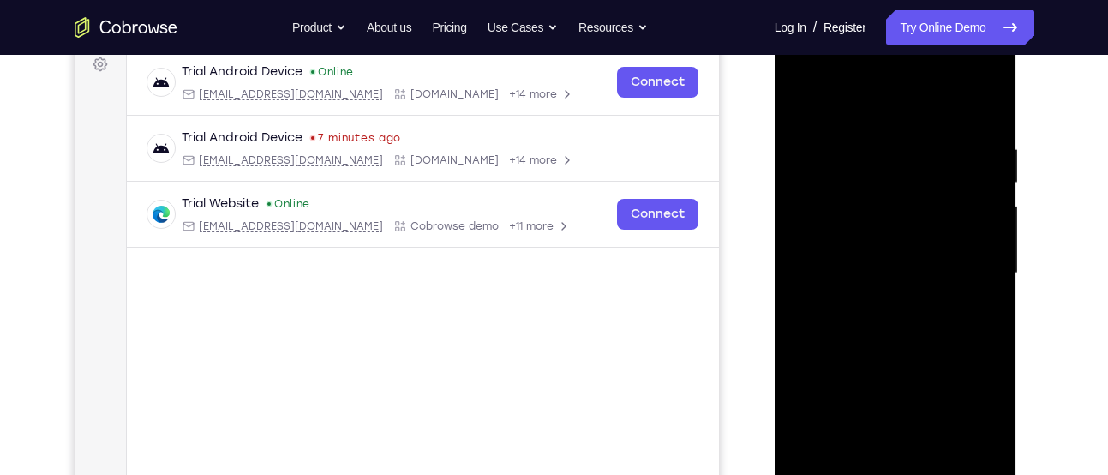
scroll to position [262, 0]
click at [864, 194] on div at bounding box center [895, 274] width 216 height 480
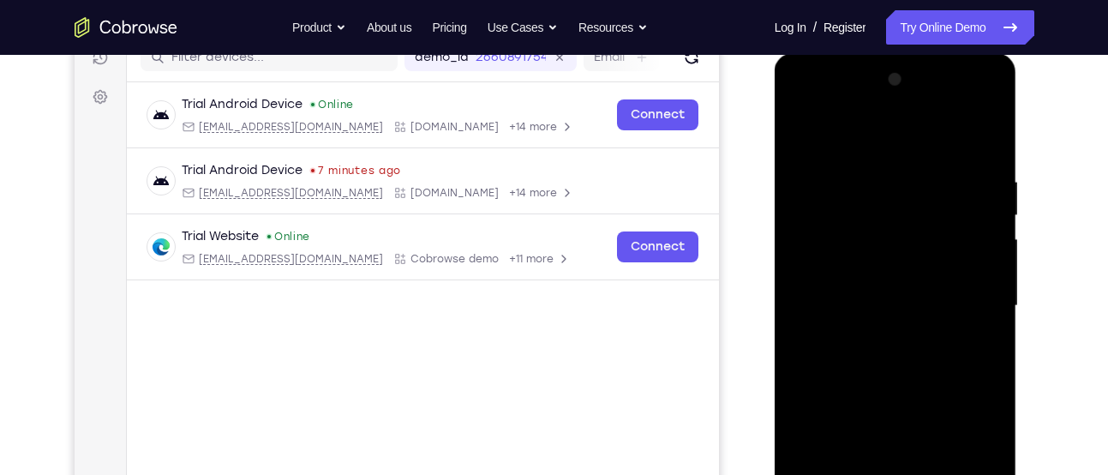
click at [803, 136] on div at bounding box center [895, 306] width 216 height 480
click at [816, 251] on div at bounding box center [895, 306] width 216 height 480
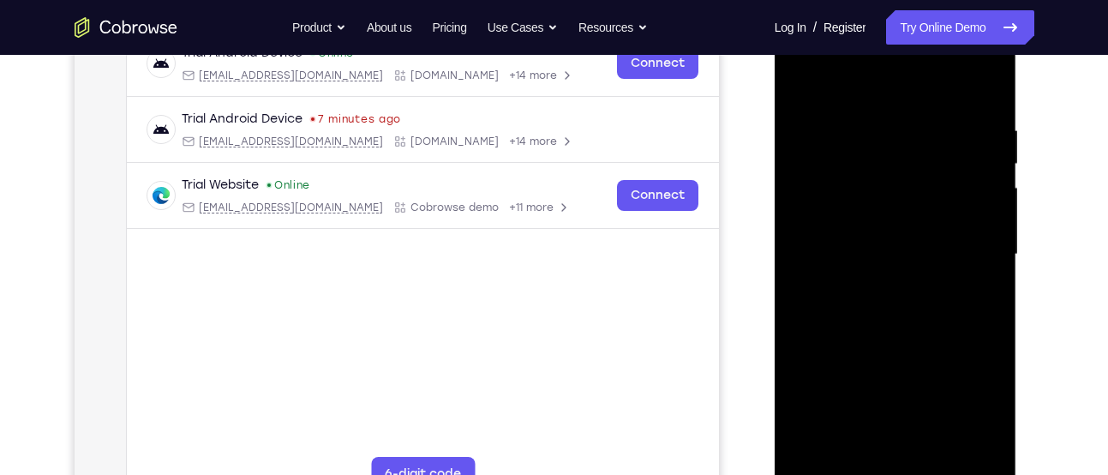
scroll to position [288, 0]
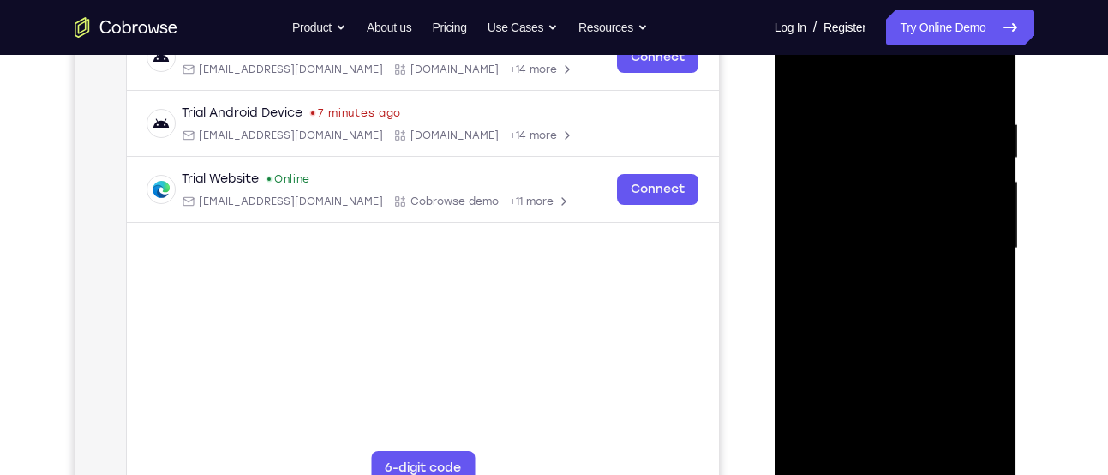
click at [901, 135] on div at bounding box center [895, 249] width 216 height 480
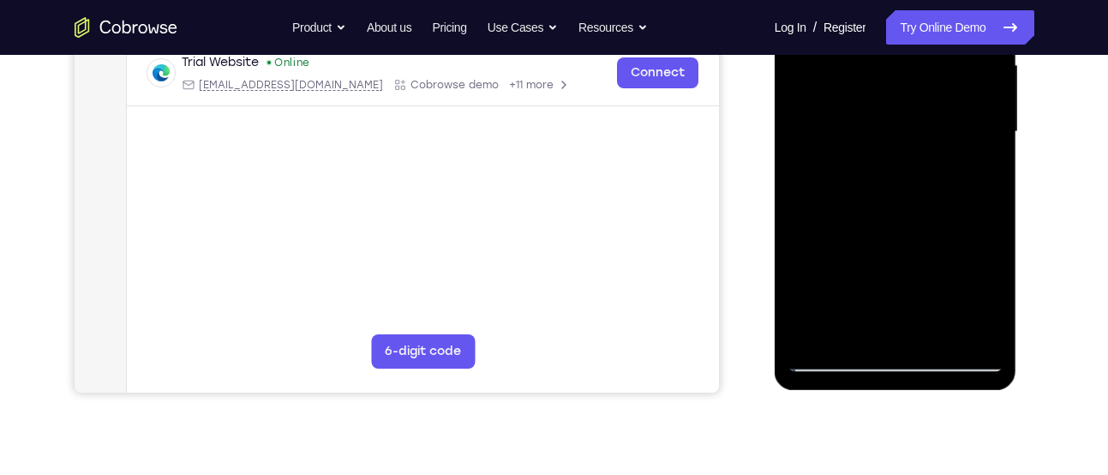
scroll to position [310, 0]
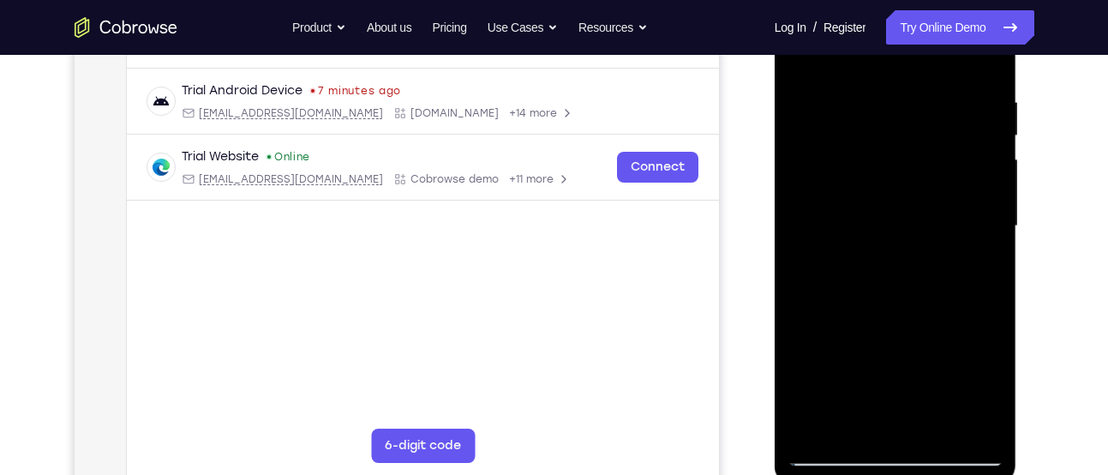
click at [882, 108] on div at bounding box center [895, 226] width 216 height 480
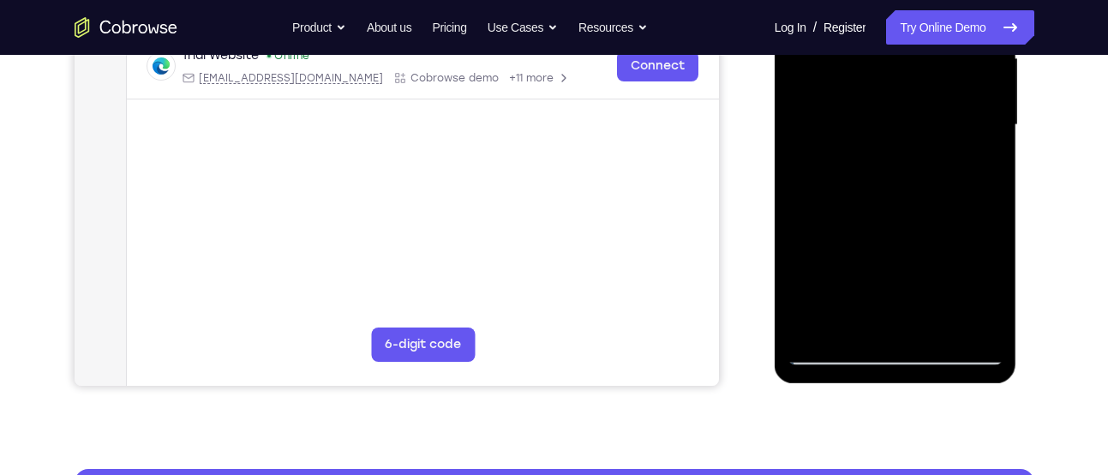
scroll to position [412, 0]
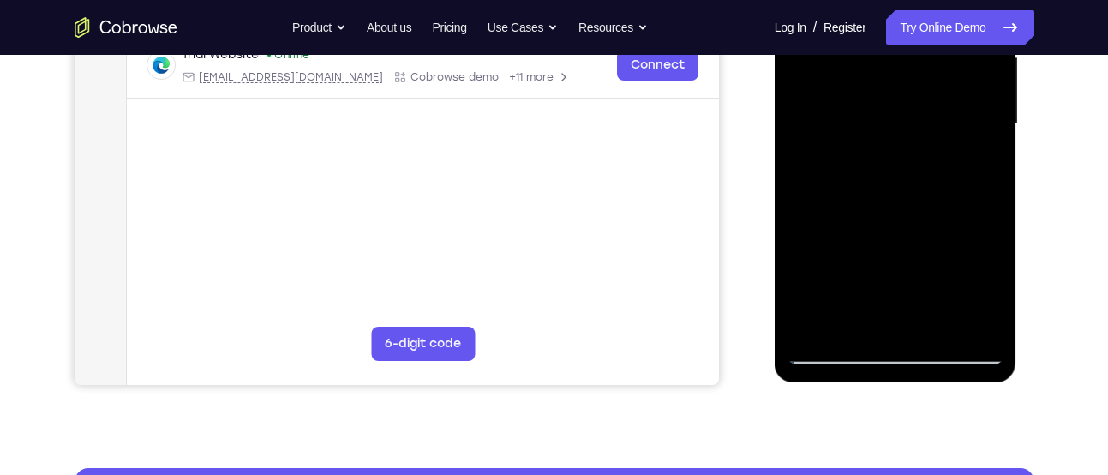
click at [897, 186] on div at bounding box center [895, 124] width 216 height 480
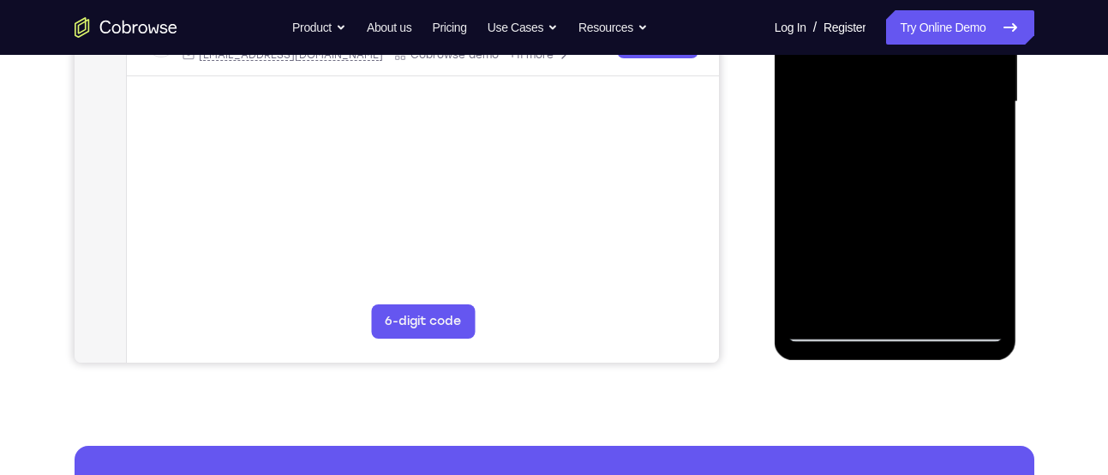
scroll to position [435, 0]
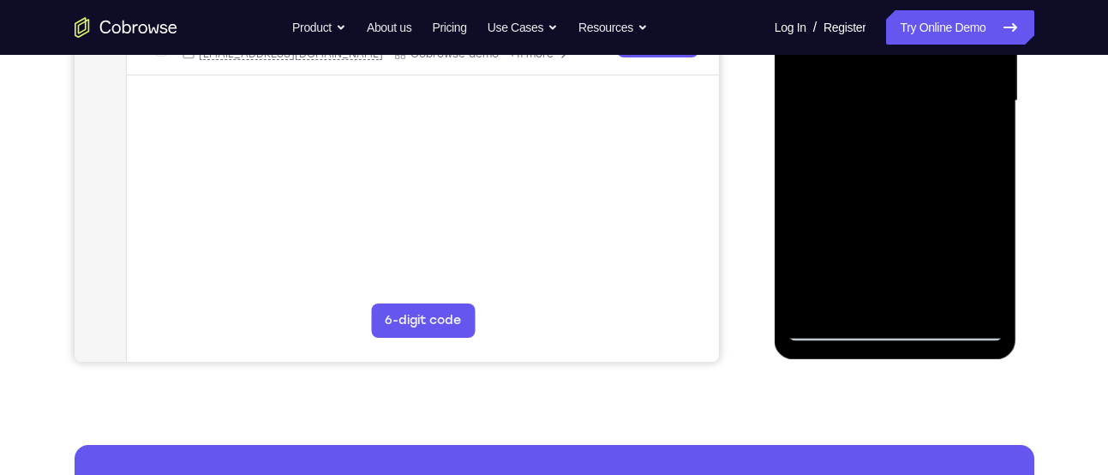
click at [936, 301] on div at bounding box center [895, 101] width 216 height 480
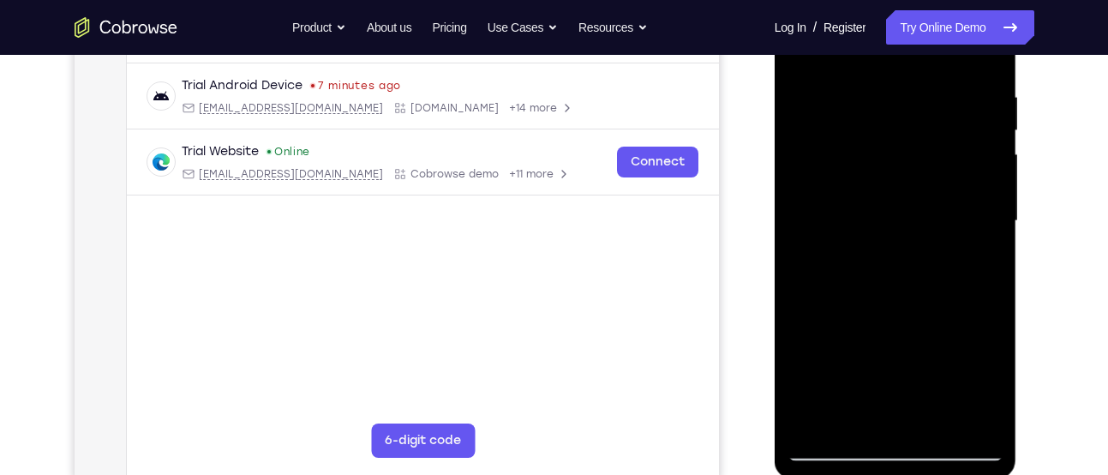
scroll to position [331, 0]
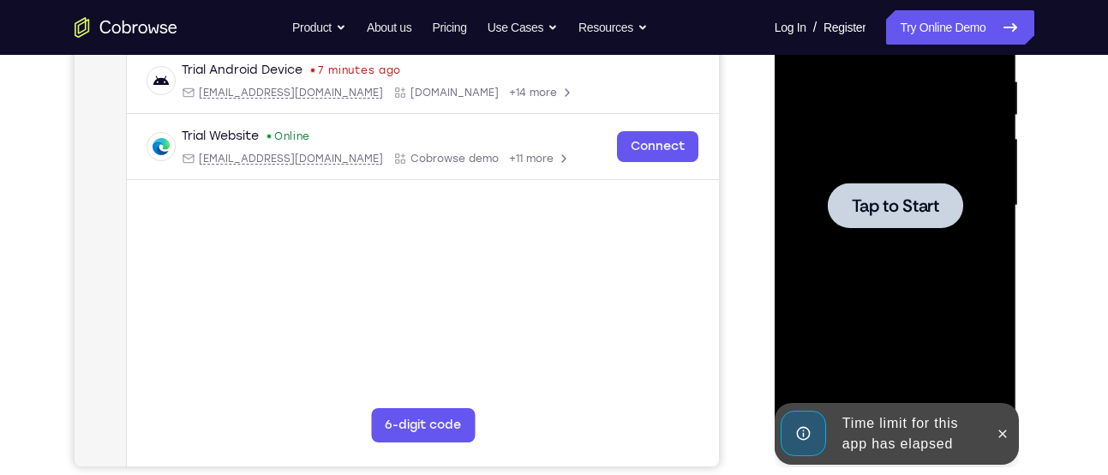
click at [891, 293] on div at bounding box center [895, 206] width 216 height 480
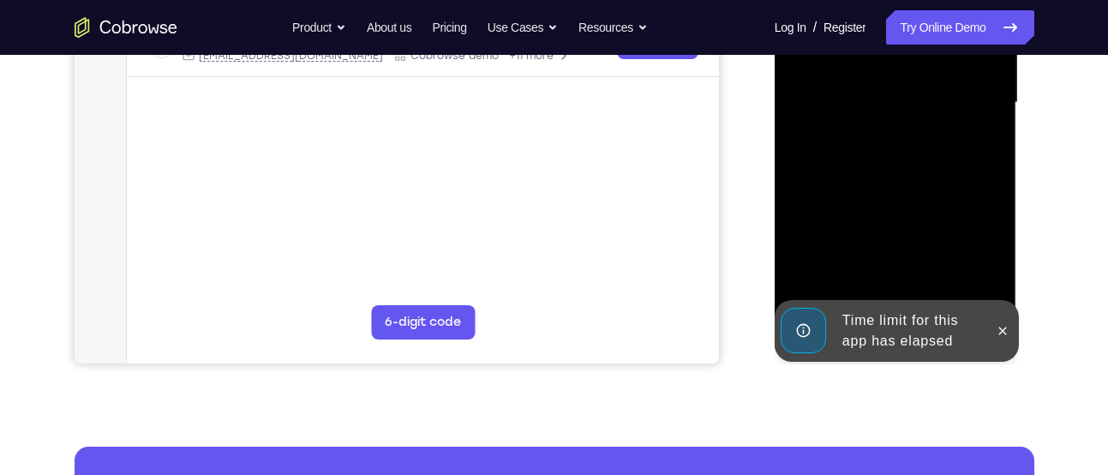
scroll to position [437, 0]
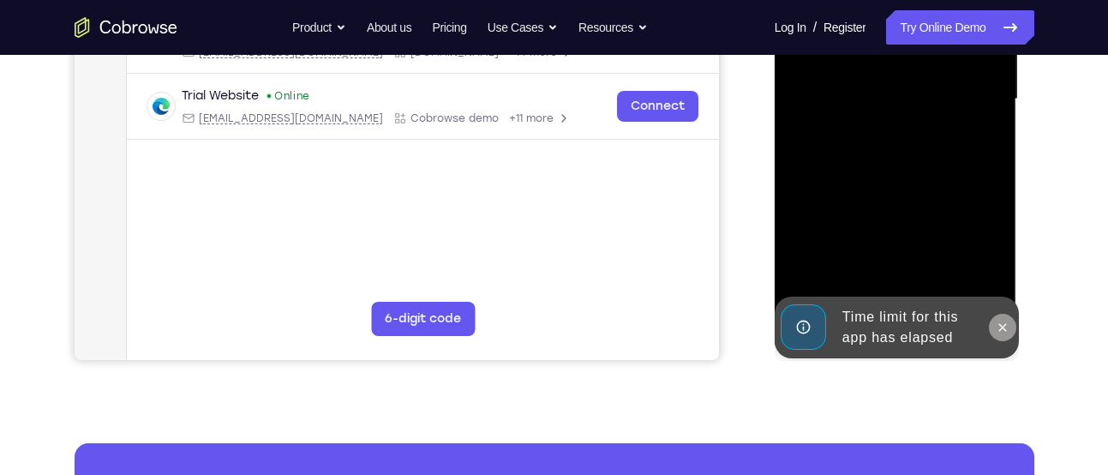
click at [1001, 320] on icon at bounding box center [1003, 327] width 14 height 14
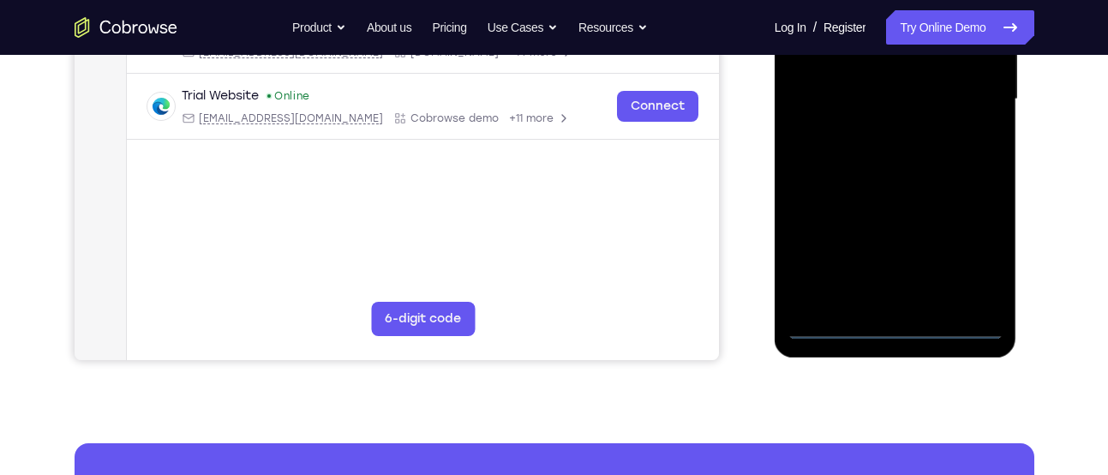
click at [838, 324] on div at bounding box center [895, 99] width 216 height 480
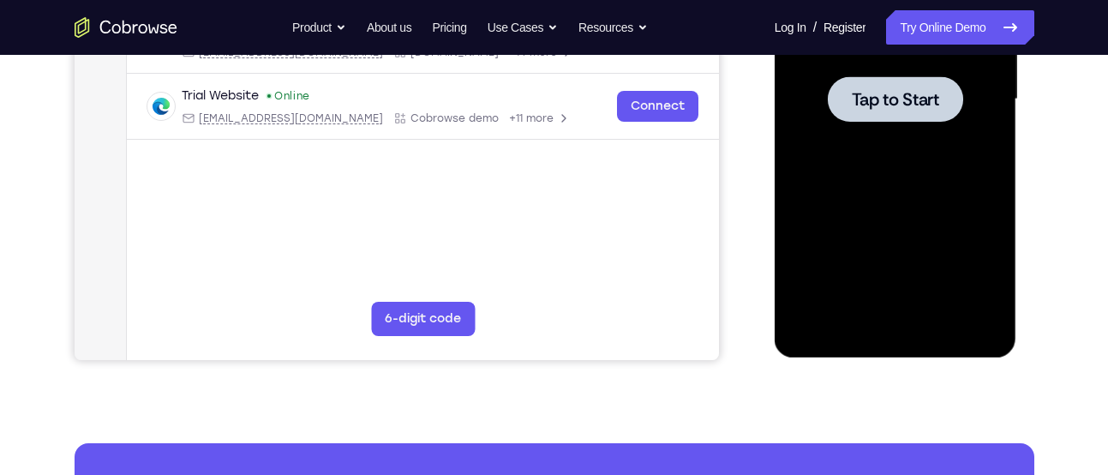
click at [750, 203] on div "Your Support Agent Your Customer Web iOS Android" at bounding box center [555, 44] width 960 height 633
